Goal: Task Accomplishment & Management: Use online tool/utility

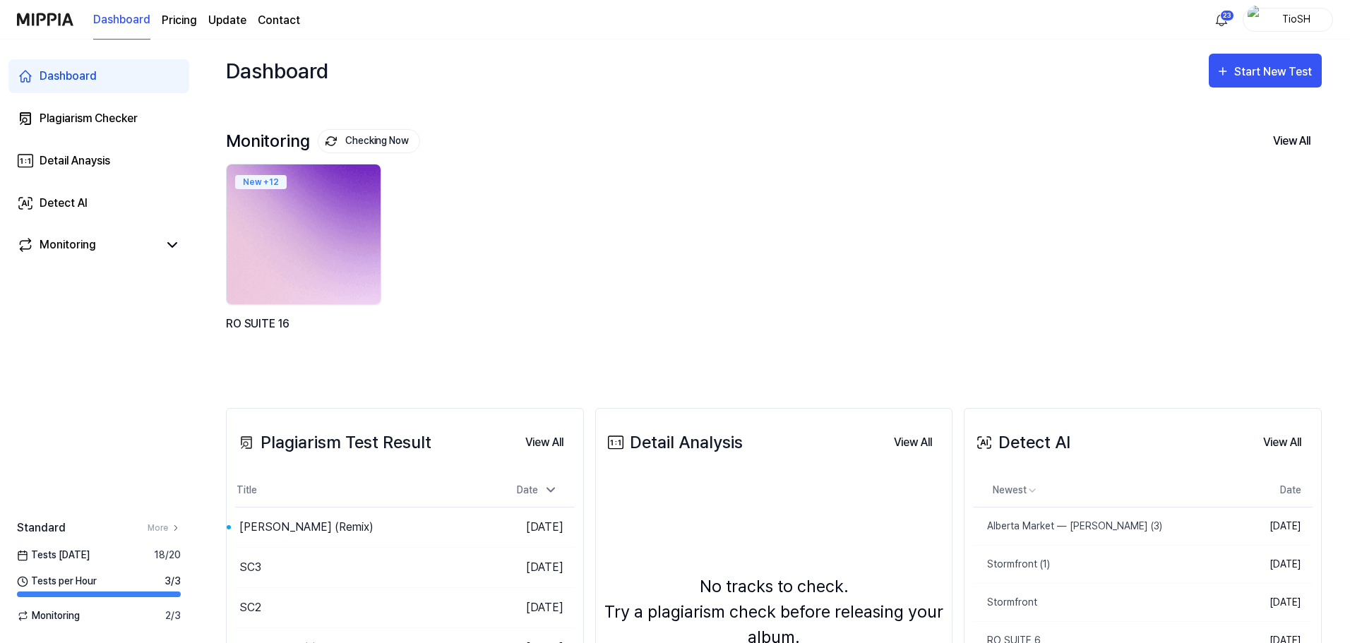
click at [313, 232] on img at bounding box center [303, 234] width 169 height 154
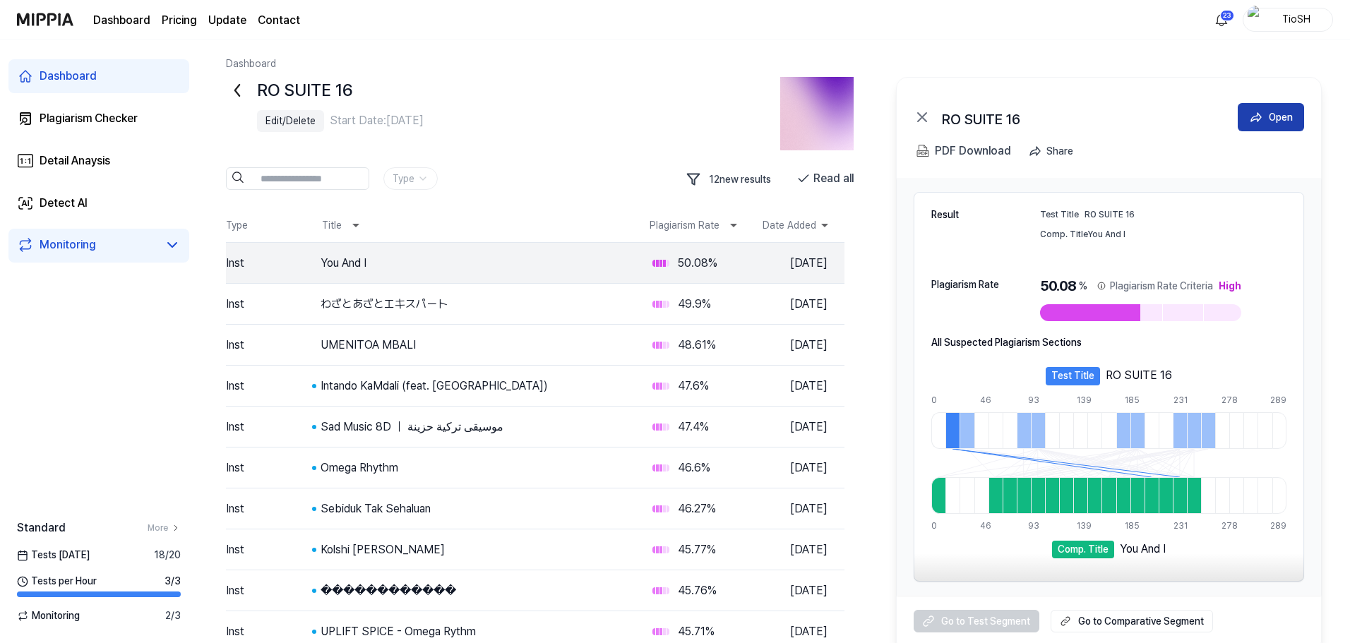
click at [1286, 127] on button "Open" at bounding box center [1271, 117] width 66 height 28
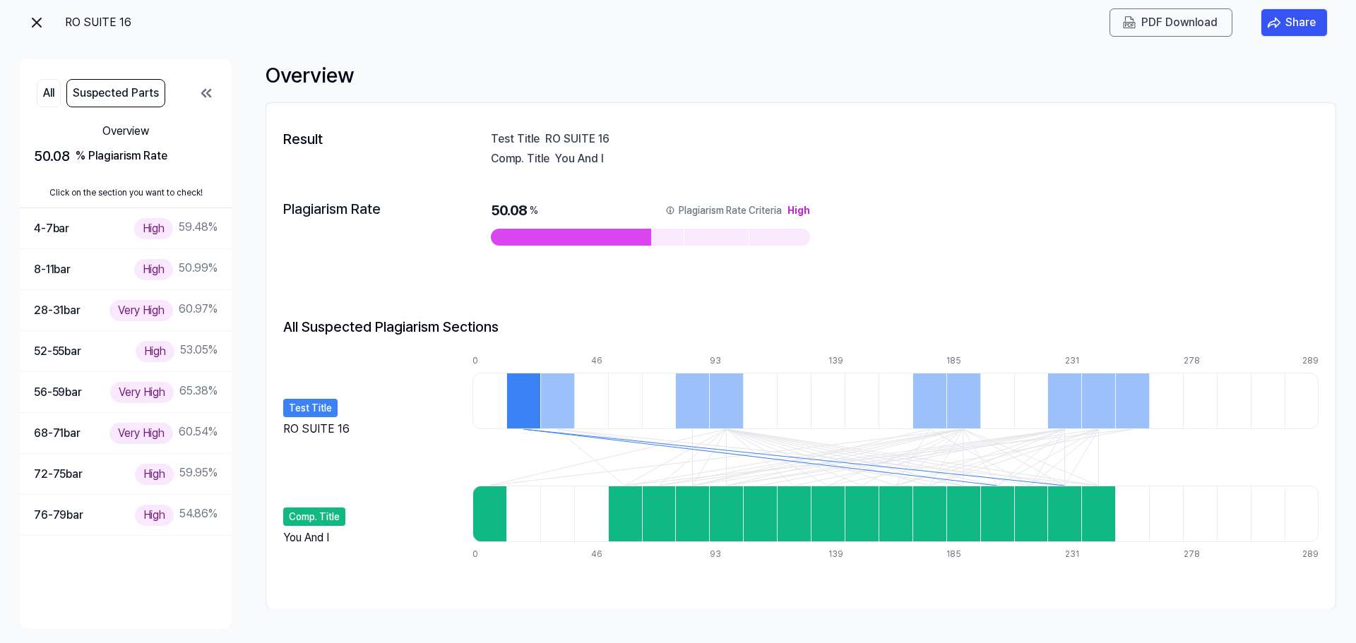
click at [45, 21] on div "RO SUITE 16" at bounding box center [117, 22] width 178 height 28
click at [40, 18] on img at bounding box center [36, 22] width 17 height 17
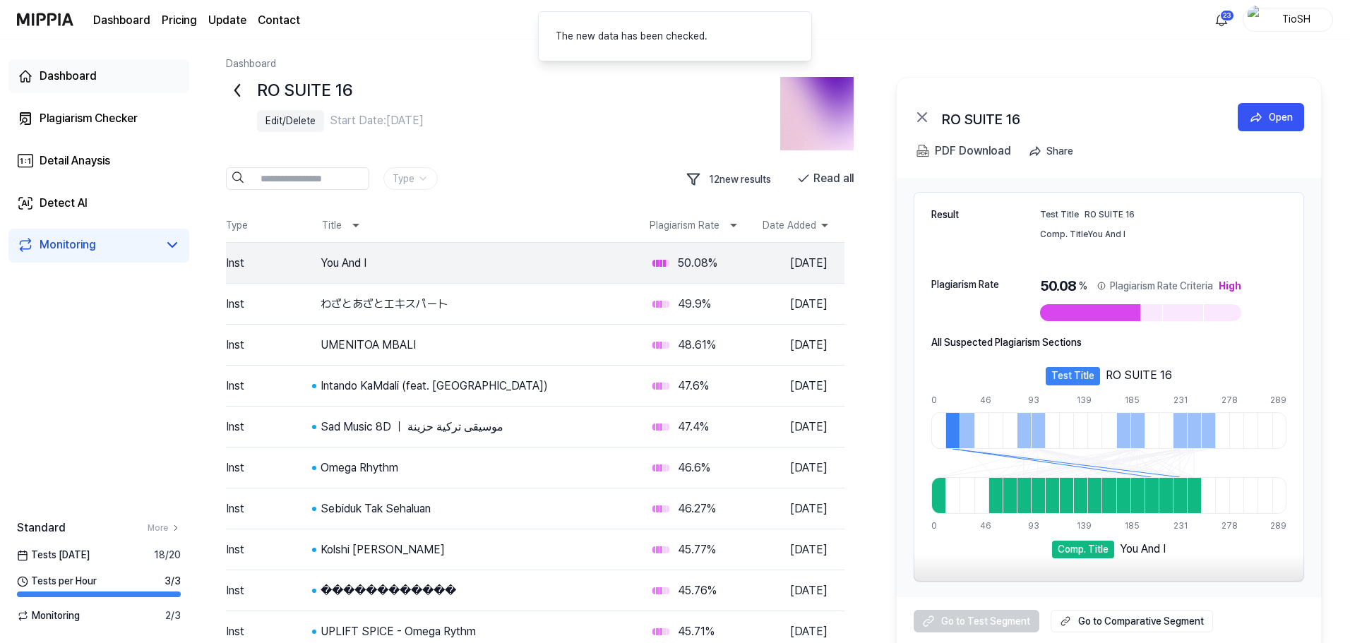
click at [73, 85] on link "Dashboard" at bounding box center [98, 76] width 181 height 34
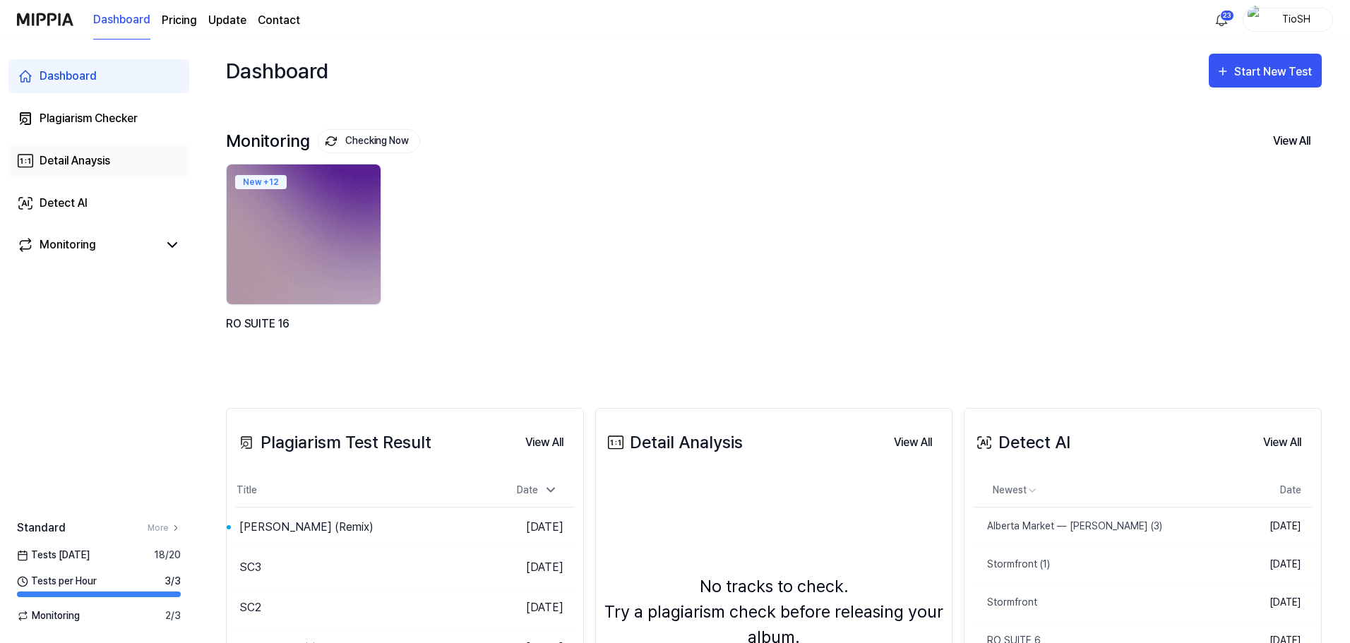
click at [113, 172] on link "Detail Anaysis" at bounding box center [98, 161] width 181 height 34
click at [107, 159] on div "Detail Anaysis" at bounding box center [75, 161] width 71 height 17
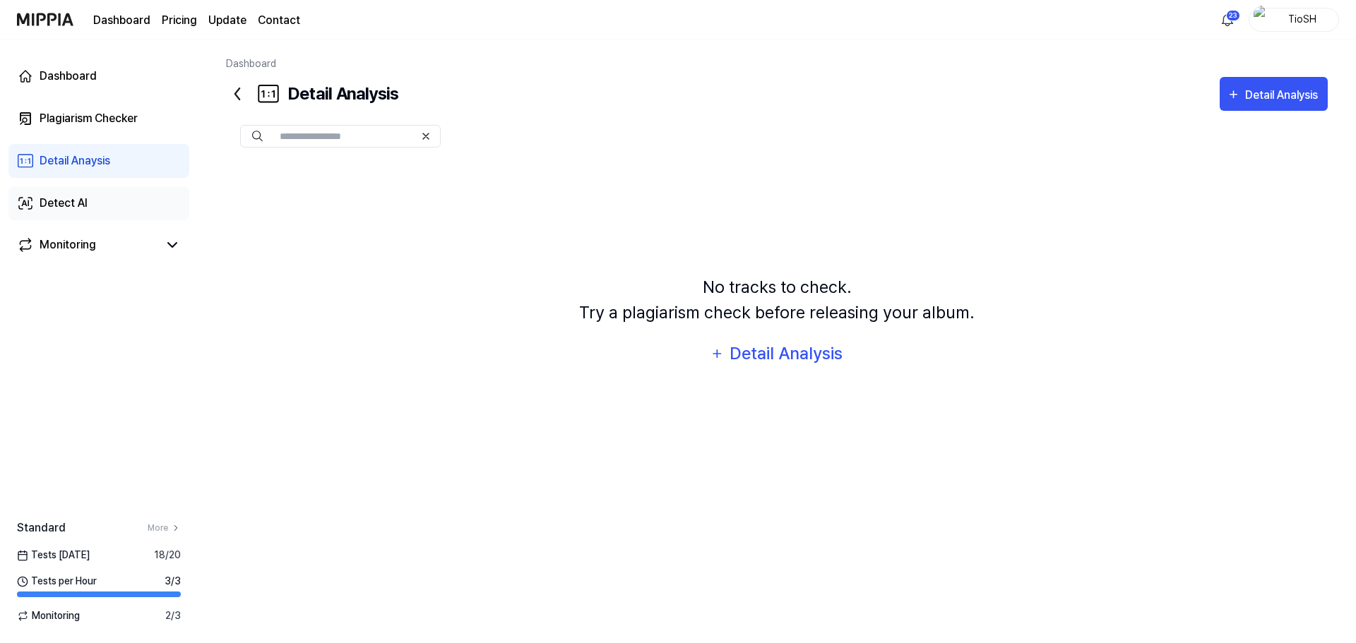
click at [95, 216] on link "Detect AI" at bounding box center [98, 203] width 181 height 34
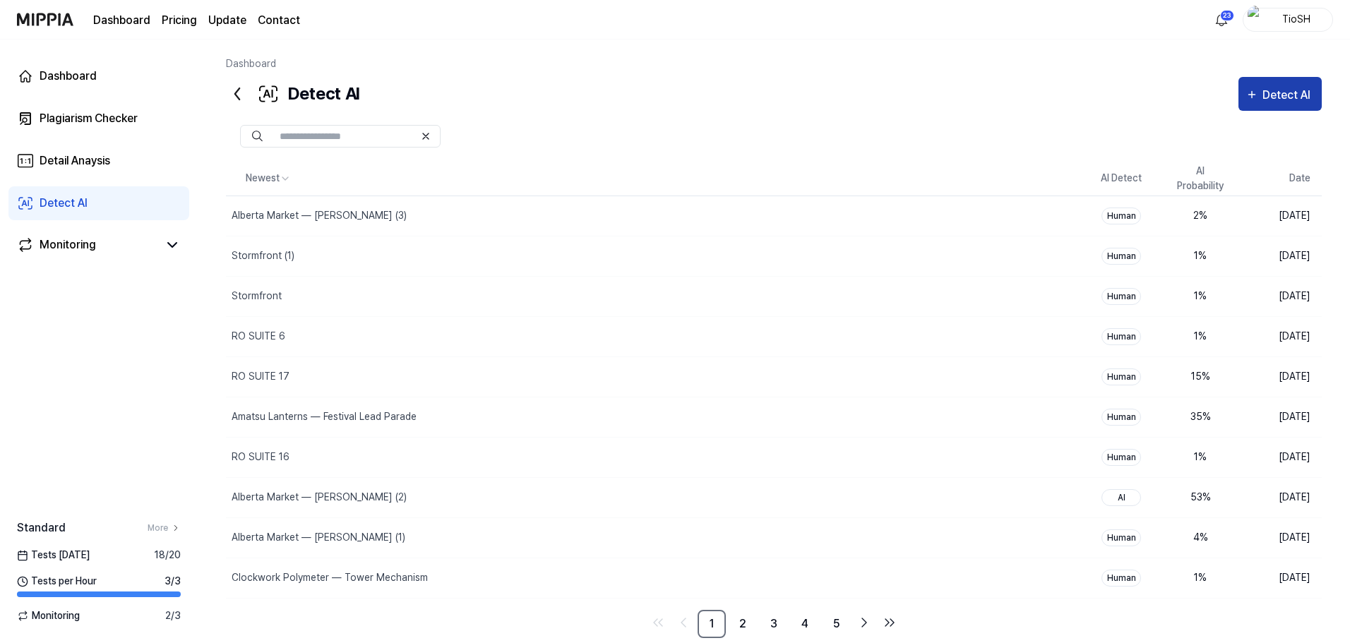
click at [1276, 102] on div "Detect AI" at bounding box center [1288, 95] width 52 height 18
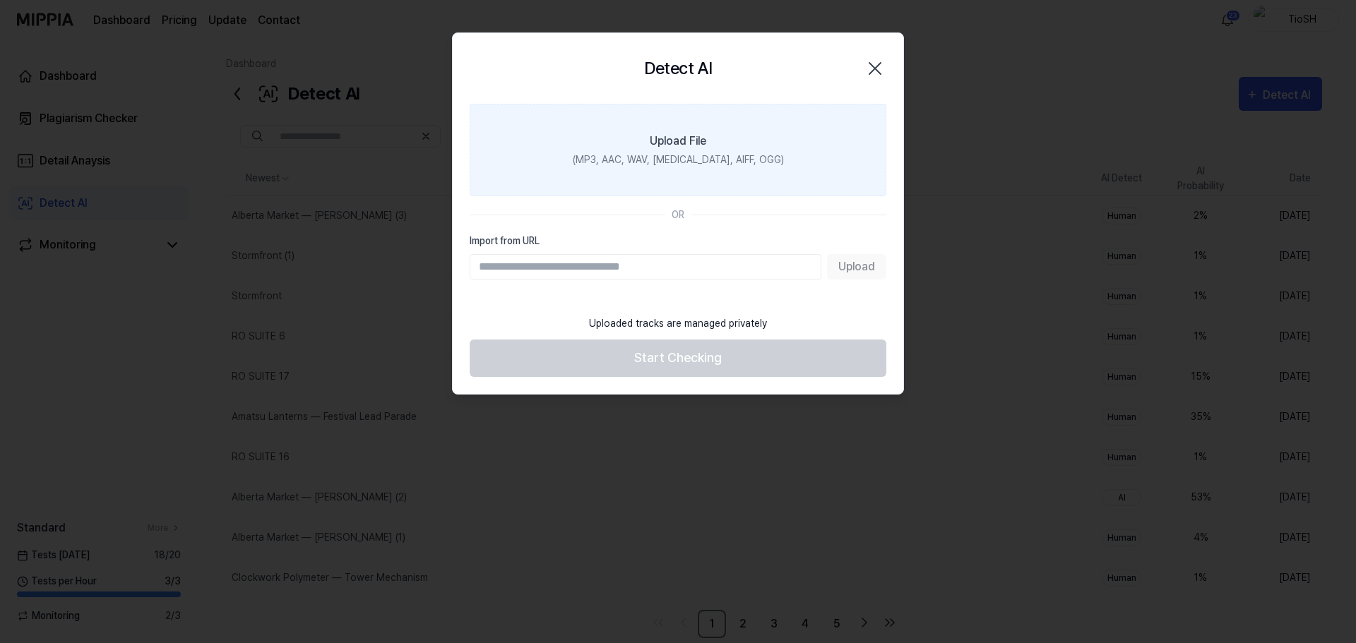
click at [623, 161] on div "(MP3, AAC, WAV, [MEDICAL_DATA], AIFF, OGG)" at bounding box center [678, 160] width 211 height 15
click at [0, 0] on input "Upload File (MP3, AAC, WAV, [MEDICAL_DATA], AIFF, OGG)" at bounding box center [0, 0] width 0 height 0
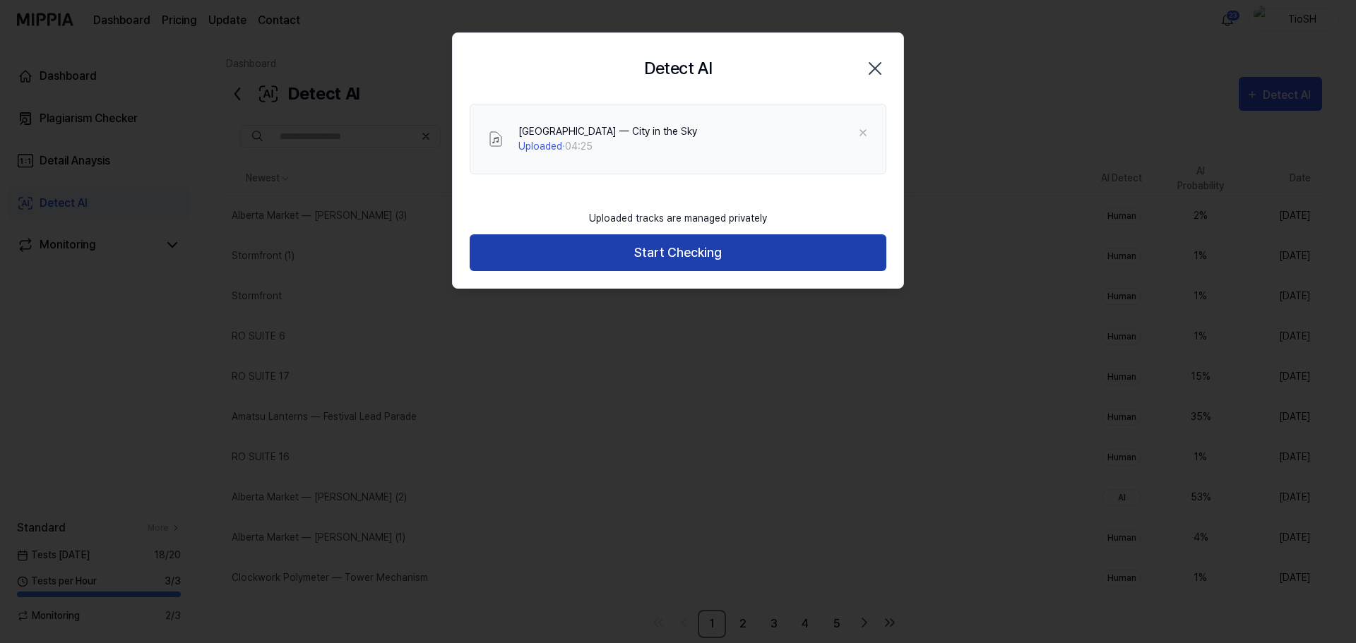
click at [736, 257] on button "Start Checking" at bounding box center [678, 252] width 417 height 37
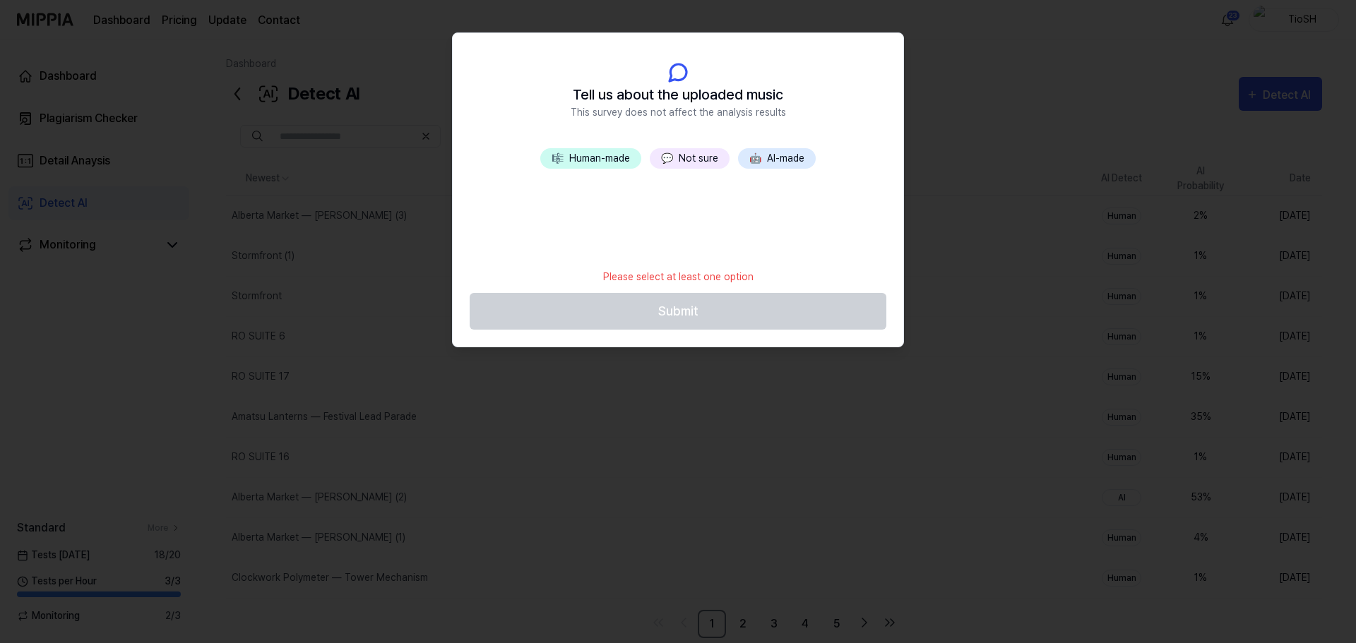
drag, startPoint x: 755, startPoint y: 161, endPoint x: 748, endPoint y: 164, distance: 7.6
click at [755, 161] on span "🤖" at bounding box center [755, 158] width 12 height 11
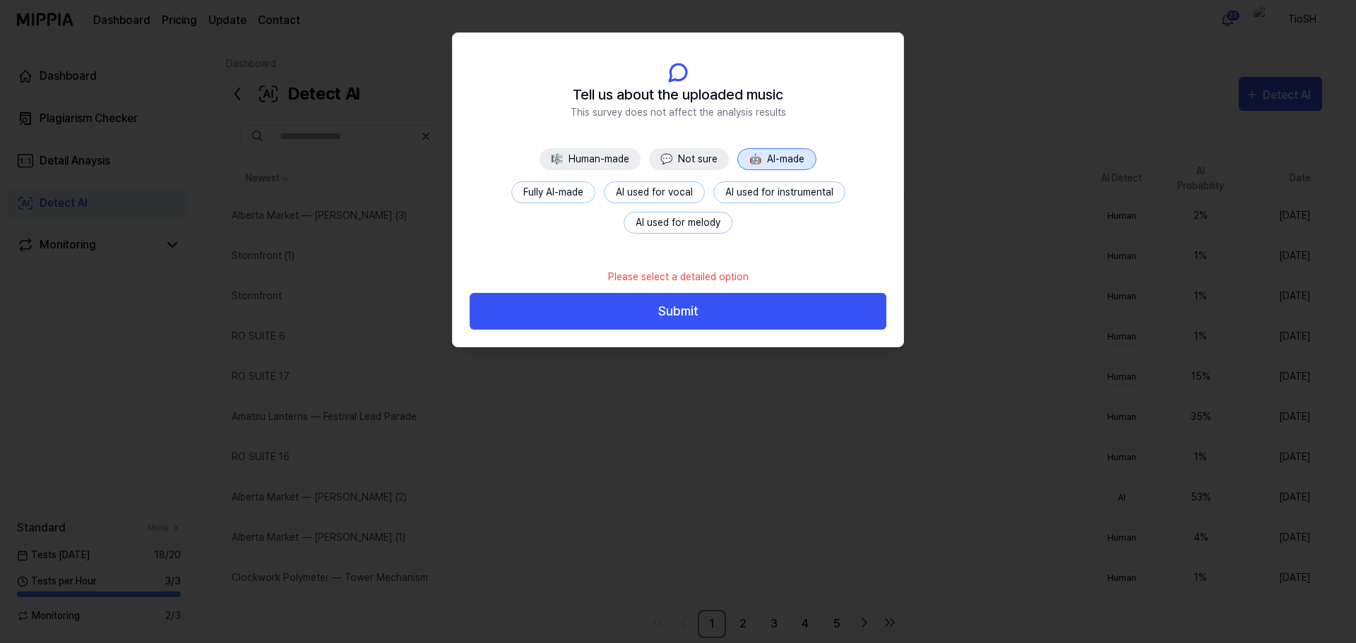
click at [587, 191] on button "Fully AI-made" at bounding box center [553, 192] width 84 height 22
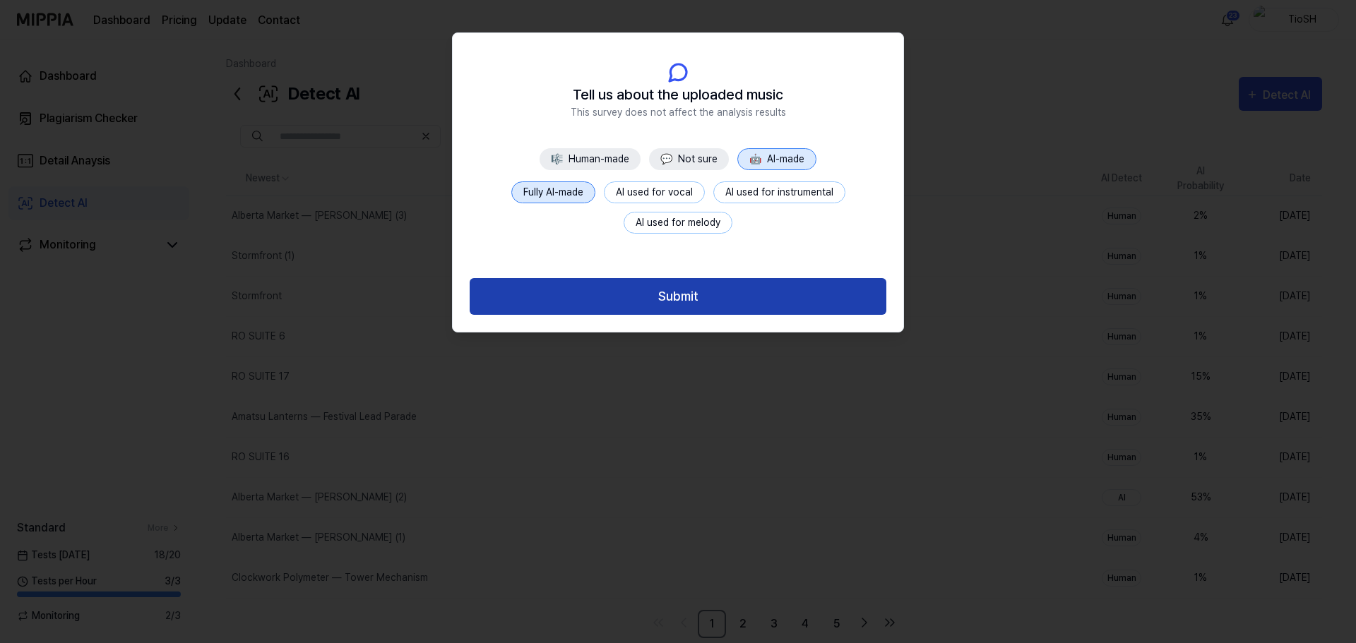
click at [695, 301] on button "Submit" at bounding box center [678, 296] width 417 height 37
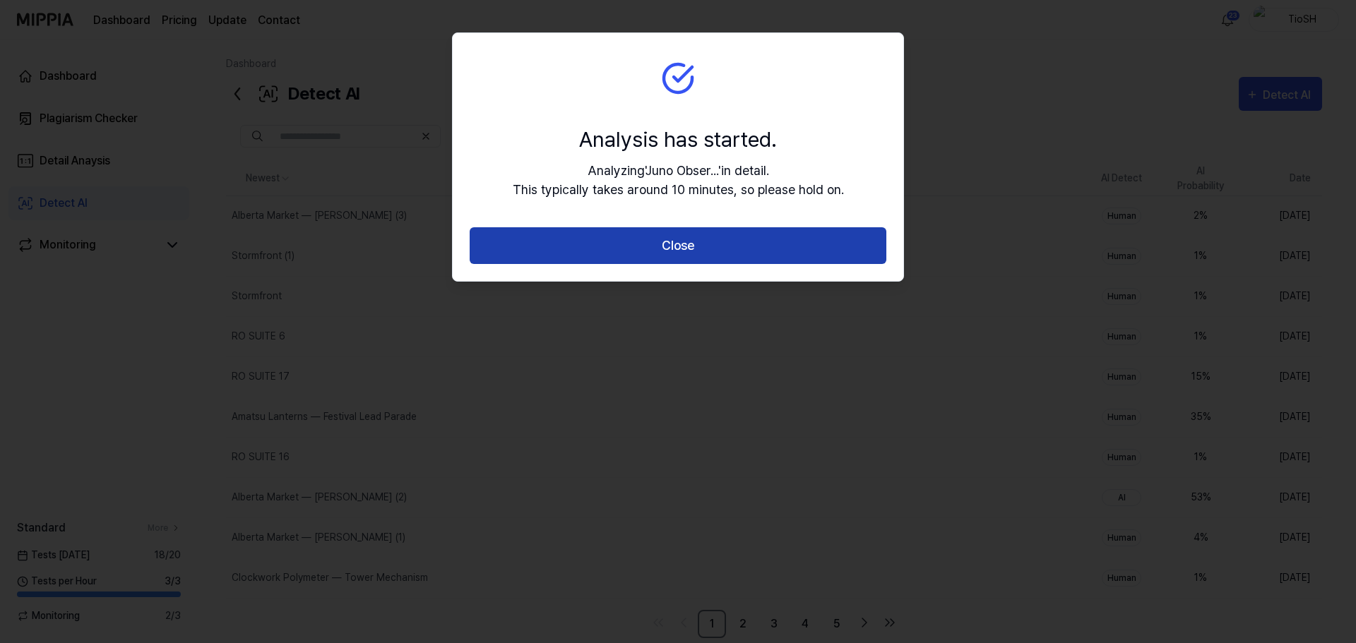
click at [697, 257] on button "Close" at bounding box center [678, 245] width 417 height 37
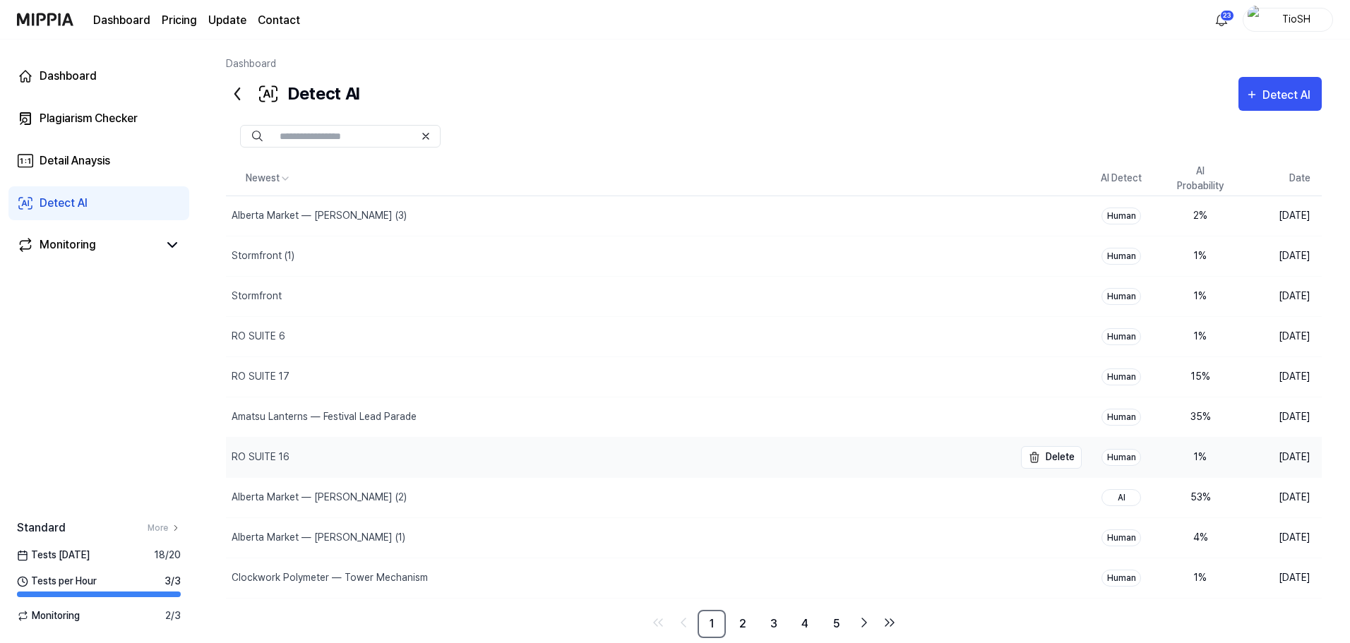
click at [473, 446] on div "RO SUITE 16" at bounding box center [620, 458] width 788 height 40
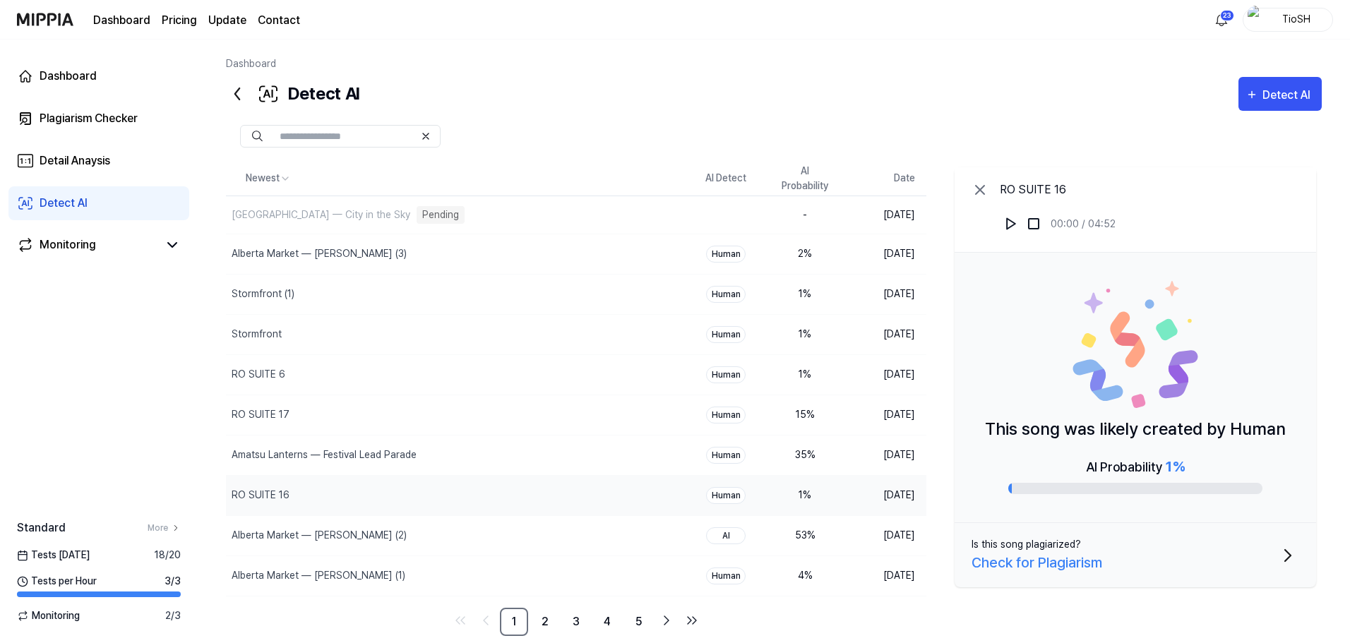
click at [1028, 560] on div "Check for Plagiarism" at bounding box center [1037, 562] width 131 height 21
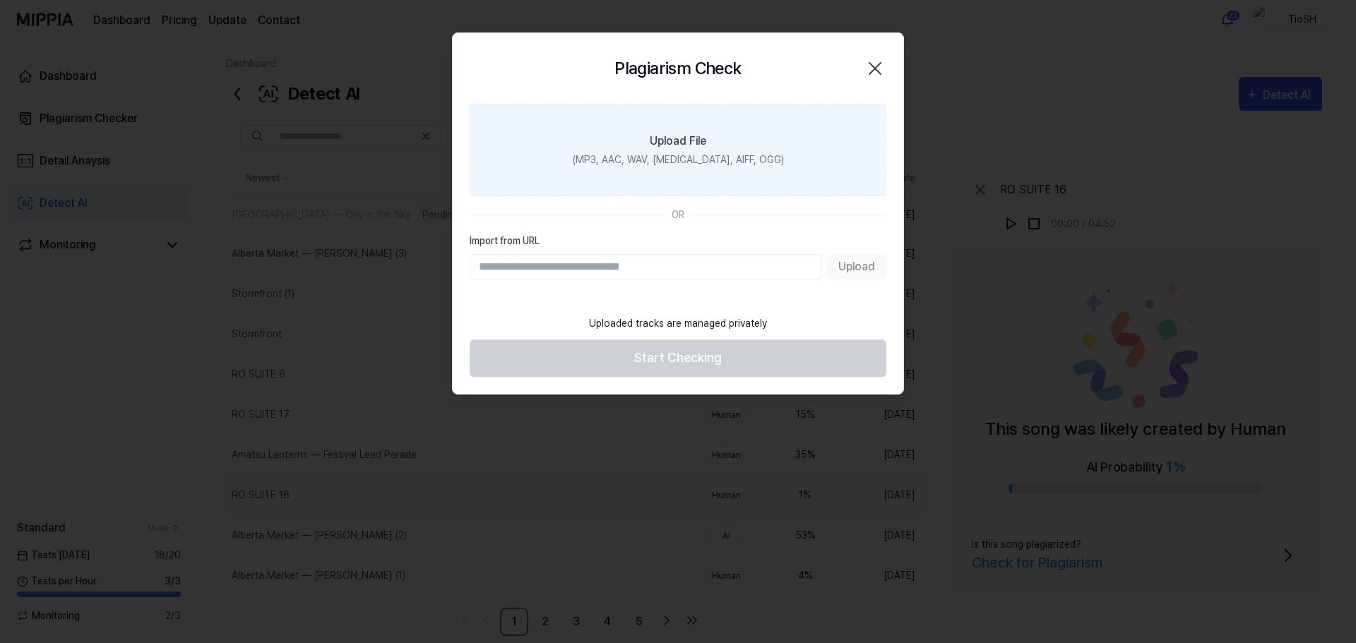
click at [801, 131] on label "Upload File (MP3, AAC, WAV, [MEDICAL_DATA], AIFF, OGG)" at bounding box center [678, 150] width 417 height 92
click at [0, 0] on input "Upload File (MP3, AAC, WAV, [MEDICAL_DATA], AIFF, OGG)" at bounding box center [0, 0] width 0 height 0
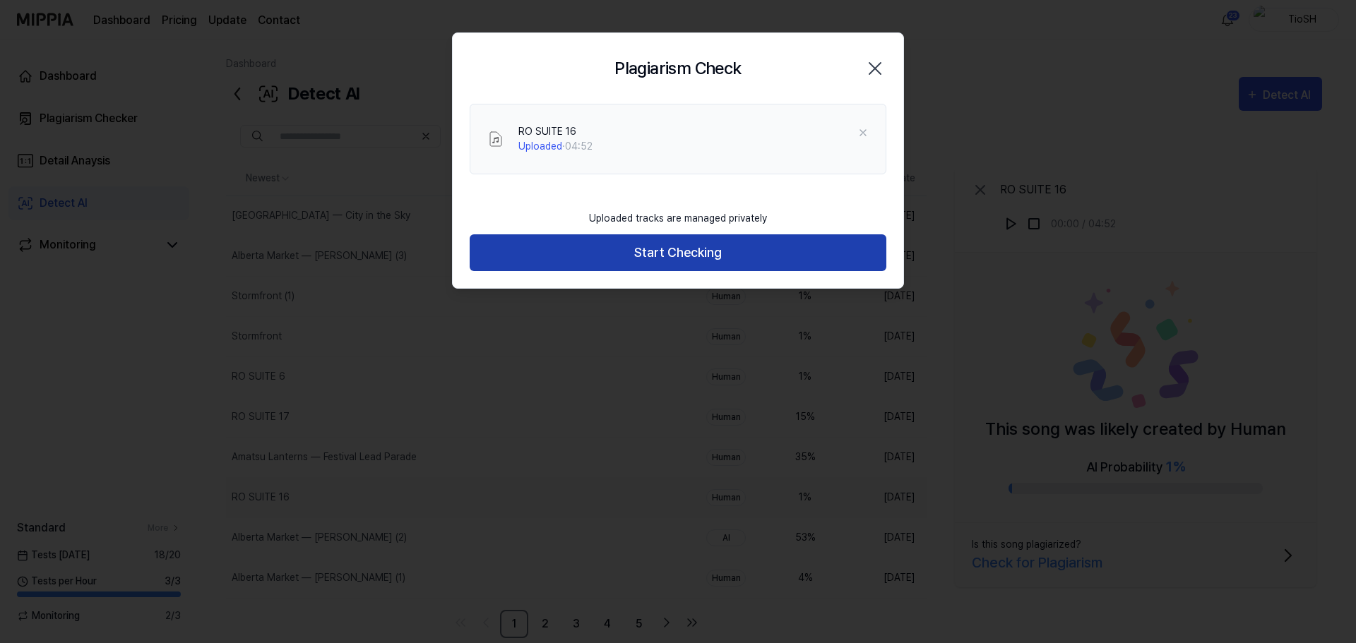
click at [609, 233] on div "Uploaded tracks are managed privately" at bounding box center [677, 219] width 195 height 32
click at [618, 247] on button "Start Checking" at bounding box center [678, 252] width 417 height 37
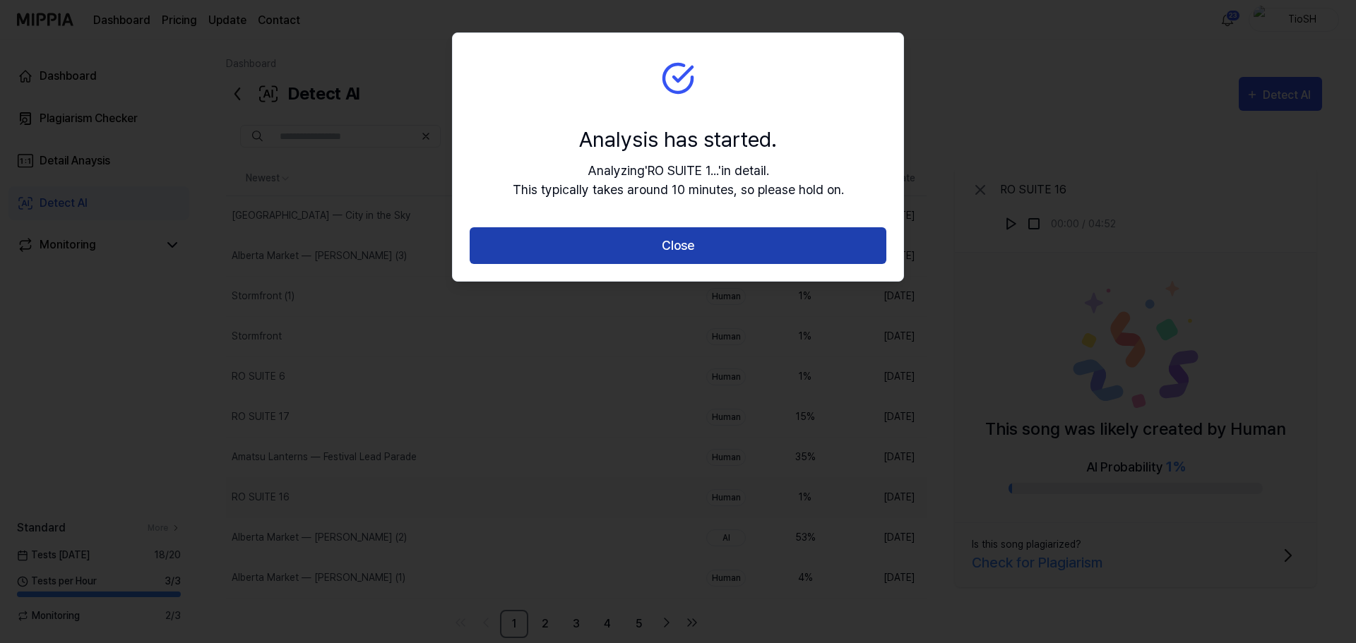
click at [628, 261] on button "Close" at bounding box center [678, 245] width 417 height 37
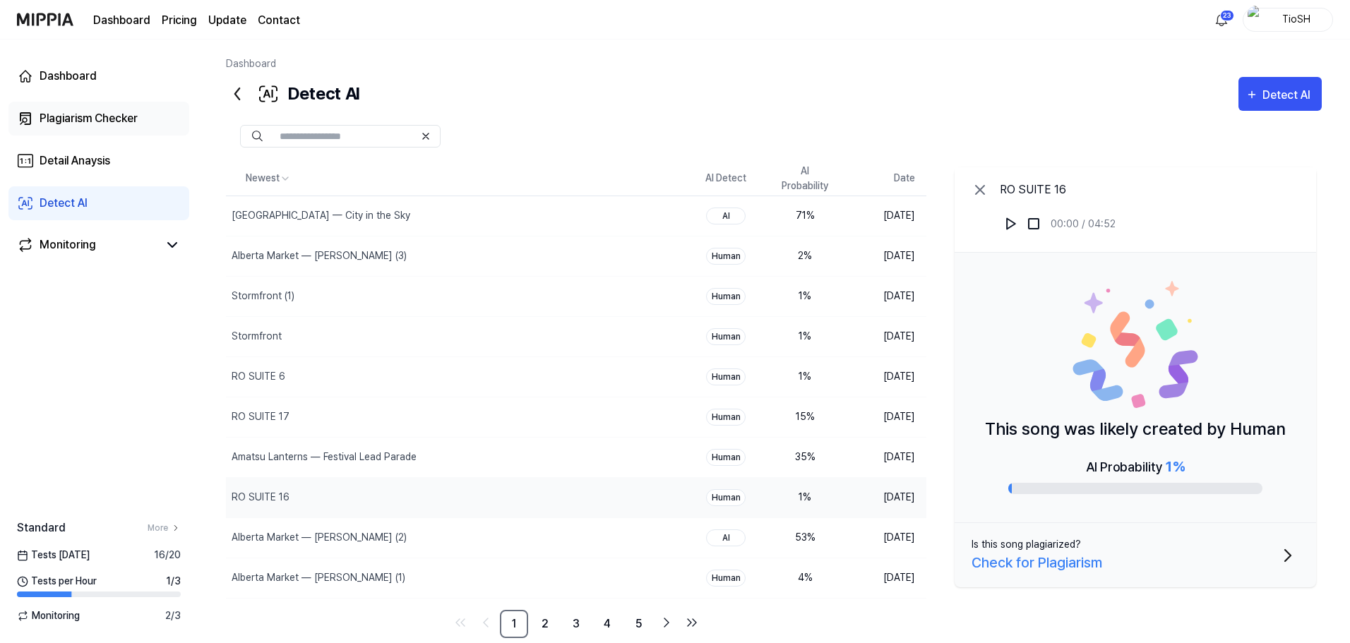
click at [132, 109] on link "Plagiarism Checker" at bounding box center [98, 119] width 181 height 34
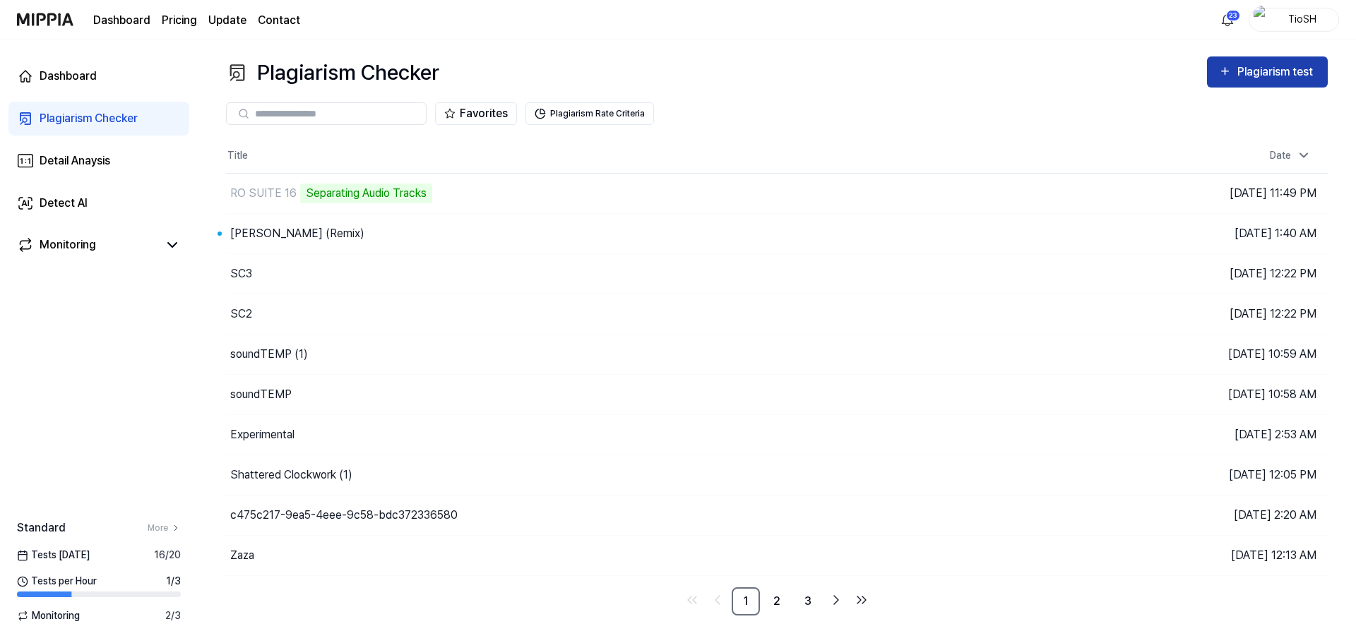
click at [1314, 80] on div "Plagiarism test" at bounding box center [1276, 72] width 79 height 18
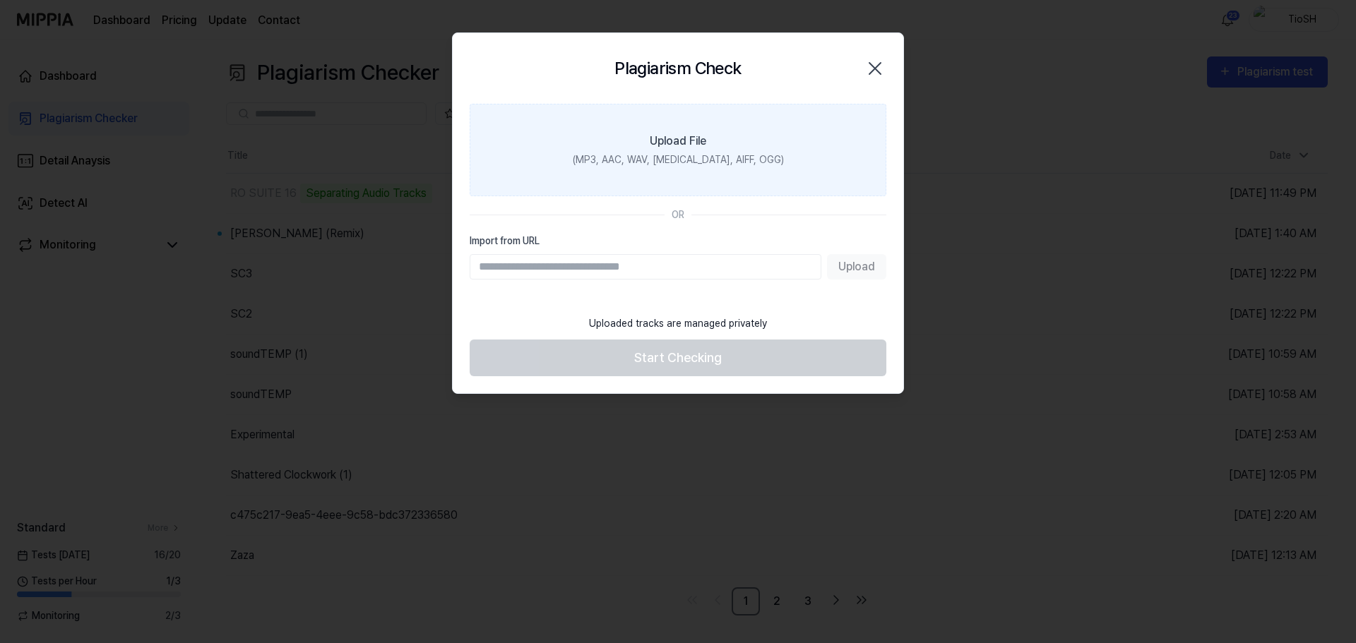
click at [789, 167] on label "Upload File (MP3, AAC, WAV, [MEDICAL_DATA], AIFF, OGG)" at bounding box center [678, 150] width 417 height 92
click at [0, 0] on input "Upload File (MP3, AAC, WAV, [MEDICAL_DATA], AIFF, OGG)" at bounding box center [0, 0] width 0 height 0
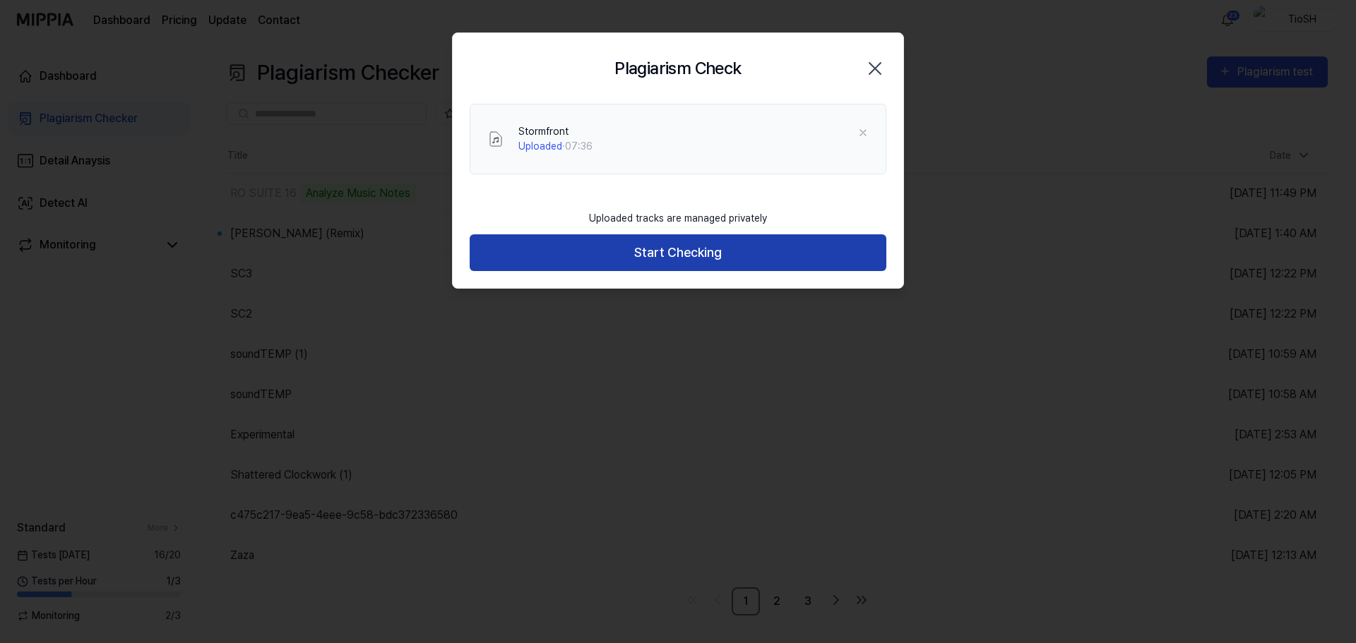
click at [710, 241] on button "Start Checking" at bounding box center [678, 252] width 417 height 37
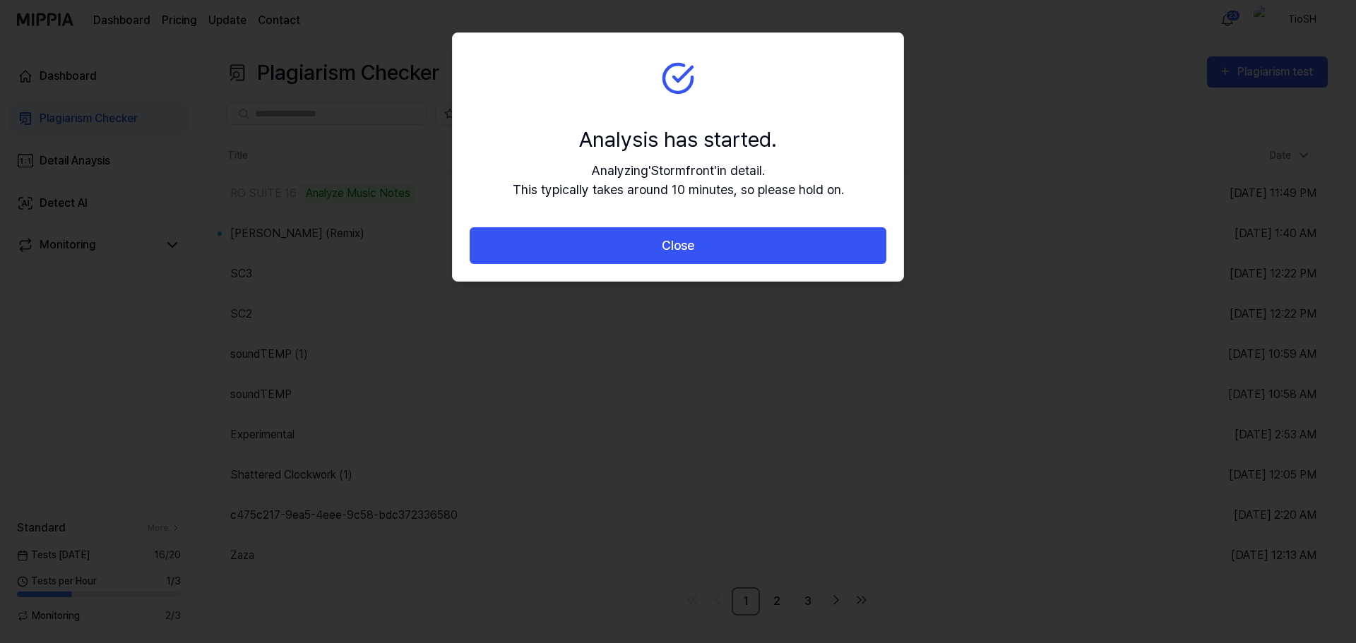
click at [700, 249] on button "Close" at bounding box center [678, 245] width 417 height 37
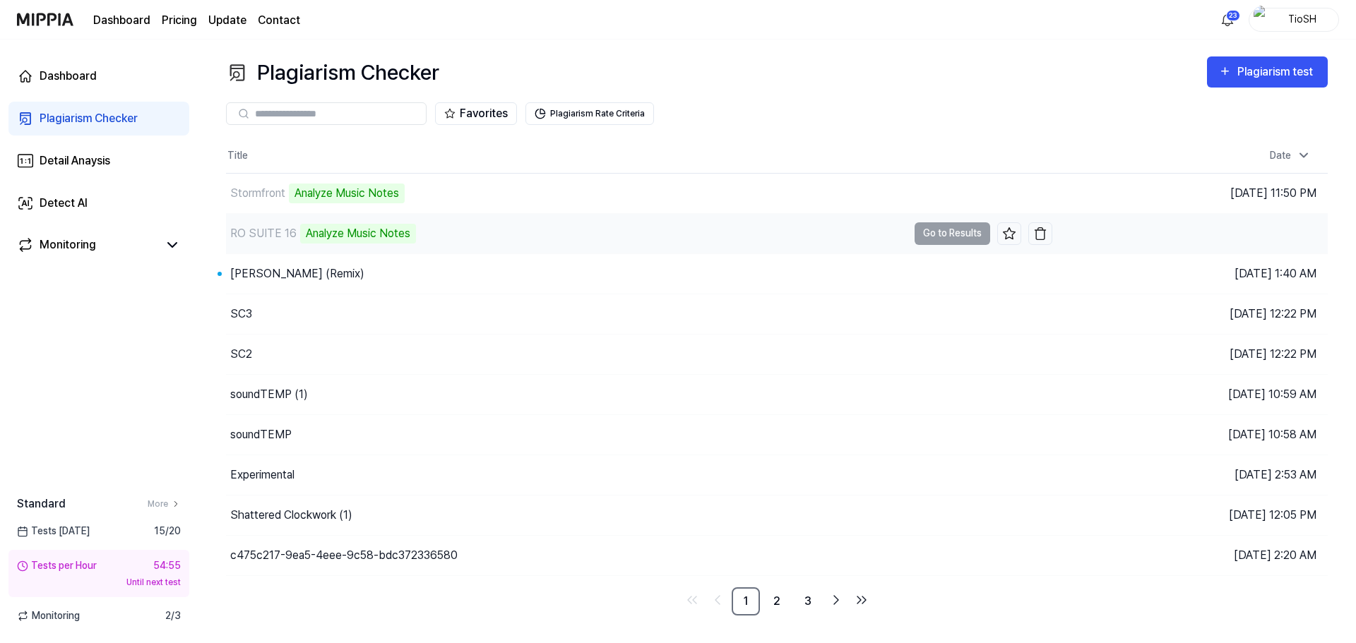
click at [523, 241] on div "RO SUITE 16 Analyze Music Notes" at bounding box center [566, 234] width 681 height 40
click at [95, 198] on link "Detect AI" at bounding box center [98, 203] width 181 height 34
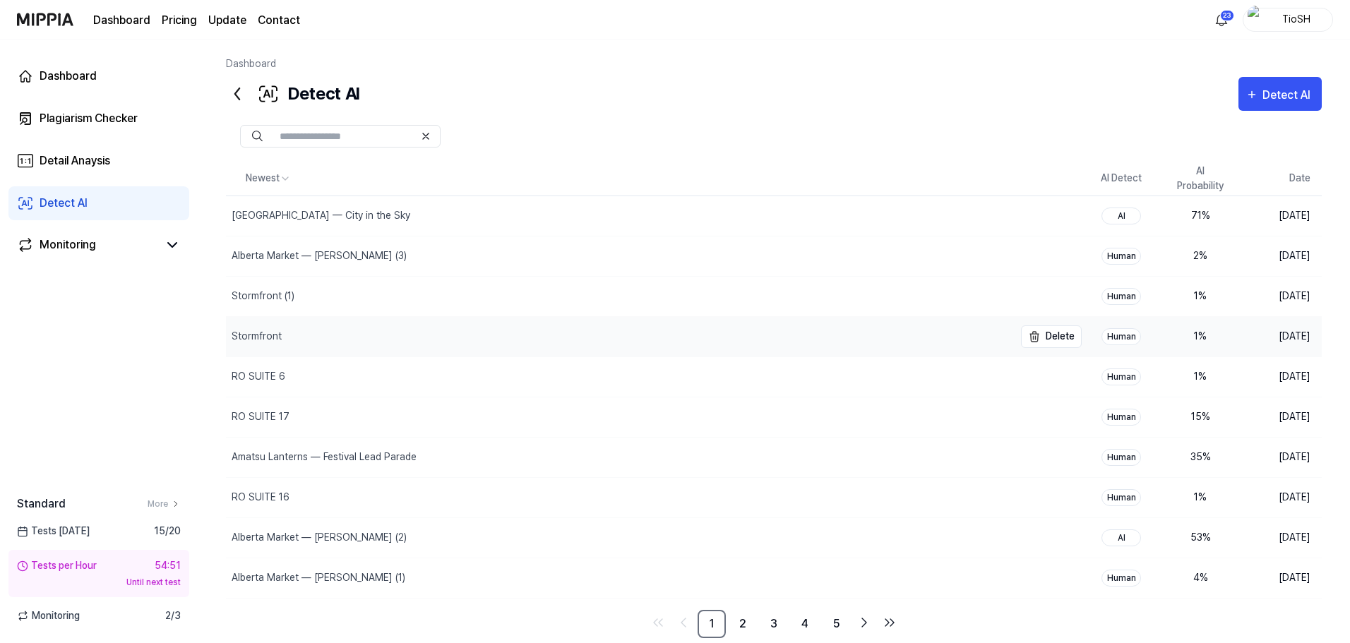
click at [334, 334] on div "Stormfront" at bounding box center [620, 337] width 788 height 40
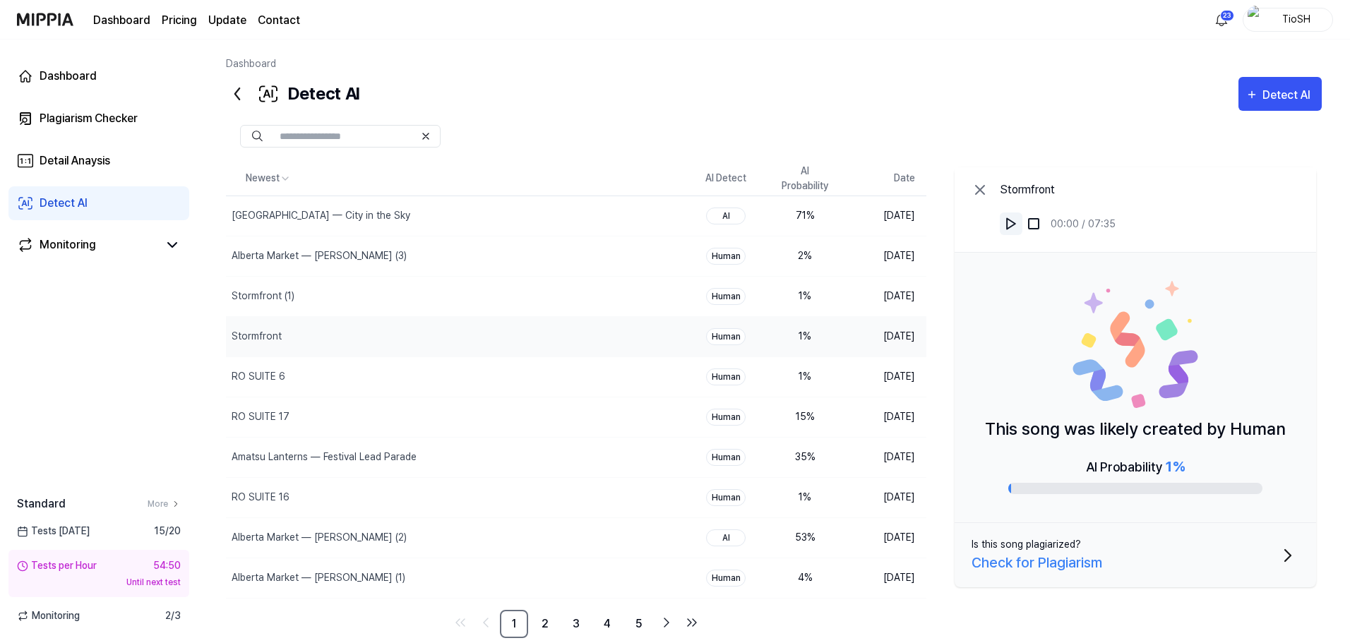
click at [1010, 225] on img at bounding box center [1011, 224] width 14 height 14
click at [49, 117] on div "Plagiarism Checker" at bounding box center [89, 118] width 98 height 17
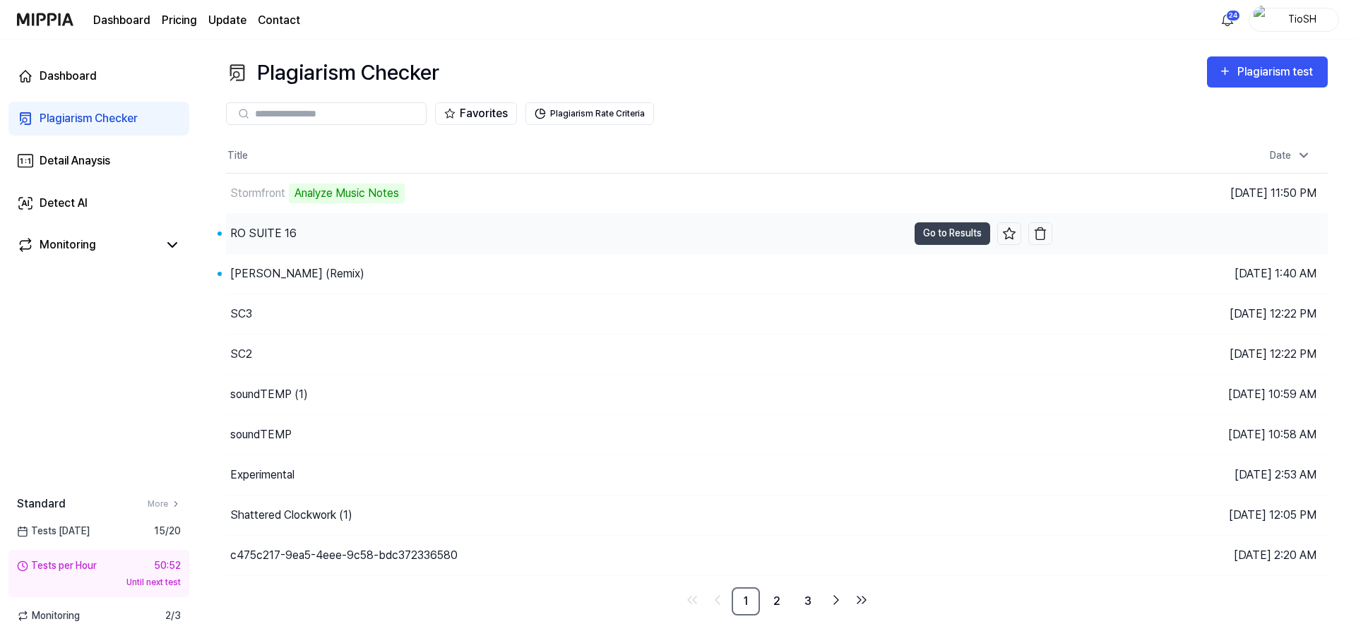
click at [325, 241] on div "RO SUITE 16" at bounding box center [566, 234] width 681 height 40
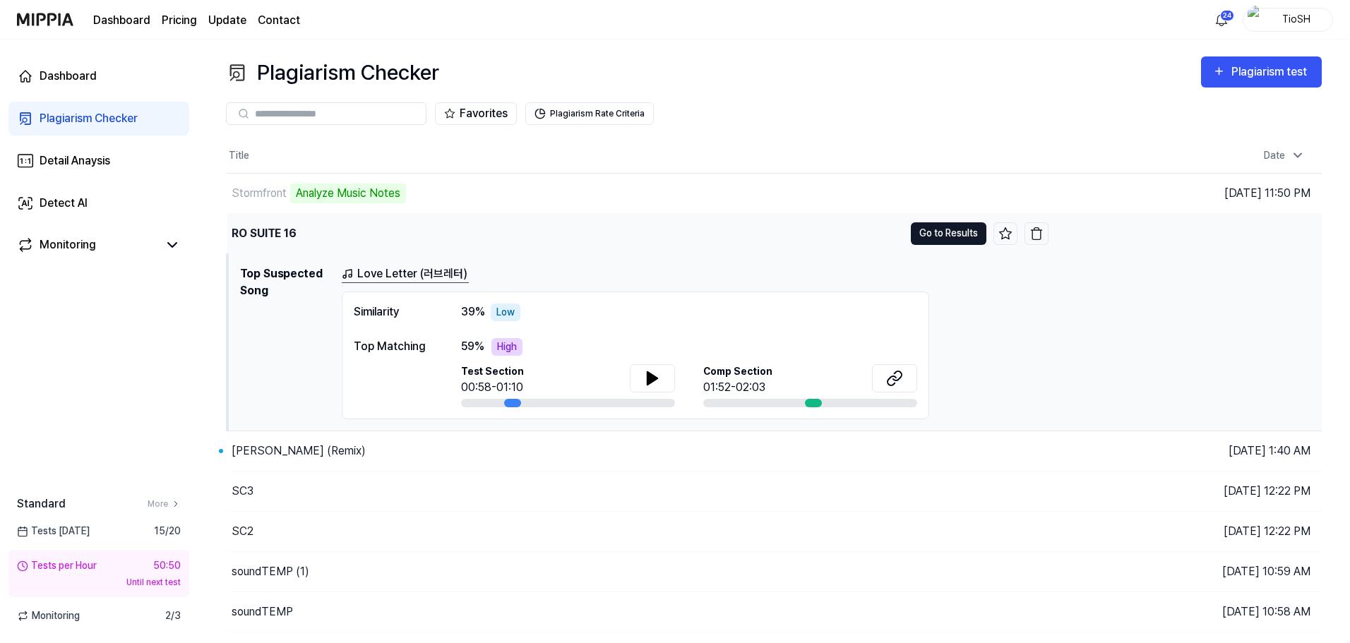
click at [962, 234] on button "Go to Results" at bounding box center [949, 233] width 76 height 23
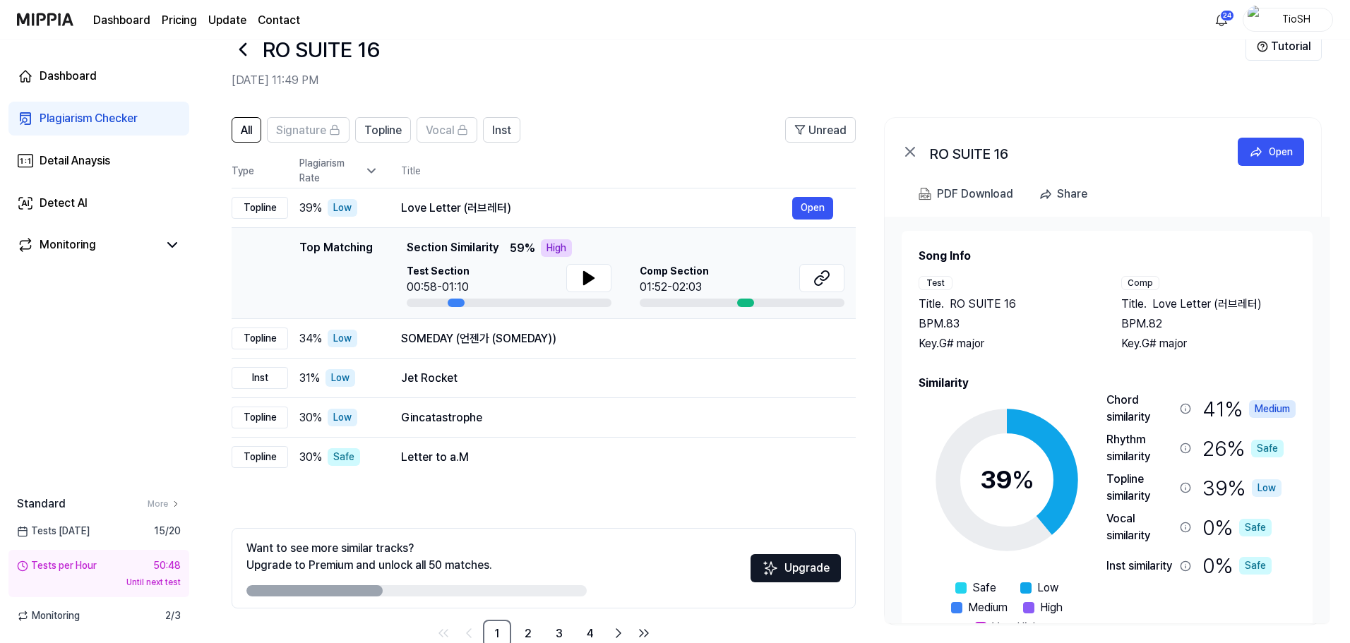
scroll to position [68, 0]
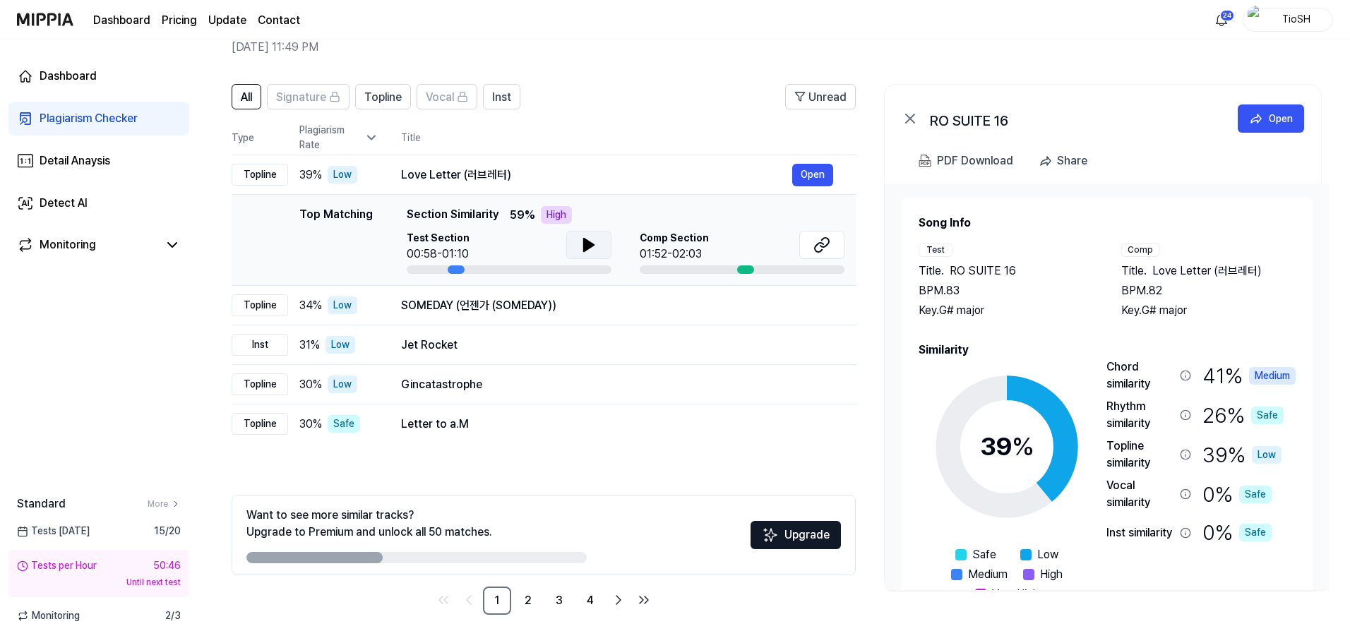
click at [595, 247] on icon at bounding box center [588, 245] width 17 height 17
drag, startPoint x: 595, startPoint y: 247, endPoint x: 574, endPoint y: 261, distance: 24.9
click at [594, 247] on icon at bounding box center [588, 245] width 17 height 17
click at [538, 301] on div "SOMEDAY (언젠가 (SOMEDAY))" at bounding box center [596, 305] width 391 height 17
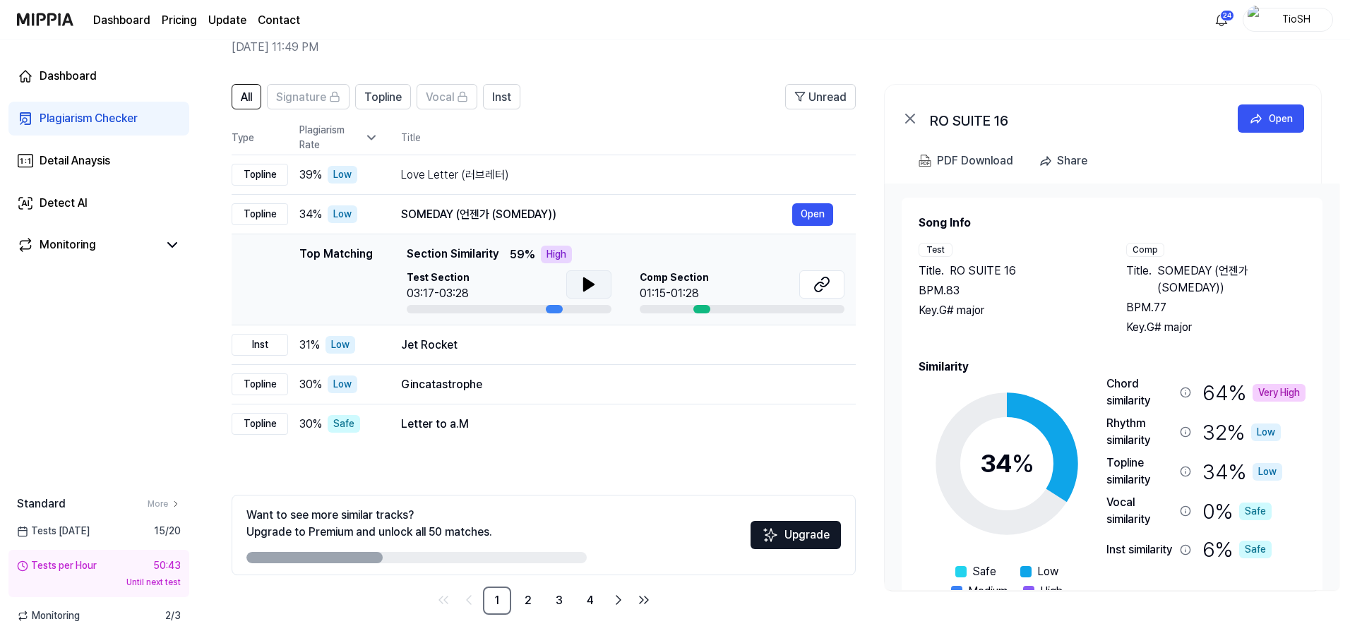
click at [575, 292] on button at bounding box center [588, 284] width 45 height 28
click at [512, 604] on ul "1 2 3 4" at bounding box center [543, 601] width 223 height 28
click at [524, 604] on link "2" at bounding box center [528, 601] width 28 height 28
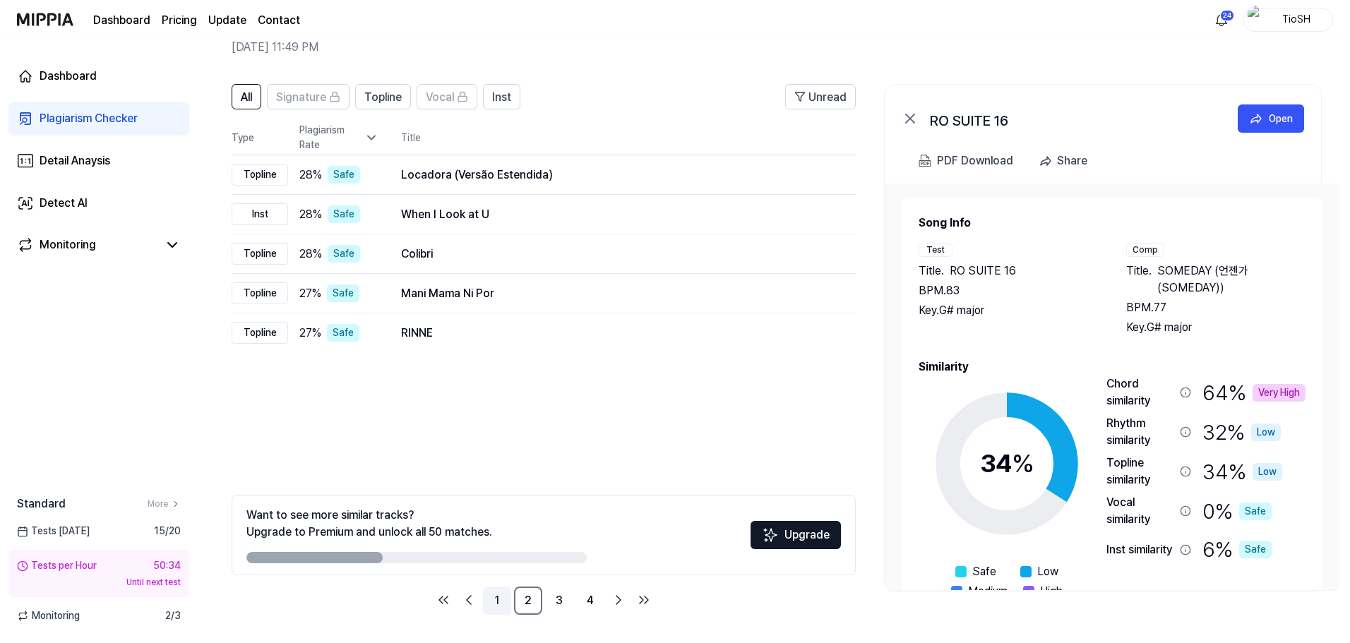
click at [503, 598] on link "1" at bounding box center [497, 601] width 28 height 28
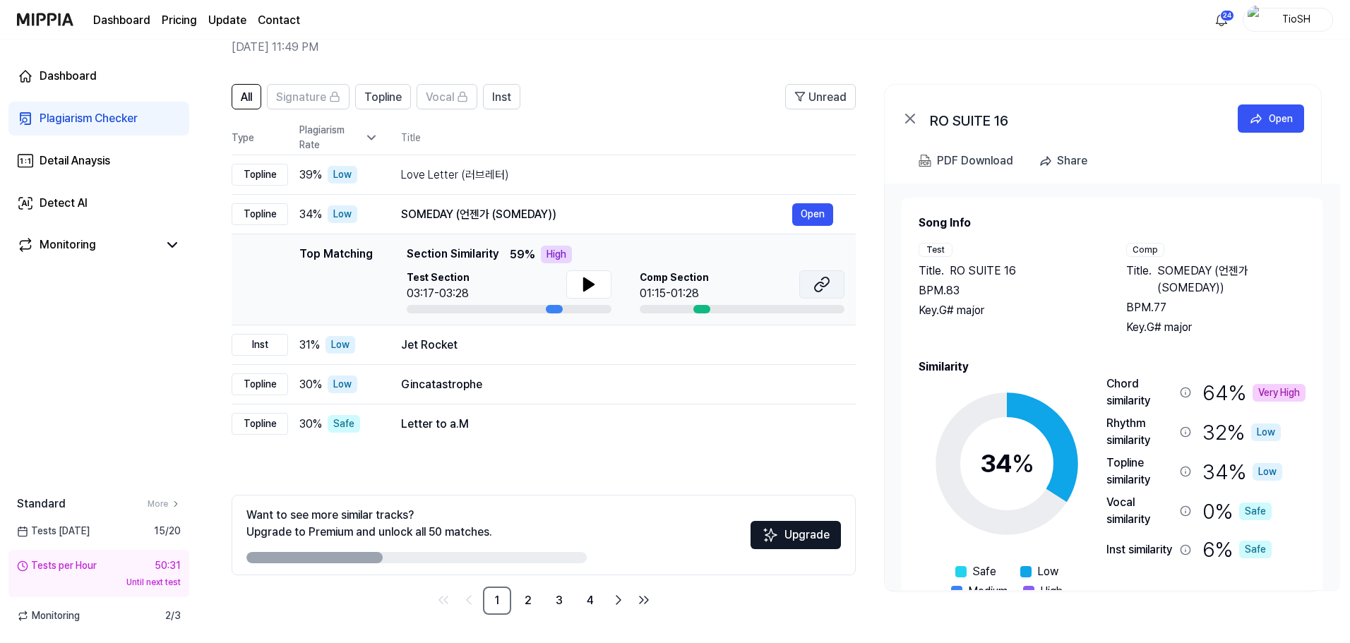
click at [826, 285] on icon at bounding box center [824, 281] width 8 height 9
click at [501, 367] on td "Gincatastrophe Open" at bounding box center [616, 385] width 477 height 40
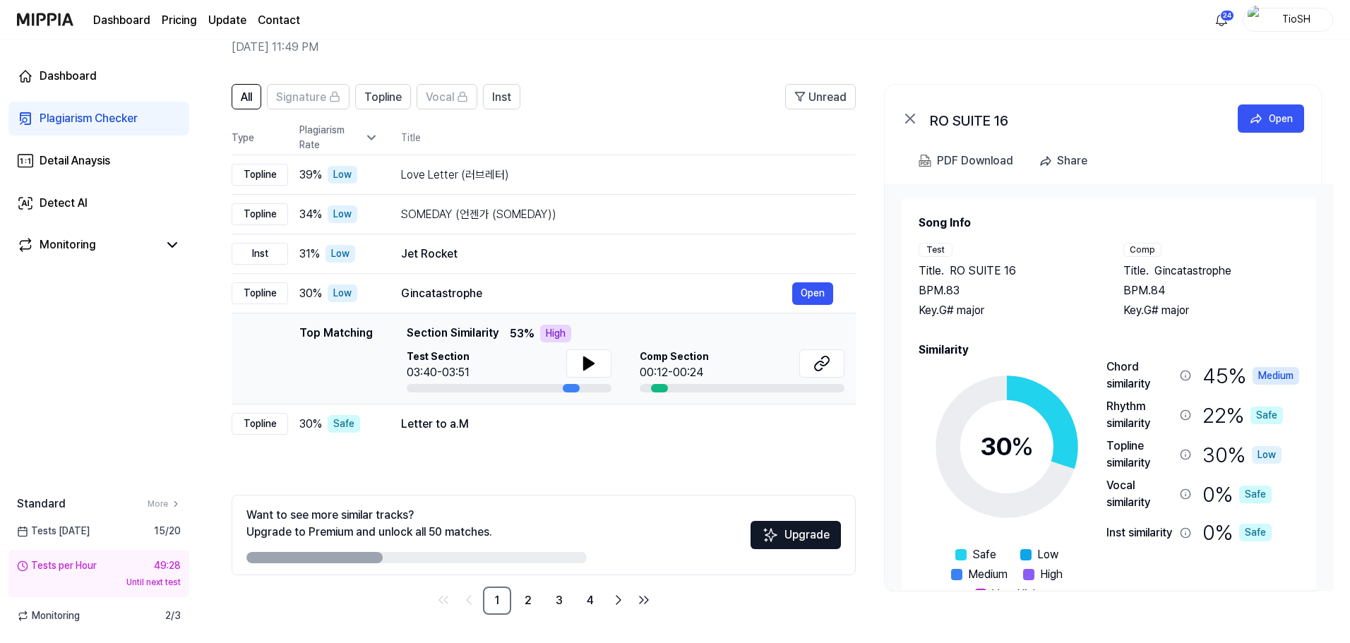
click at [510, 400] on td "Top Matching Top Matching Section Similarity 53 % High Test Section 03:40-03:51…" at bounding box center [544, 358] width 624 height 91
click at [503, 433] on div "Letter to a.M Open" at bounding box center [617, 424] width 432 height 17
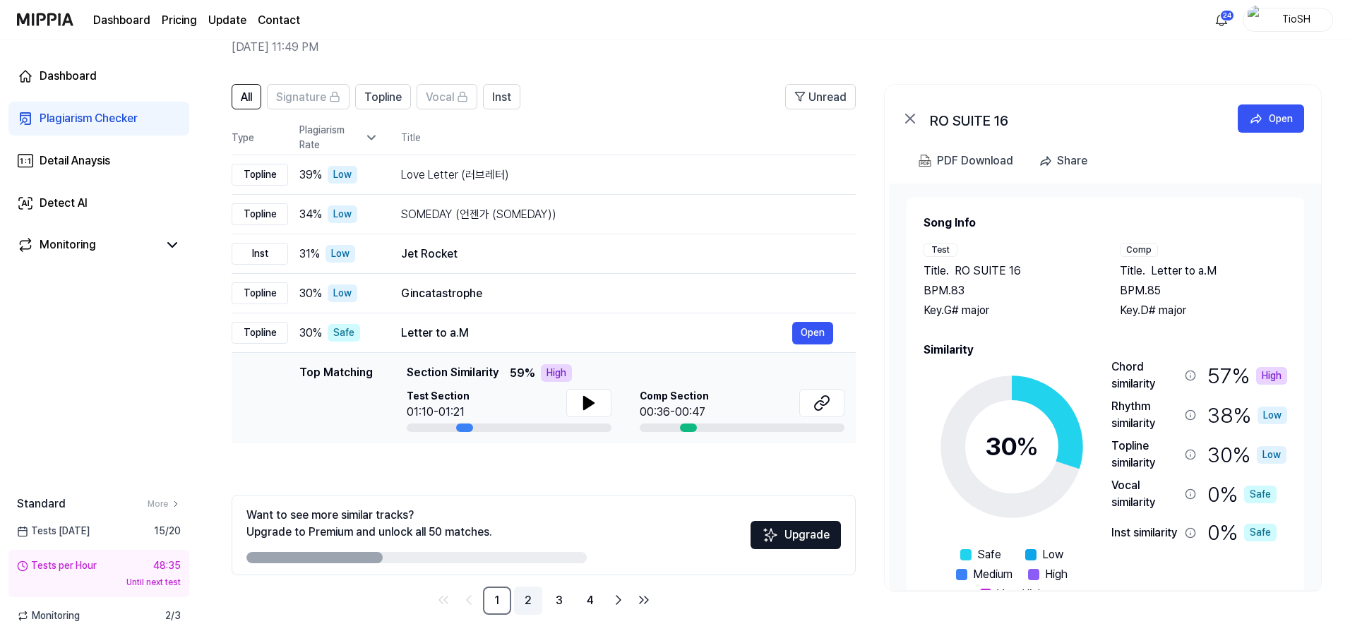
click at [533, 595] on link "2" at bounding box center [528, 601] width 28 height 28
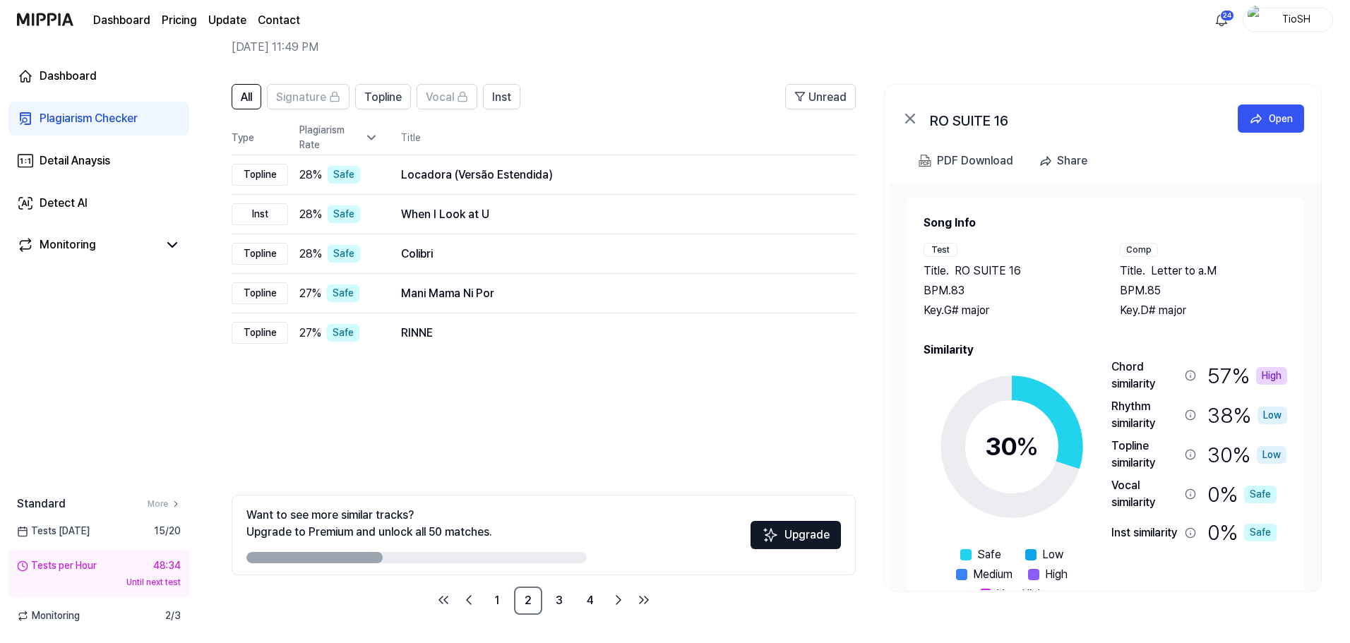
drag, startPoint x: 482, startPoint y: 431, endPoint x: 436, endPoint y: 397, distance: 57.1
click at [427, 399] on div "All Signature Topline Vocal Inst Unread All Signature Topline Vocal Inst Type P…" at bounding box center [544, 349] width 624 height 531
click at [61, 77] on div "Dashboard" at bounding box center [68, 76] width 57 height 17
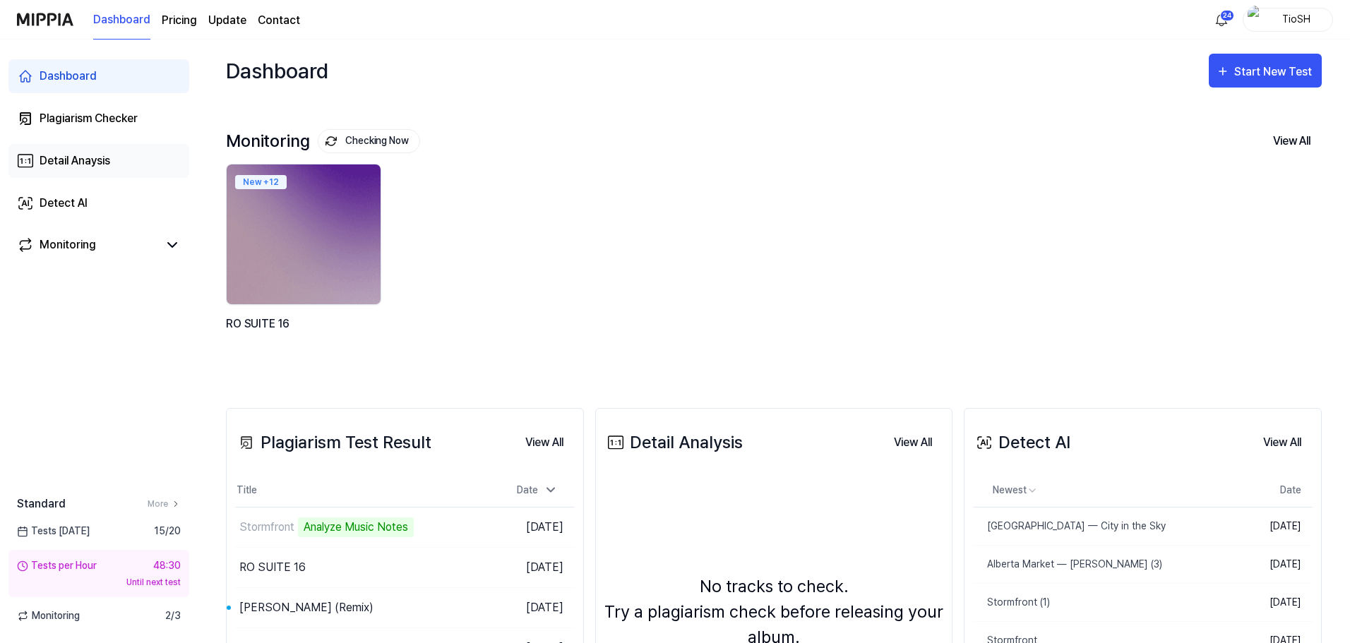
click at [95, 162] on div "Detail Anaysis" at bounding box center [75, 161] width 71 height 17
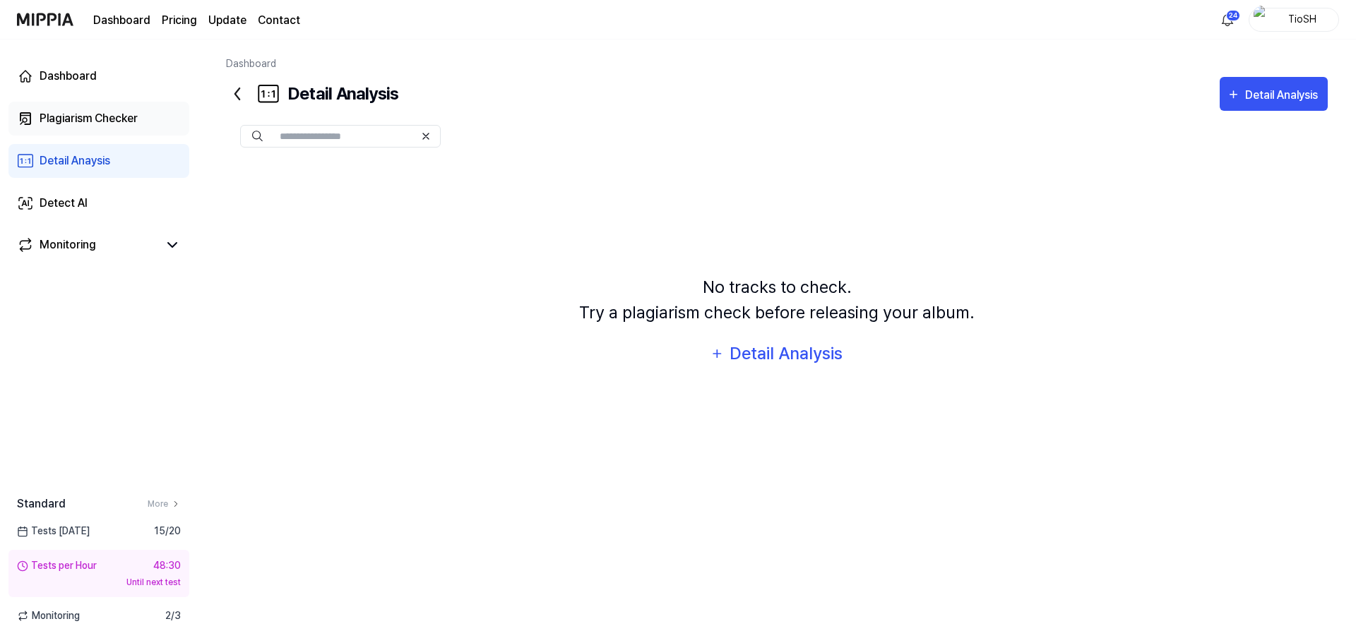
click at [109, 123] on div "Plagiarism Checker" at bounding box center [89, 118] width 98 height 17
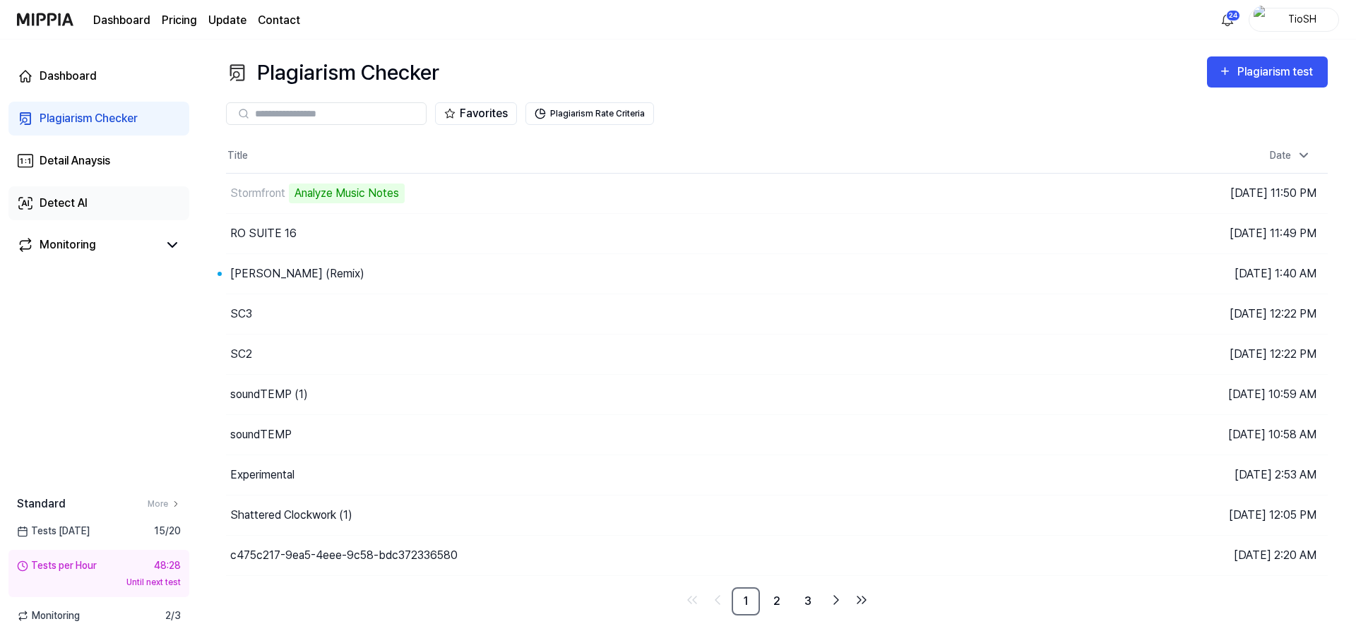
click at [124, 213] on link "Detect AI" at bounding box center [98, 203] width 181 height 34
click at [93, 198] on link "Detect AI" at bounding box center [98, 203] width 181 height 34
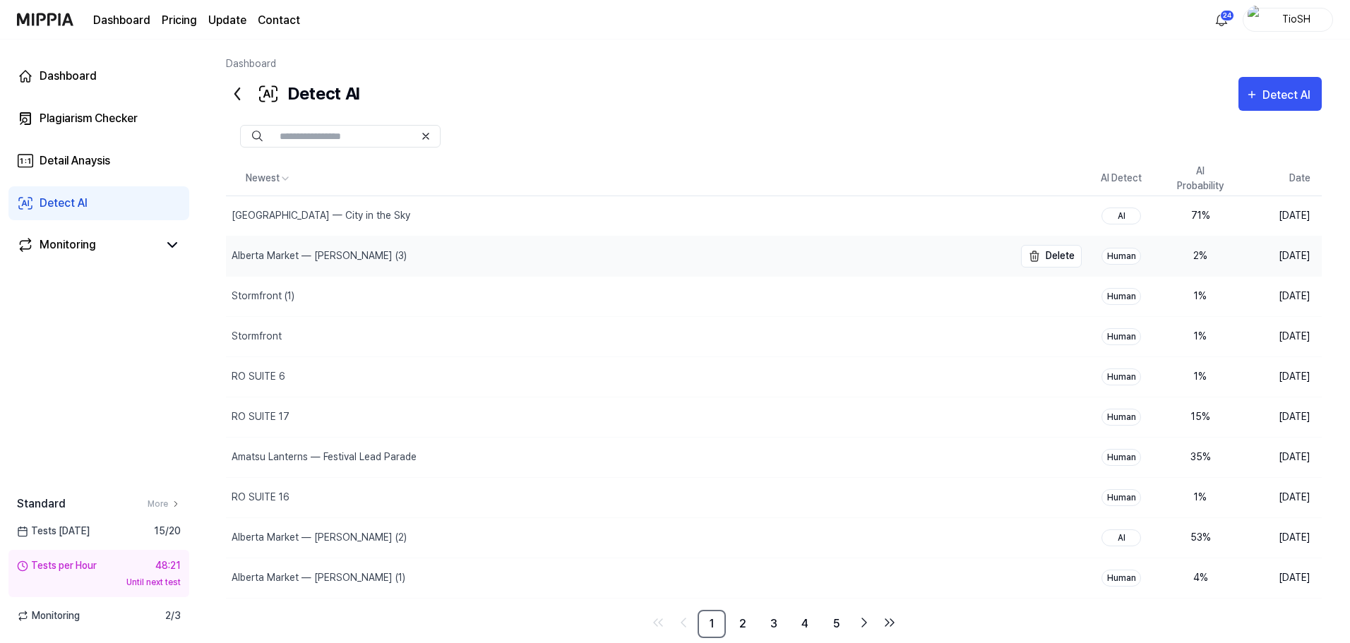
click at [596, 270] on div "Alberta Market — [PERSON_NAME] (3)" at bounding box center [620, 257] width 788 height 40
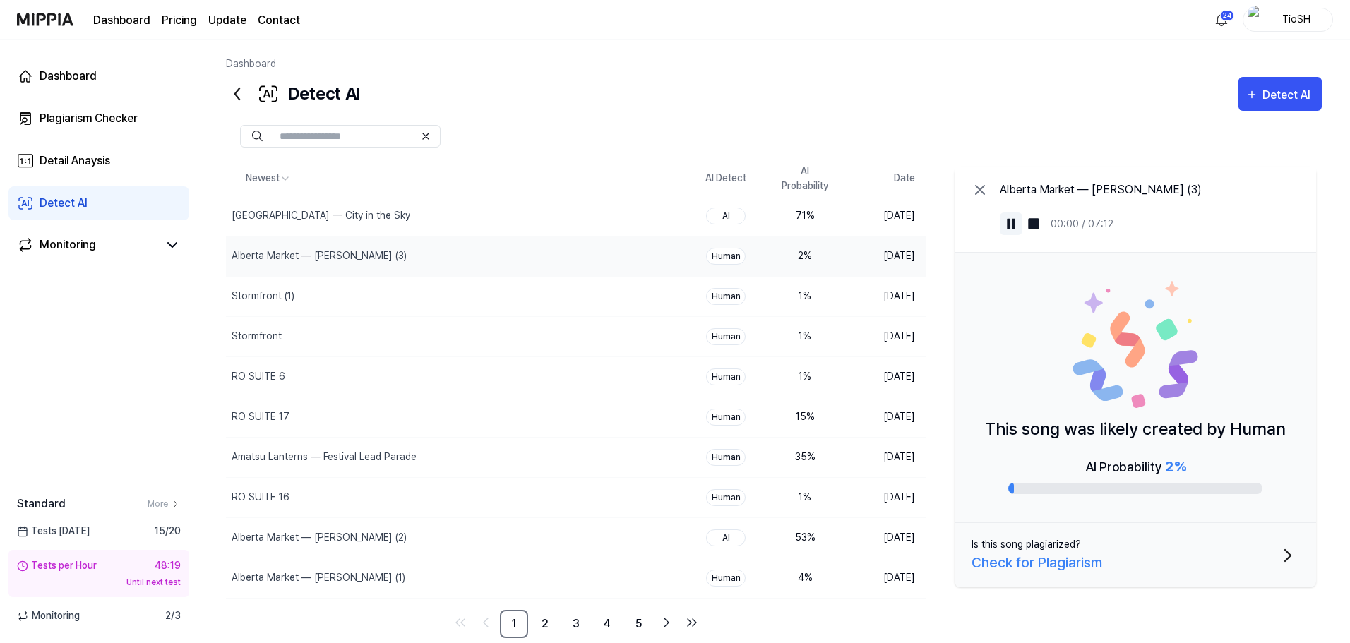
click at [1010, 232] on button at bounding box center [1011, 224] width 23 height 23
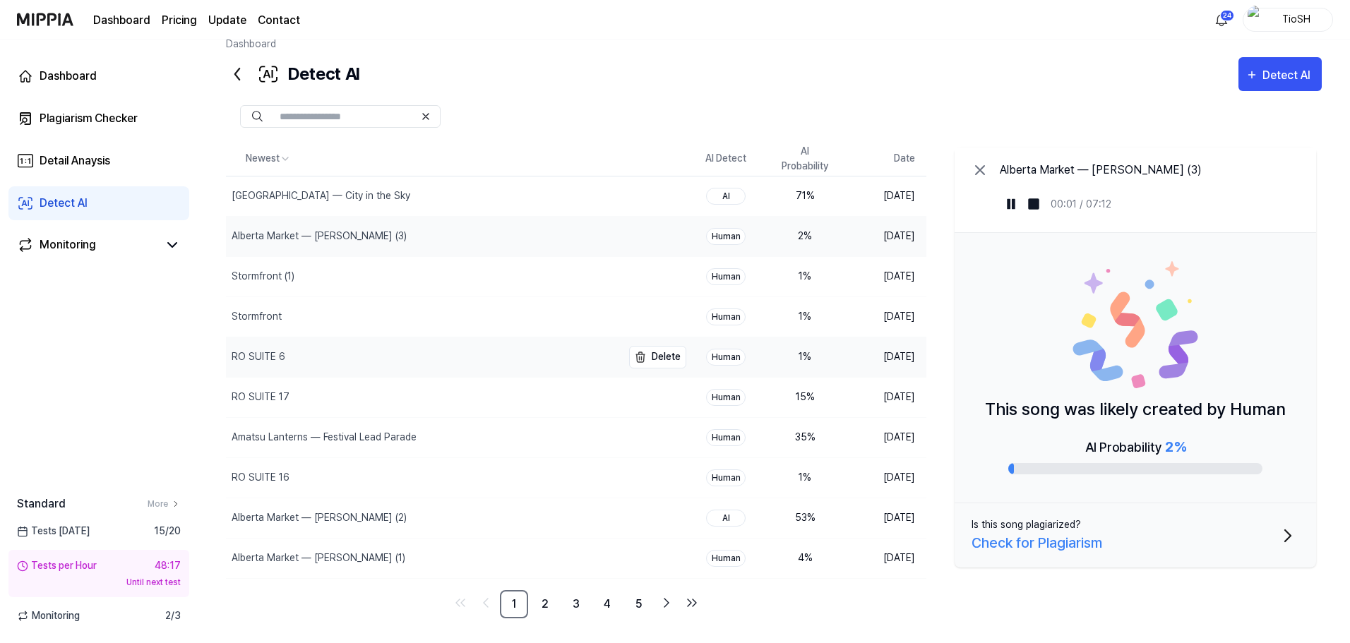
scroll to position [29, 0]
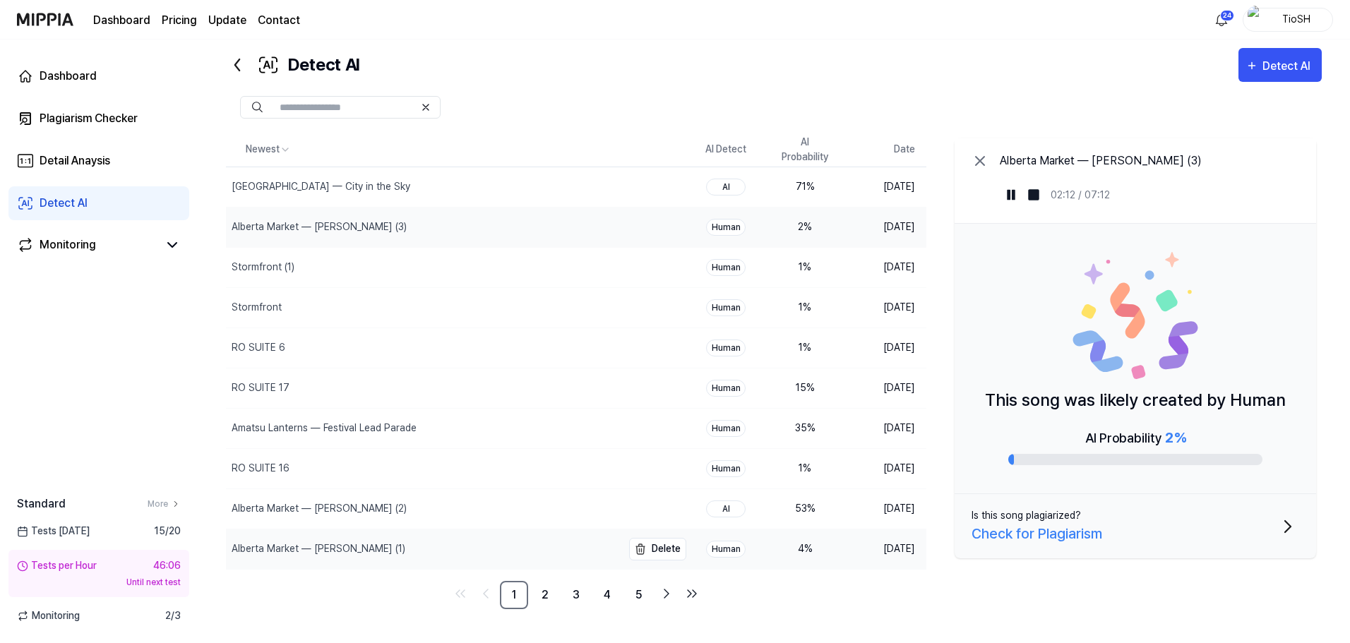
click at [503, 552] on div "Alberta Market — [PERSON_NAME] (1)" at bounding box center [424, 550] width 396 height 40
click at [1010, 196] on img at bounding box center [1011, 195] width 14 height 14
click at [540, 596] on link "2" at bounding box center [545, 595] width 28 height 28
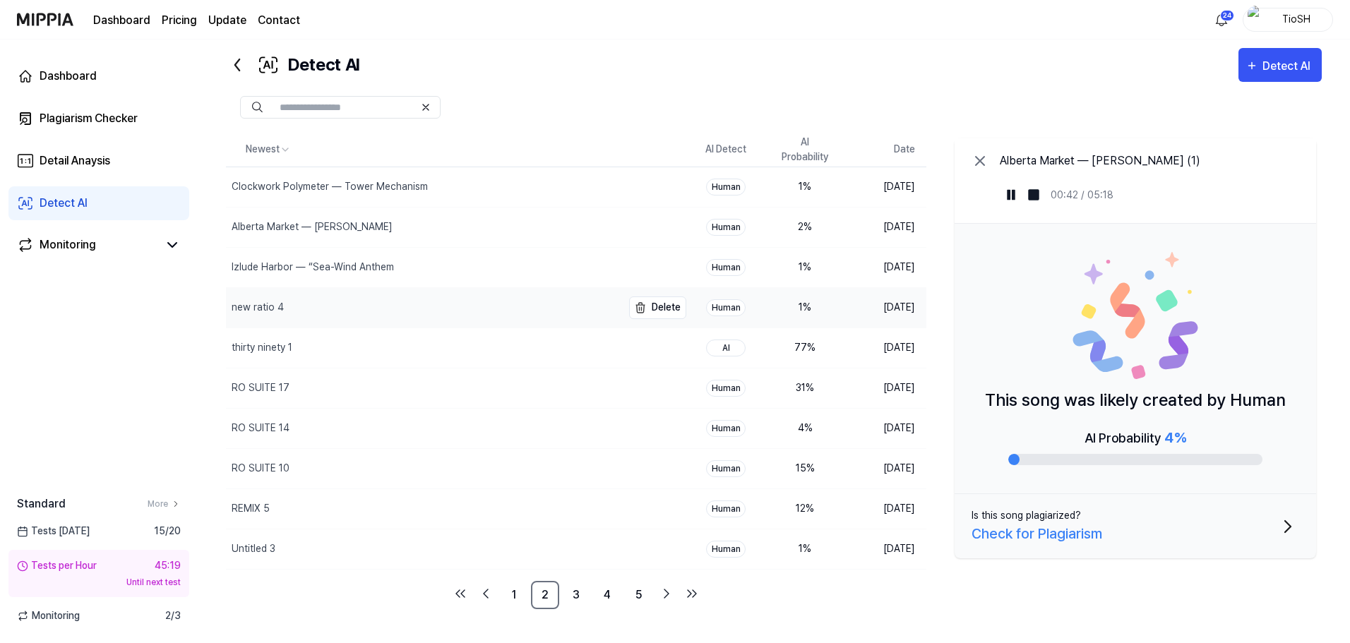
scroll to position [0, 0]
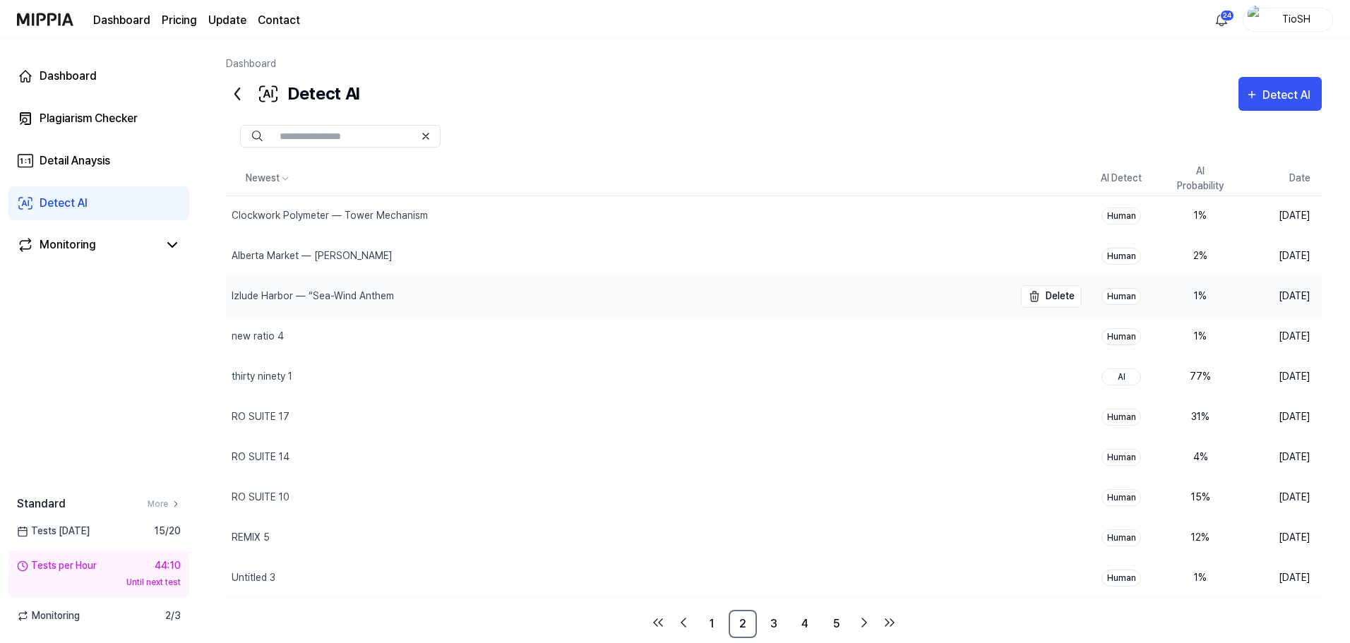
click at [345, 288] on div "Izlude Harbor — “Sea-Wind Anthem" at bounding box center [620, 297] width 788 height 40
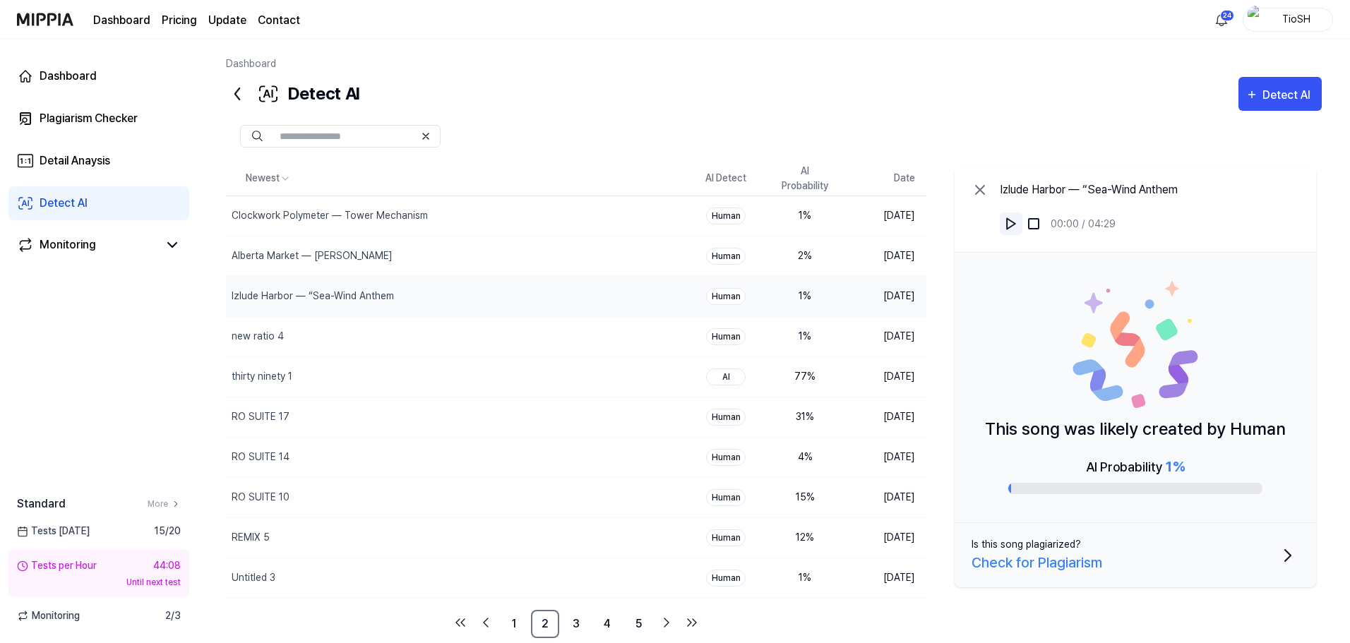
click at [1010, 225] on img at bounding box center [1011, 224] width 14 height 14
drag, startPoint x: 367, startPoint y: 250, endPoint x: 450, endPoint y: 252, distance: 82.6
click at [374, 250] on div "Alberta Market — [PERSON_NAME]" at bounding box center [312, 256] width 161 height 15
click at [1012, 226] on img at bounding box center [1011, 224] width 14 height 14
click at [1011, 226] on img at bounding box center [1011, 224] width 14 height 14
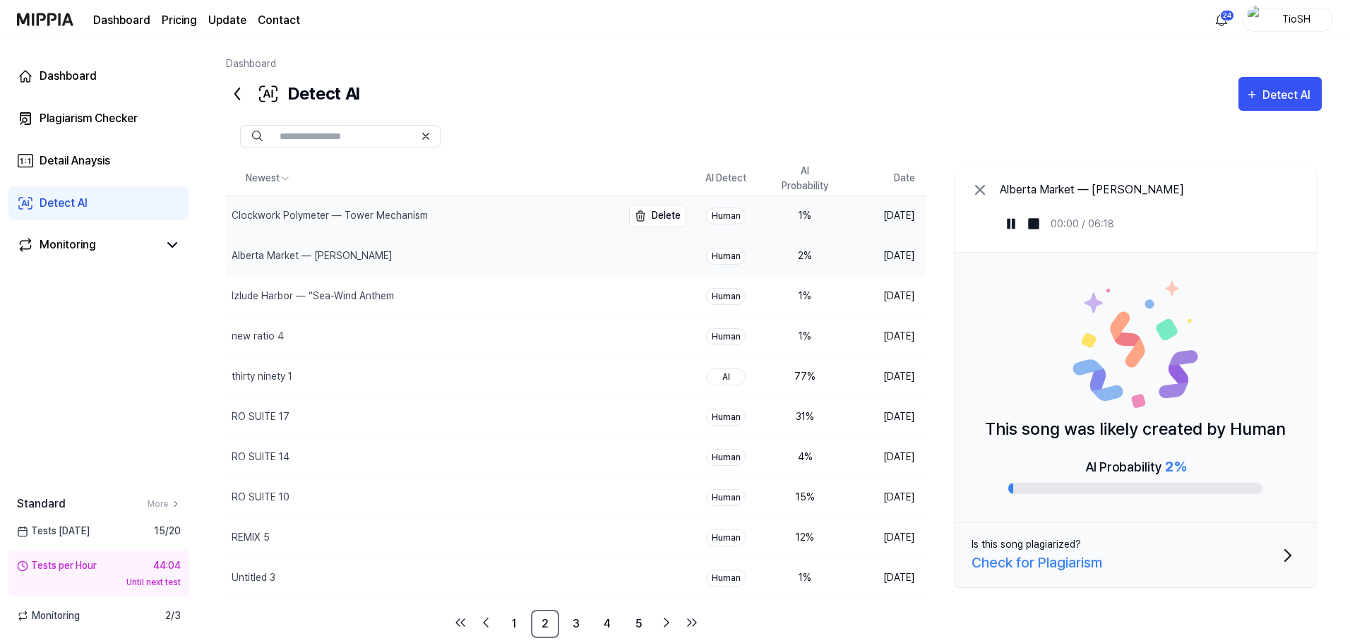
click at [455, 223] on div "Clockwork Polymeter — Tower Mechanism" at bounding box center [424, 216] width 396 height 40
click at [1010, 229] on img at bounding box center [1011, 224] width 14 height 14
click at [1016, 224] on img at bounding box center [1011, 224] width 14 height 14
click at [397, 263] on div "Alberta Market — [PERSON_NAME]" at bounding box center [424, 257] width 396 height 40
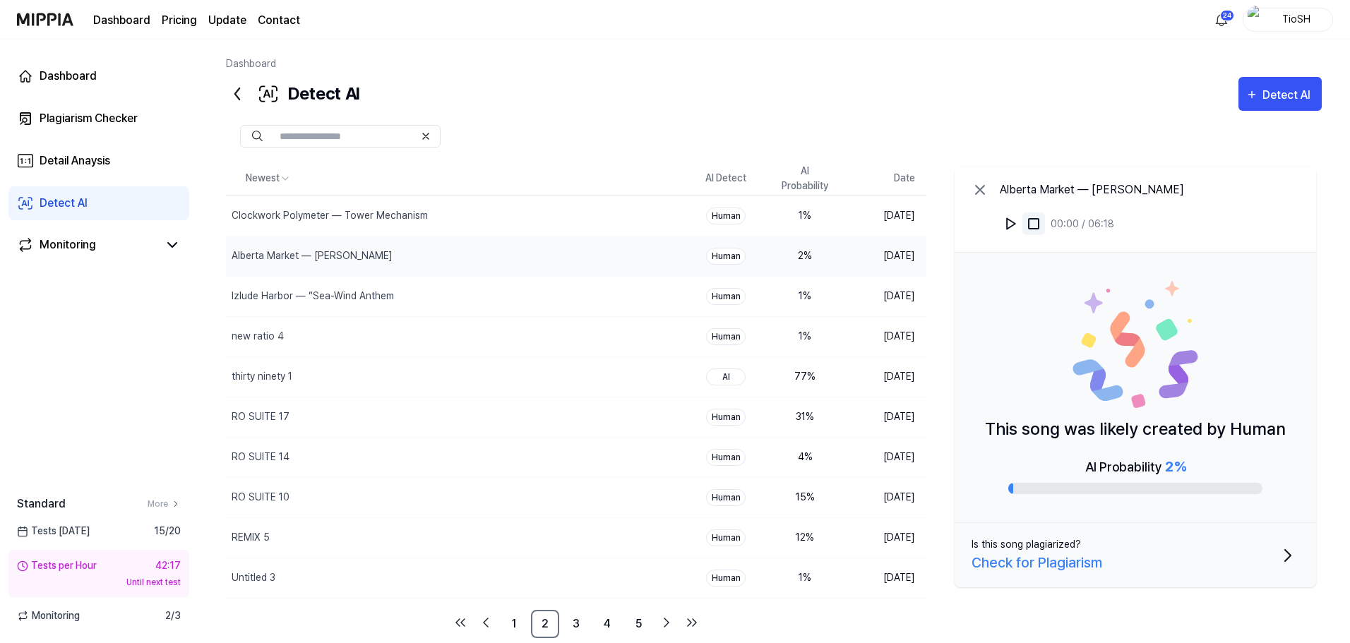
click at [1027, 217] on img at bounding box center [1034, 224] width 14 height 14
click at [1016, 218] on img at bounding box center [1011, 224] width 14 height 14
click at [1008, 228] on button at bounding box center [1011, 224] width 23 height 23
click at [523, 621] on link "1" at bounding box center [514, 624] width 28 height 28
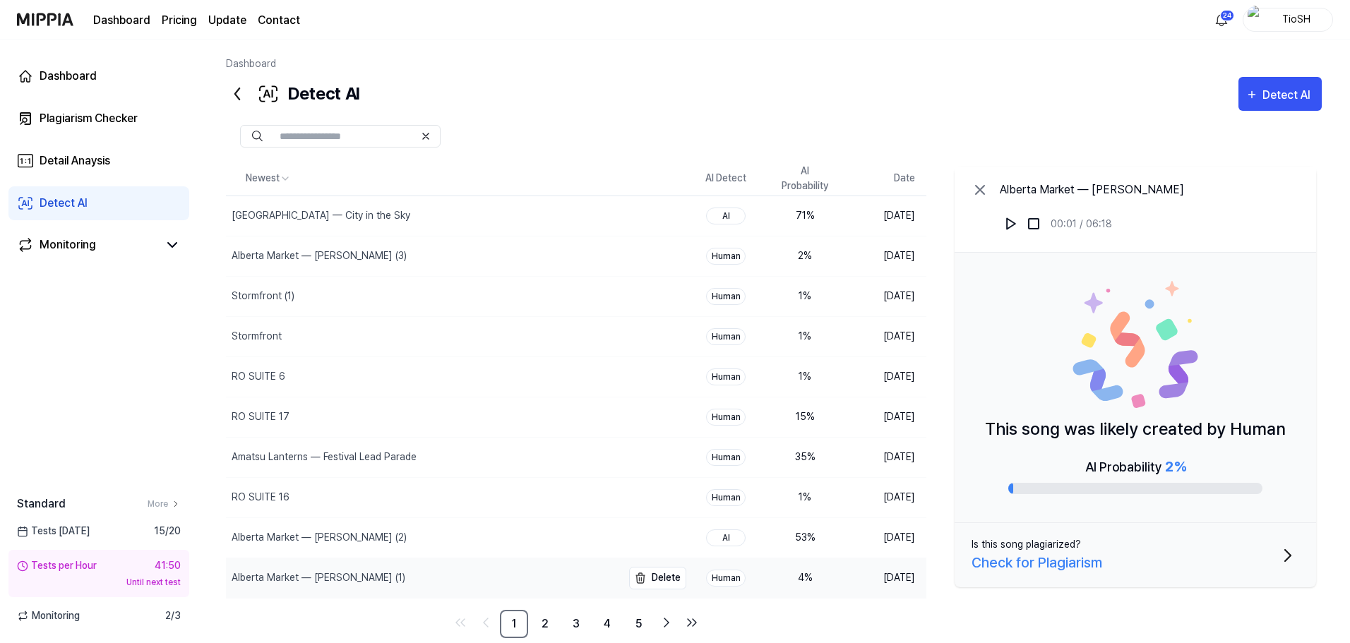
click at [351, 577] on div "Alberta Market — [PERSON_NAME] (1)" at bounding box center [319, 577] width 174 height 15
click at [1008, 227] on img at bounding box center [1011, 224] width 14 height 14
click at [1011, 232] on button at bounding box center [1011, 224] width 23 height 23
click at [551, 619] on link "2" at bounding box center [545, 624] width 28 height 28
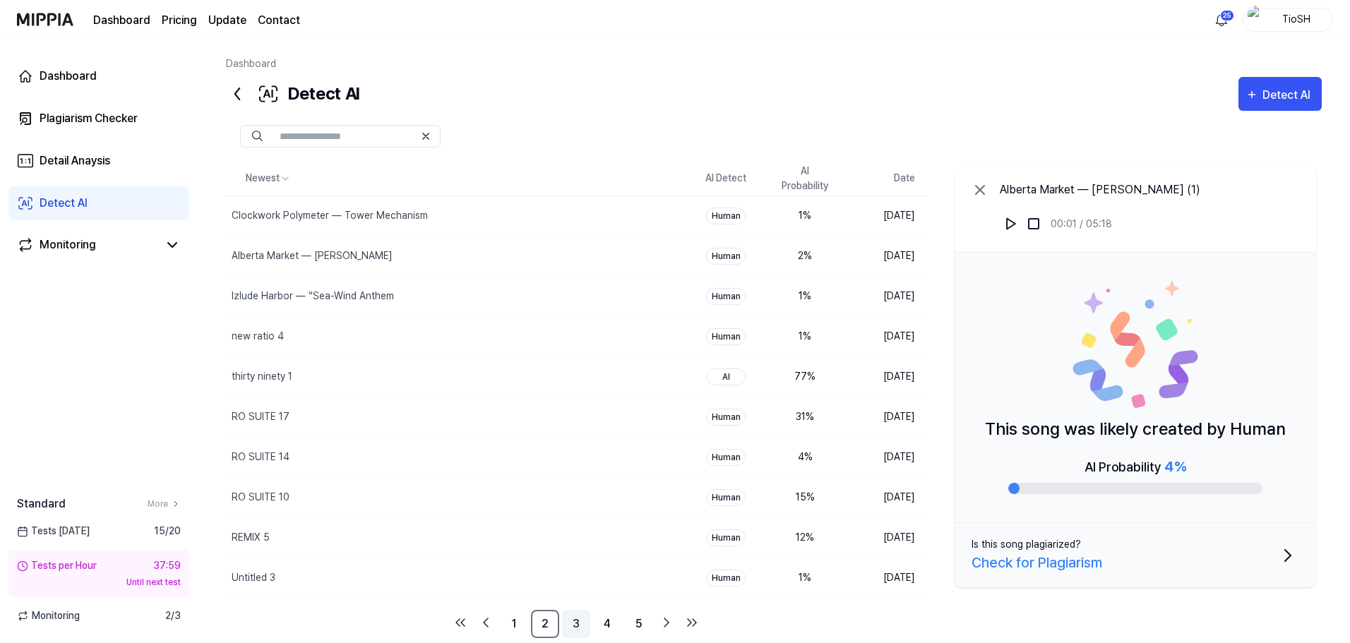
click at [585, 631] on link "3" at bounding box center [576, 624] width 28 height 28
click at [338, 212] on div "Untitled (2)" at bounding box center [424, 216] width 396 height 40
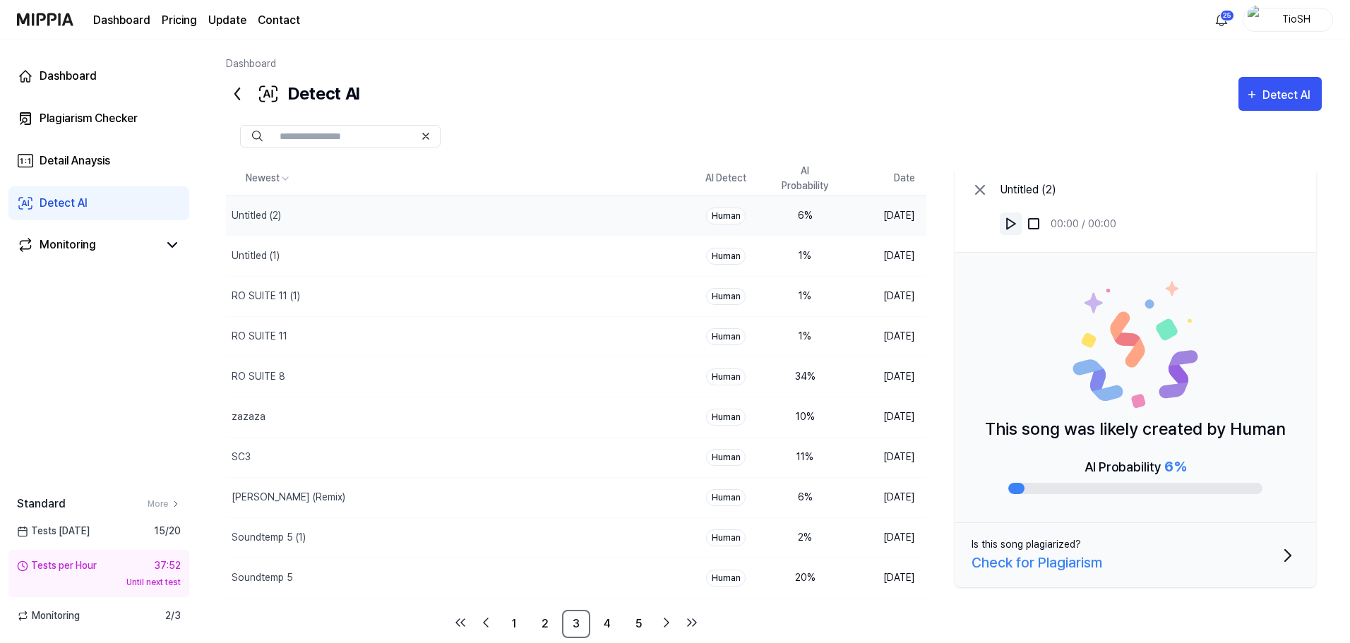
click at [1007, 228] on img at bounding box center [1011, 224] width 14 height 14
click at [288, 244] on div "Untitled (1)" at bounding box center [424, 257] width 396 height 40
click at [1012, 230] on img at bounding box center [1011, 224] width 14 height 14
click at [1012, 229] on img at bounding box center [1011, 224] width 14 height 14
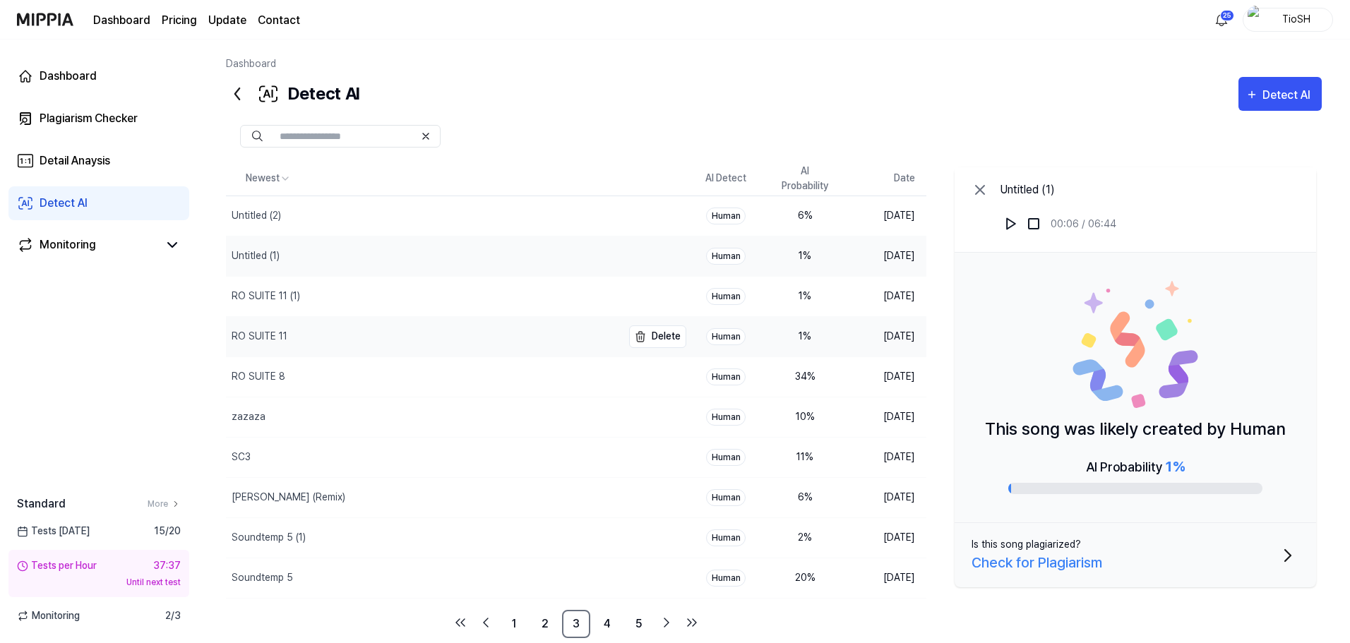
click at [353, 337] on div "RO SUITE 11" at bounding box center [424, 337] width 396 height 40
click at [1005, 231] on button at bounding box center [1011, 224] width 23 height 23
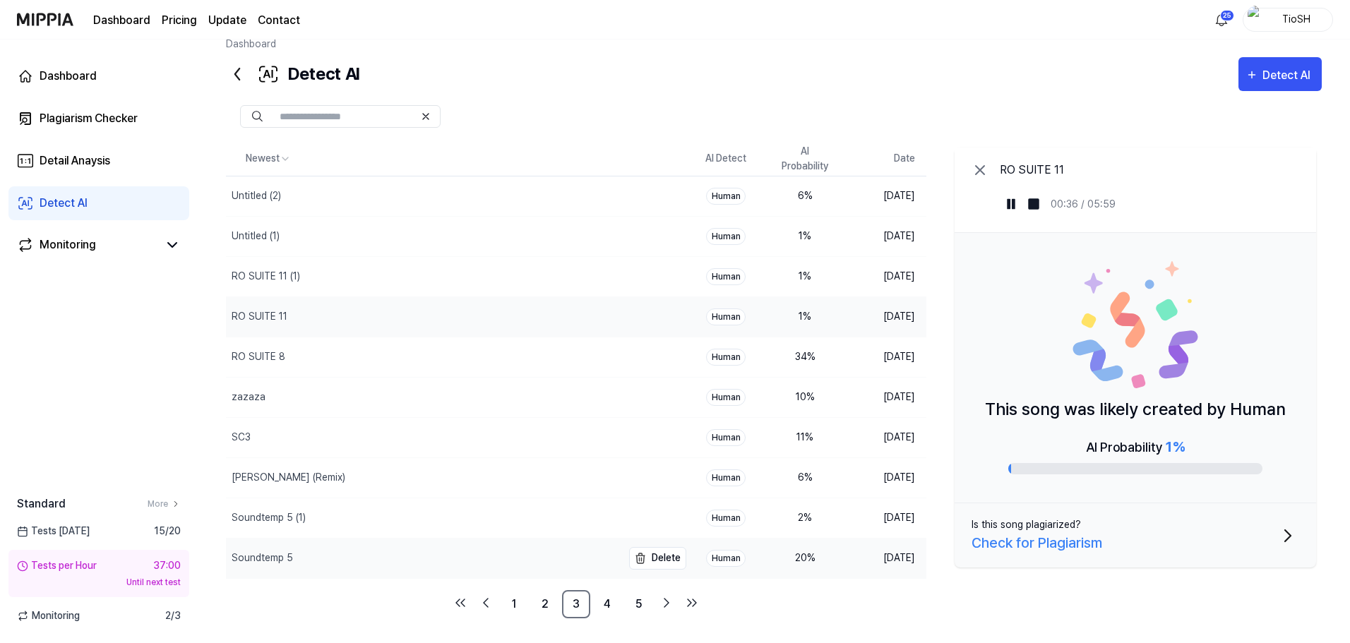
scroll to position [29, 0]
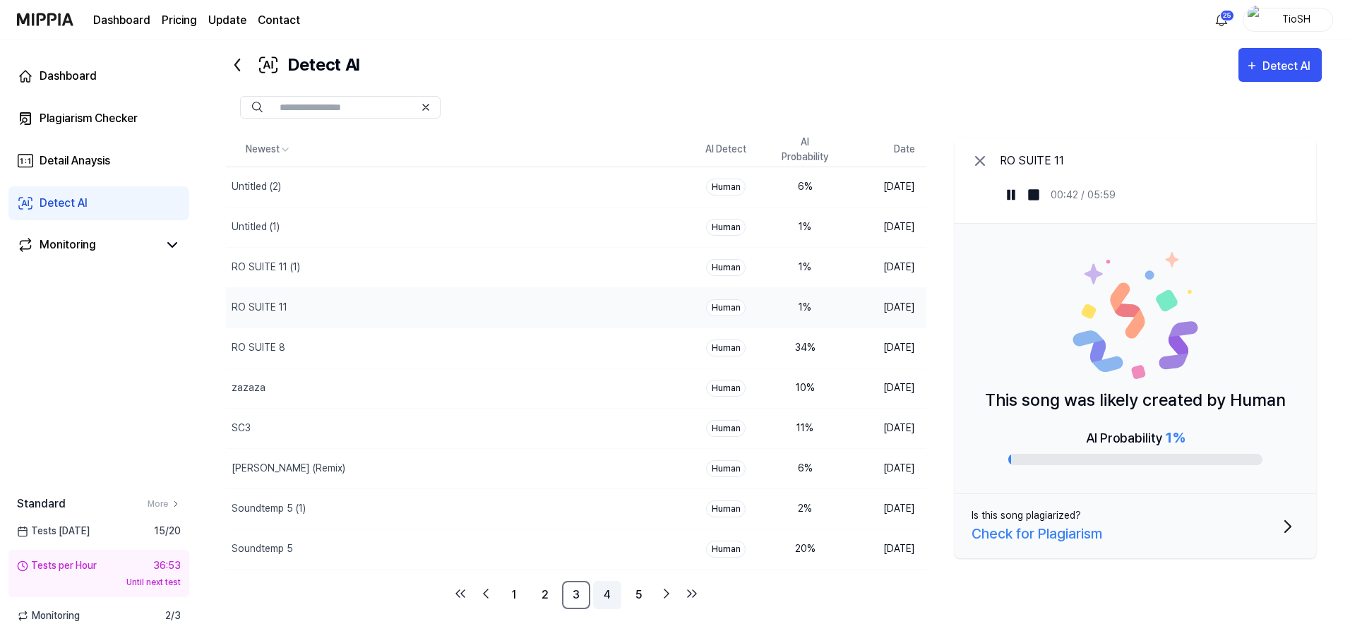
click at [616, 595] on link "4" at bounding box center [607, 595] width 28 height 28
click at [517, 597] on link "1" at bounding box center [514, 595] width 28 height 28
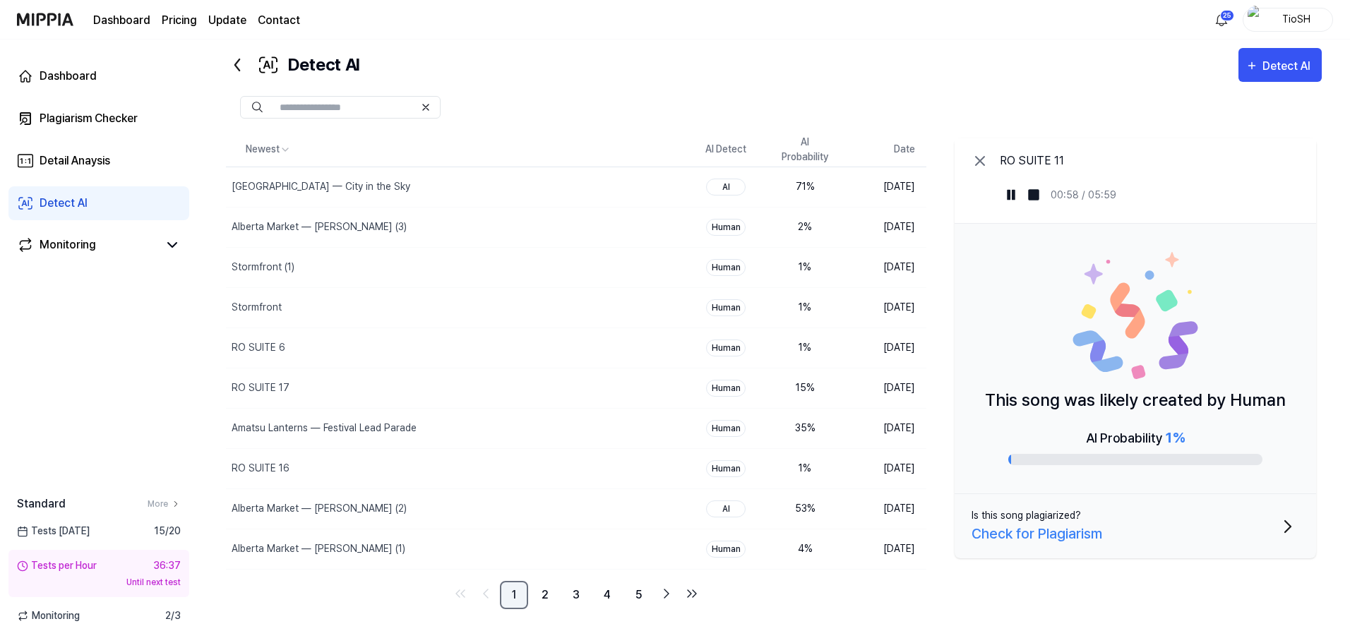
click at [520, 595] on link "1" at bounding box center [514, 595] width 28 height 28
click at [552, 591] on link "2" at bounding box center [545, 595] width 28 height 28
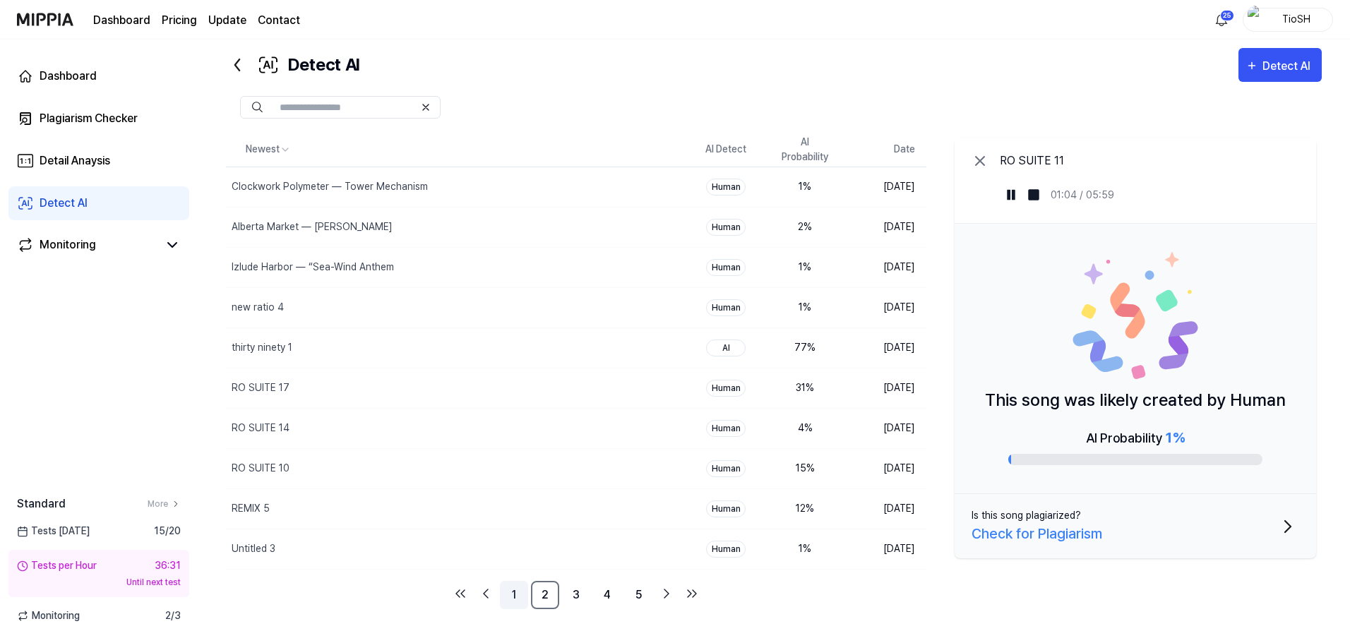
click at [519, 599] on link "1" at bounding box center [514, 595] width 28 height 28
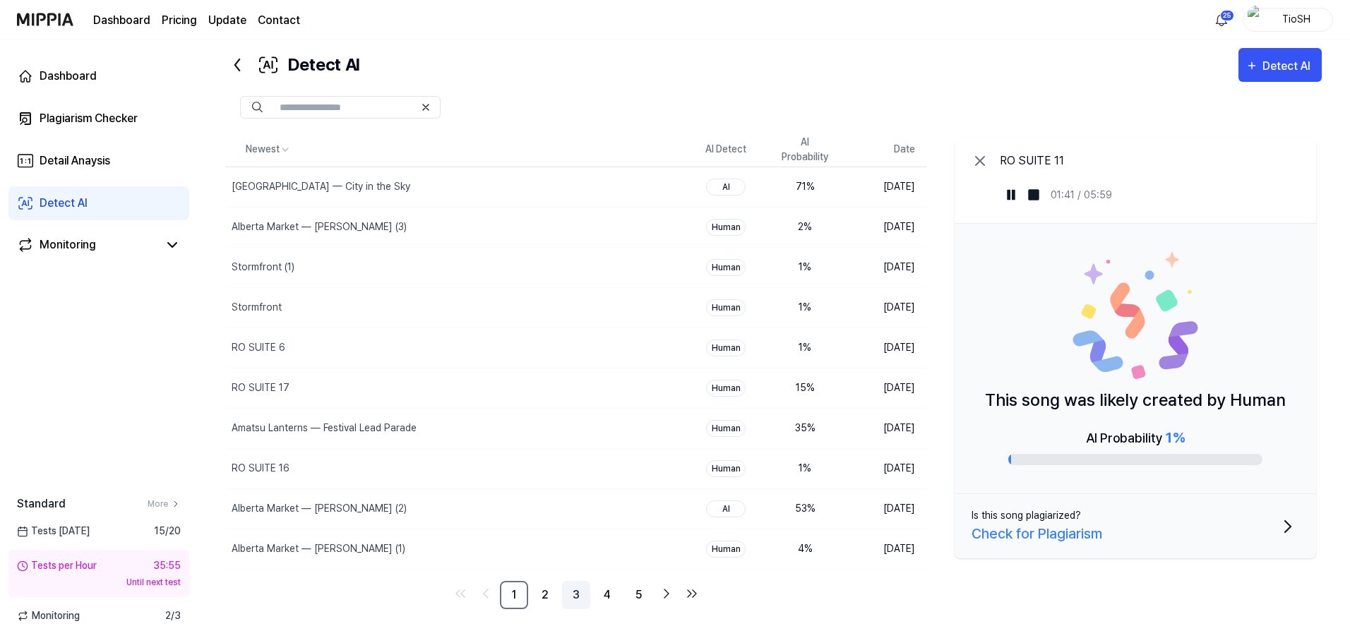
click at [568, 603] on link "3" at bounding box center [576, 595] width 28 height 28
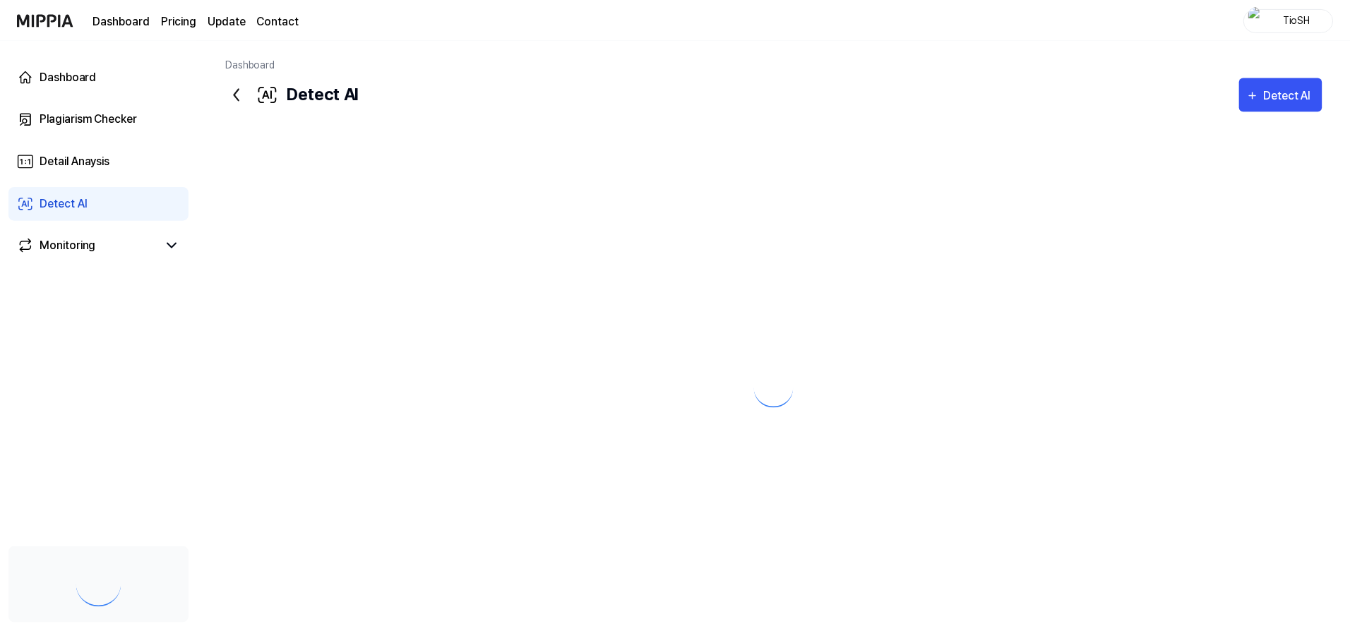
scroll to position [29, 0]
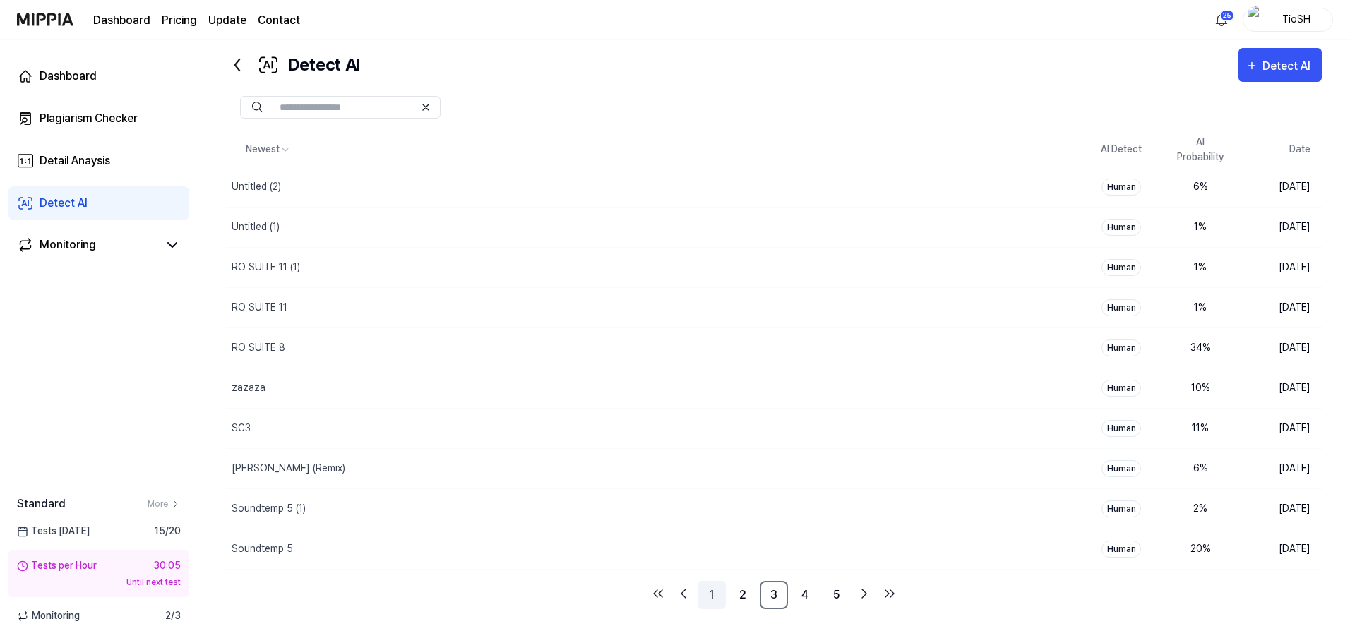
click at [715, 597] on link "1" at bounding box center [712, 595] width 28 height 28
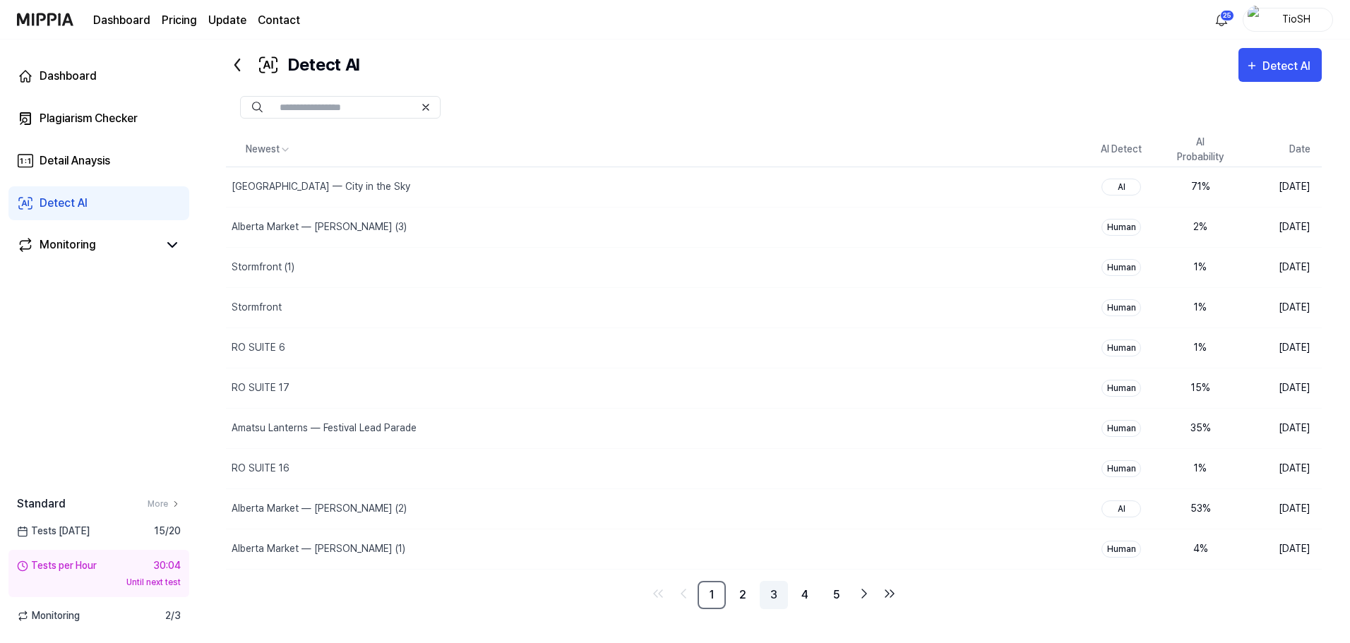
click at [774, 600] on link "3" at bounding box center [774, 595] width 28 height 28
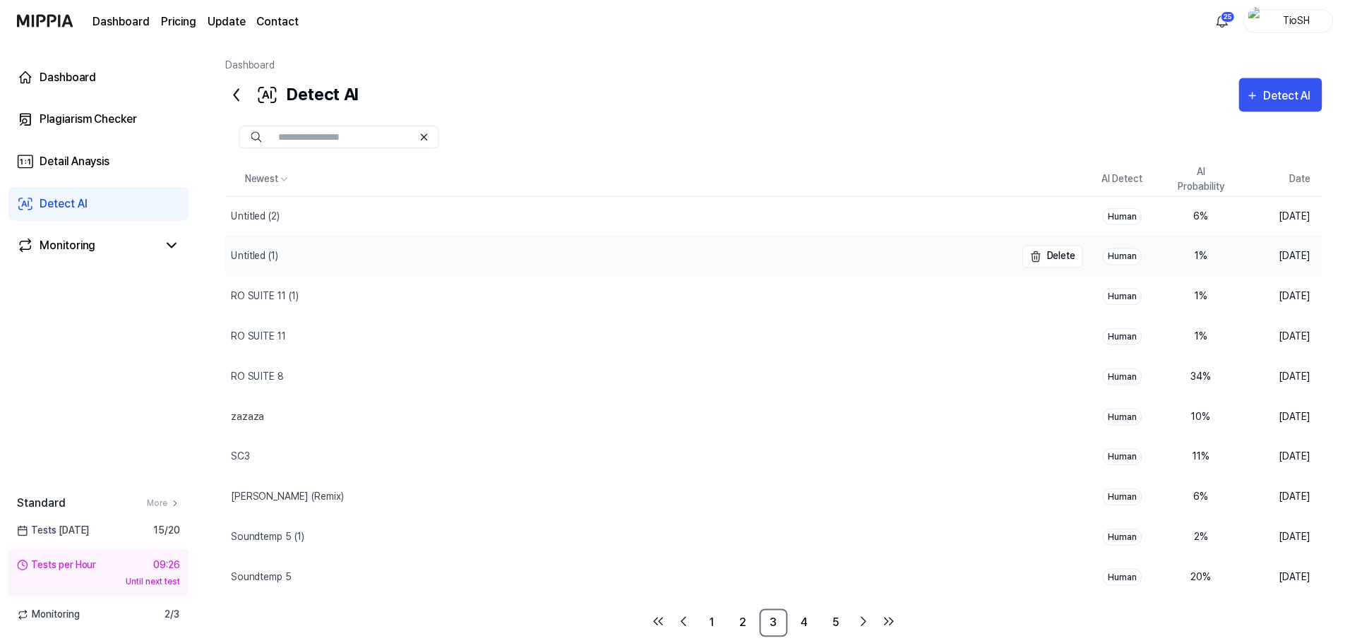
scroll to position [29, 0]
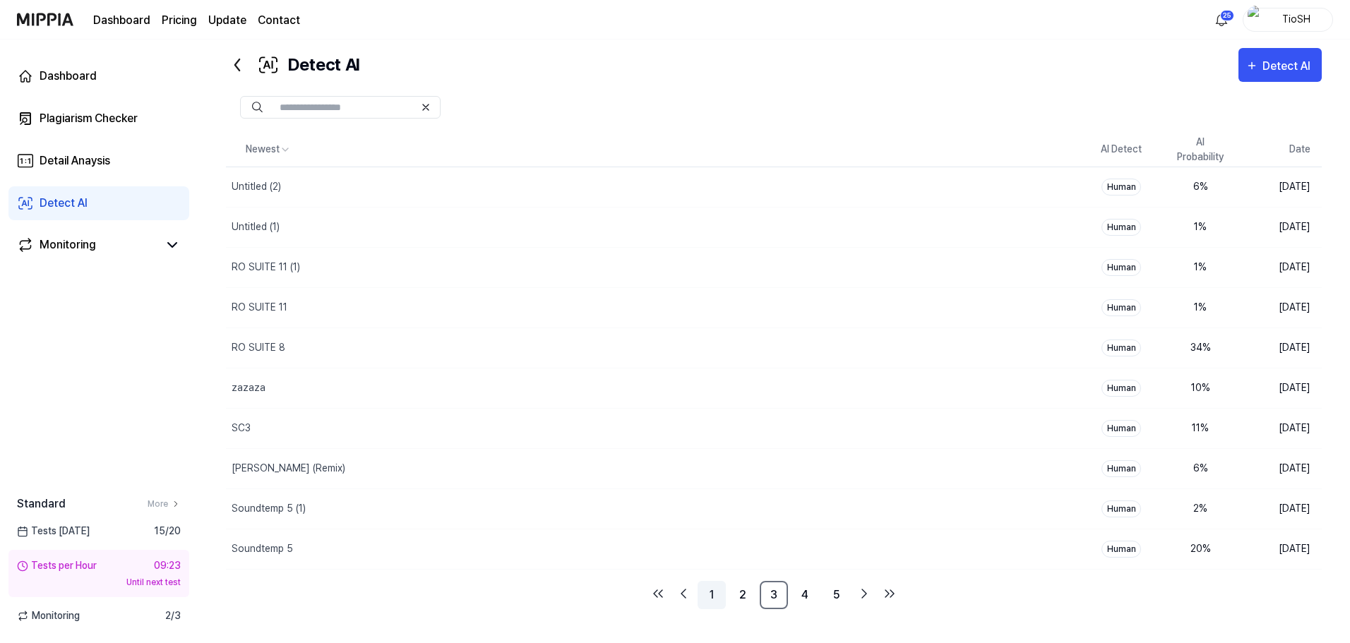
click at [712, 602] on link "1" at bounding box center [712, 595] width 28 height 28
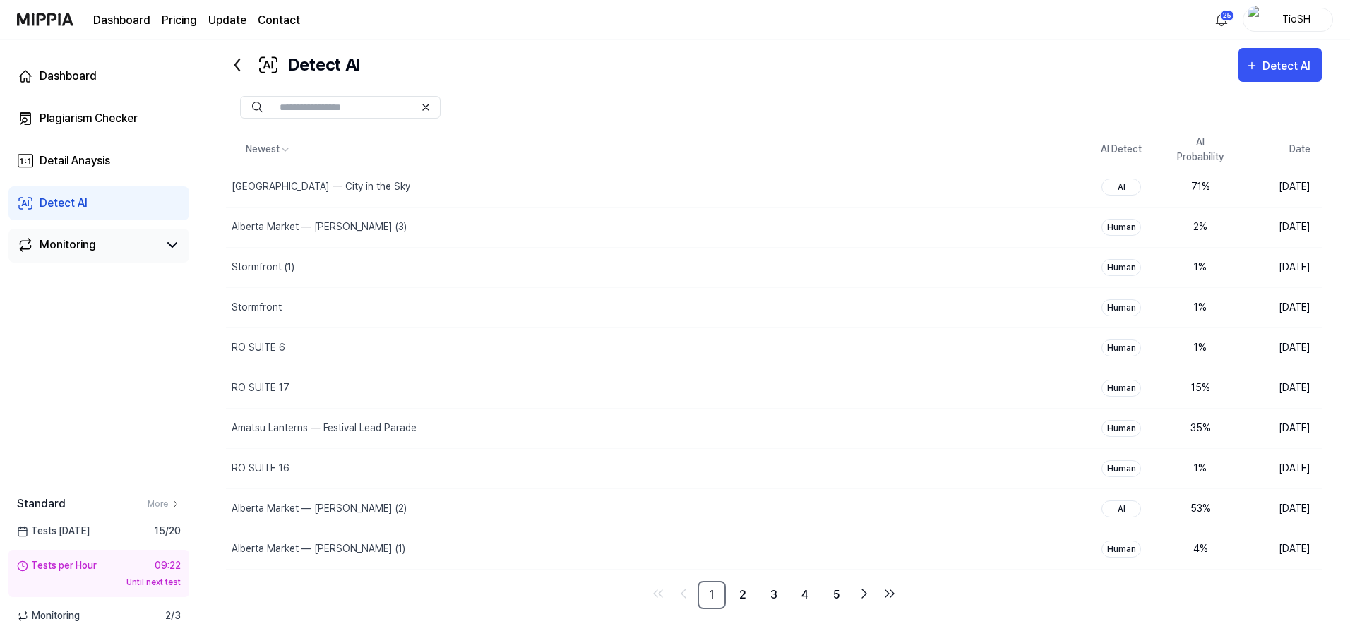
click at [98, 252] on link "Monitoring" at bounding box center [87, 245] width 141 height 17
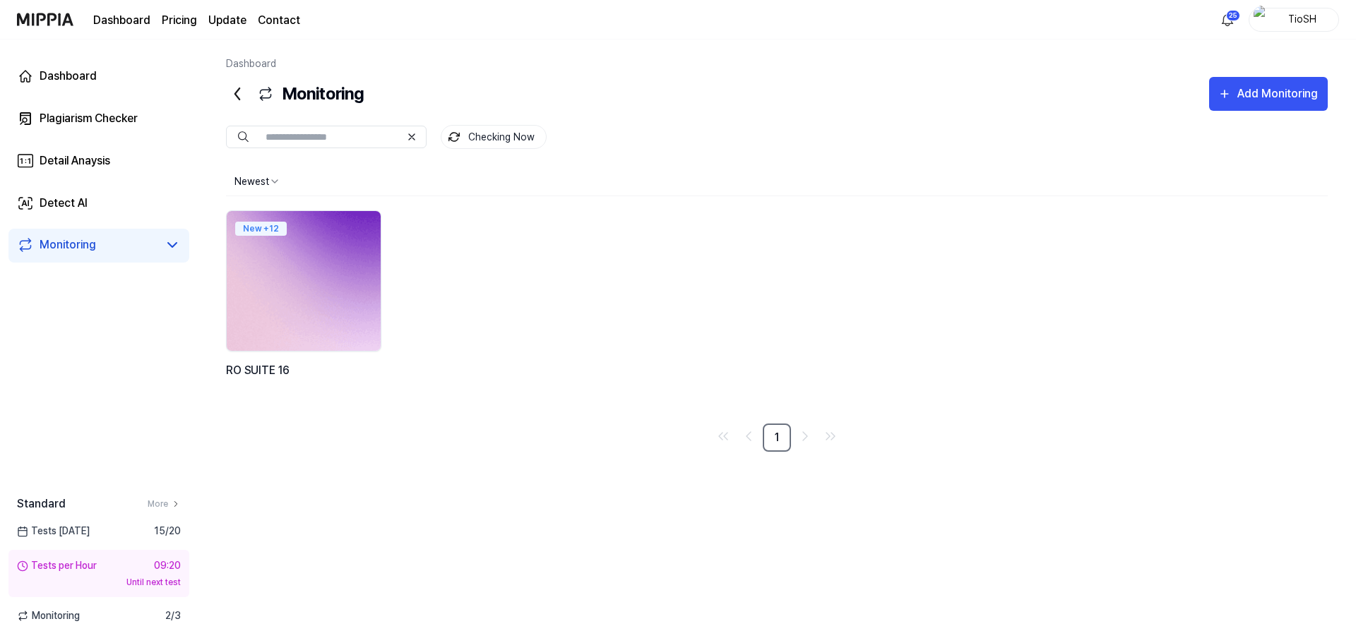
click at [310, 270] on img at bounding box center [303, 281] width 169 height 154
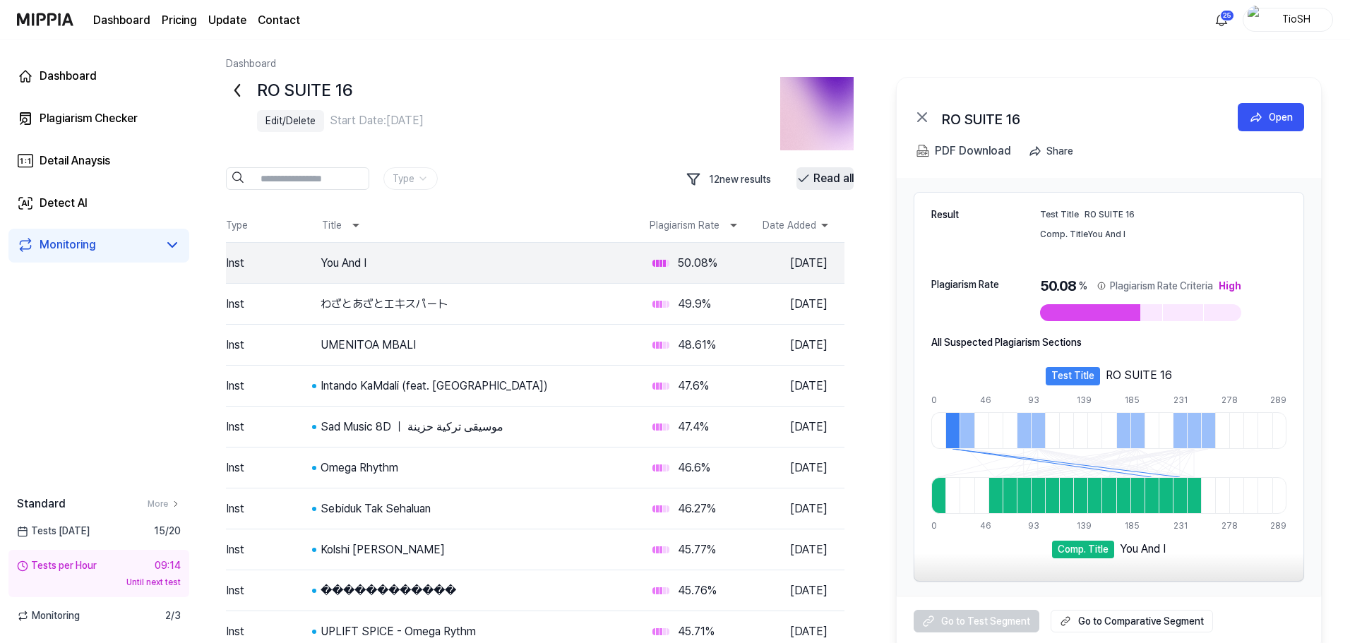
click at [813, 178] on button "Read all" at bounding box center [824, 178] width 57 height 23
drag, startPoint x: 670, startPoint y: 219, endPoint x: 666, endPoint y: 225, distance: 7.6
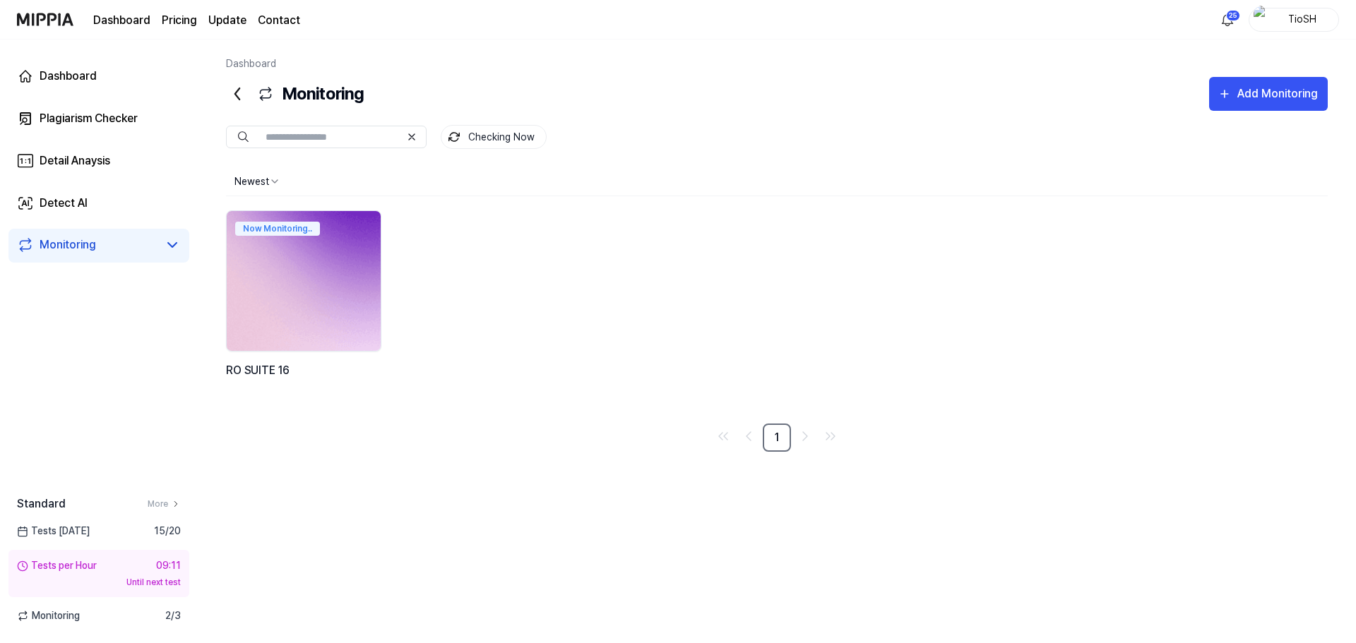
click at [357, 283] on img at bounding box center [303, 281] width 169 height 154
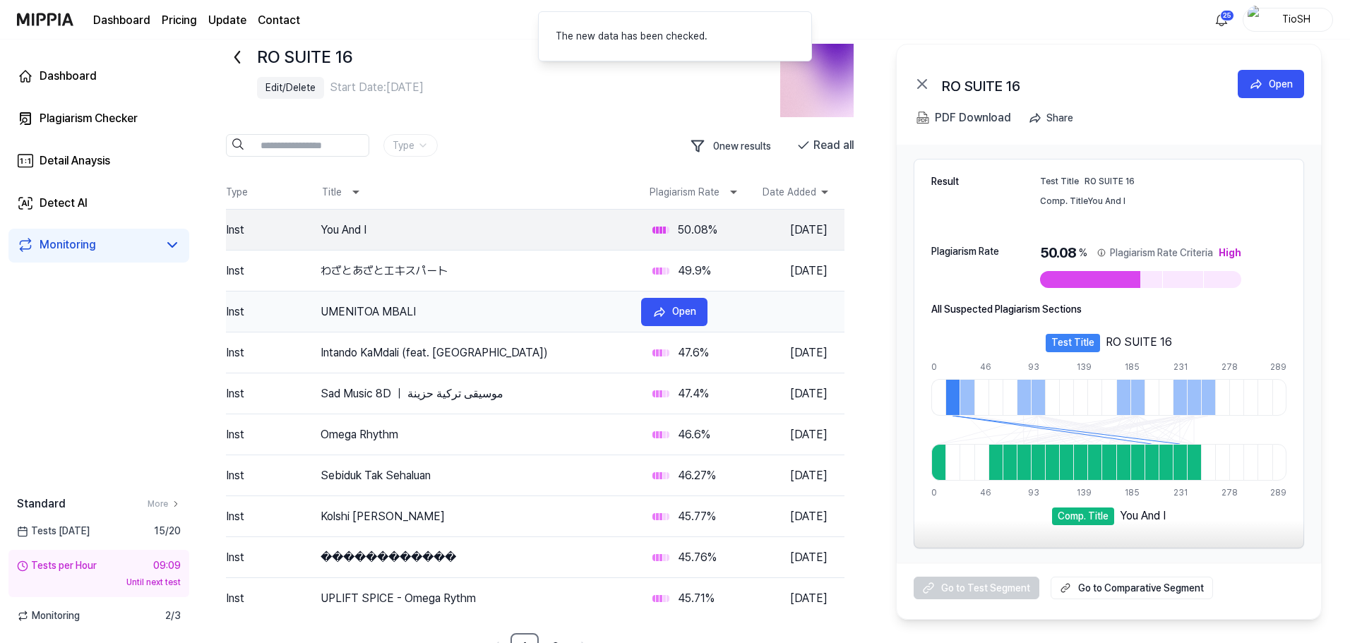
scroll to position [52, 0]
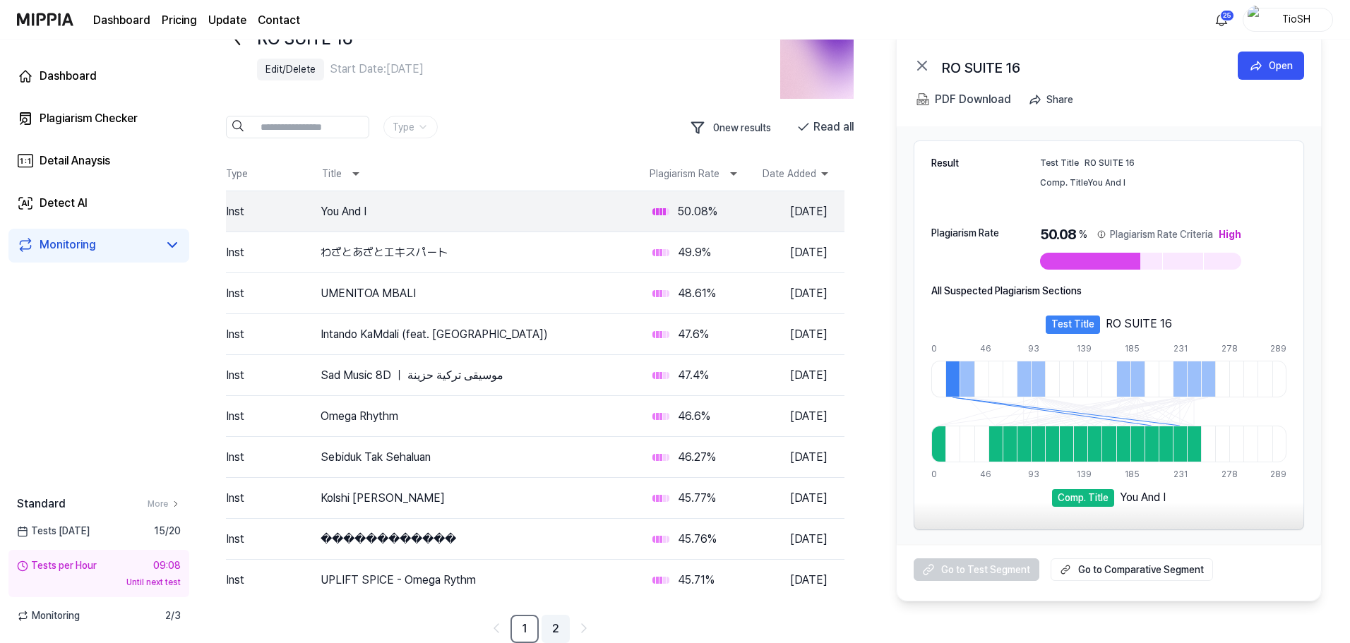
click at [552, 628] on link "2" at bounding box center [556, 629] width 28 height 28
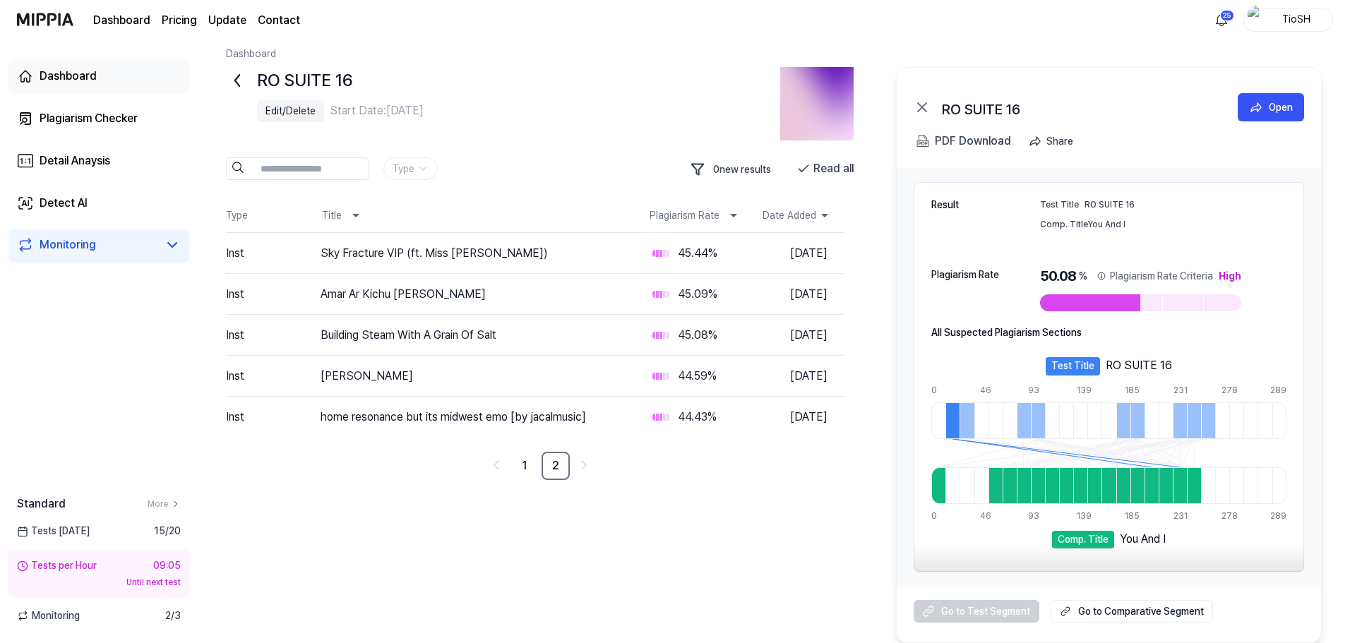
click at [138, 79] on link "Dashboard" at bounding box center [98, 76] width 181 height 34
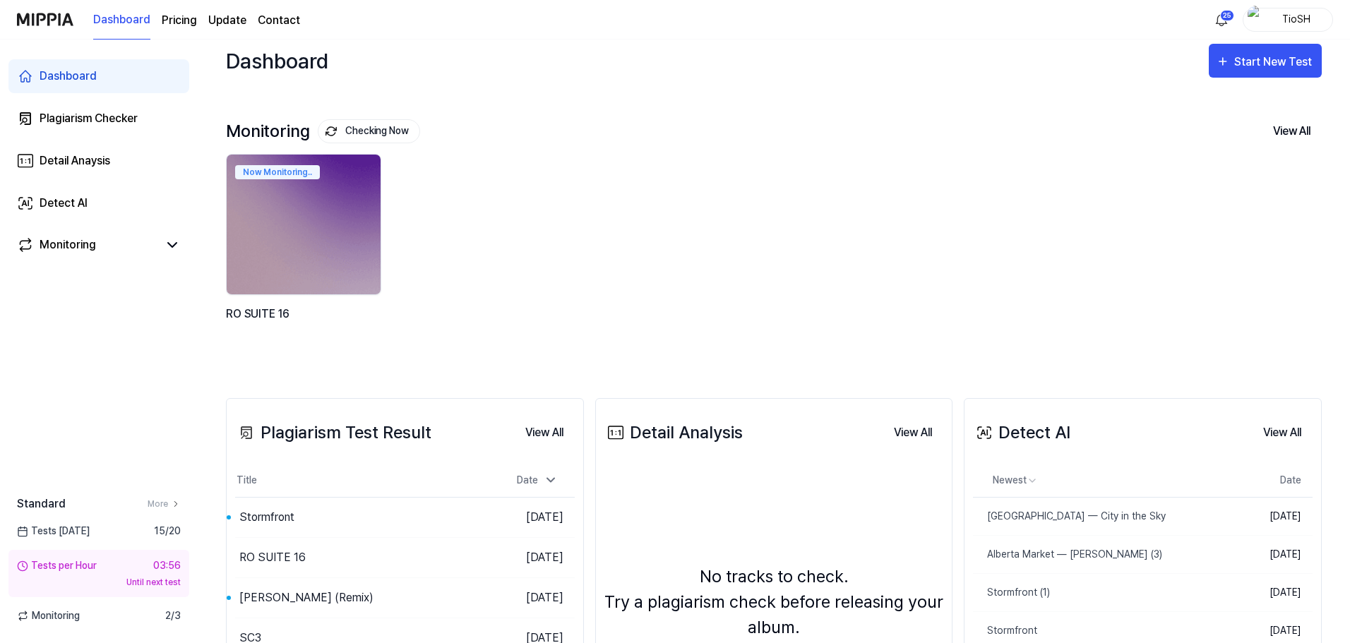
click at [664, 120] on div "Monitoring Checking Now View All Monitoring Now Monitoring.. RO SUITE 16" at bounding box center [774, 231] width 1096 height 278
drag, startPoint x: 653, startPoint y: 121, endPoint x: 515, endPoint y: 93, distance: 141.2
click at [445, 113] on div "Monitoring Checking Now View All Monitoring Now Monitoring.. RO SUITE 16" at bounding box center [774, 231] width 1096 height 278
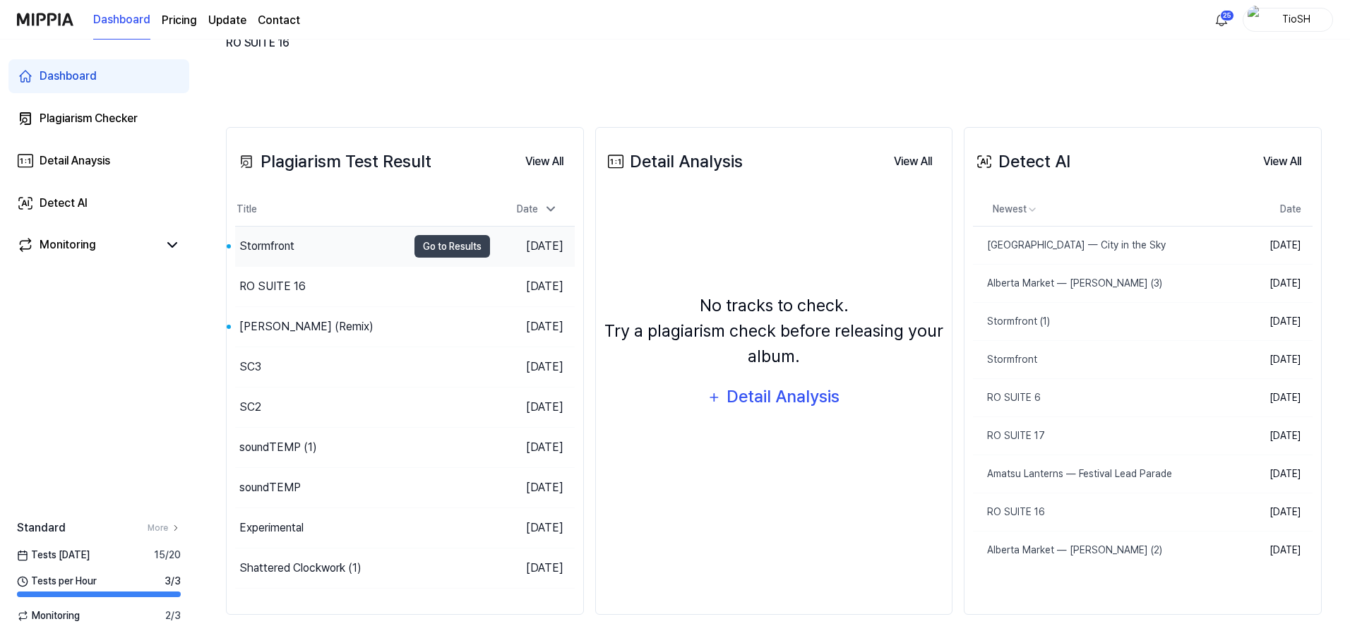
click at [263, 246] on div "Stormfront" at bounding box center [266, 246] width 55 height 17
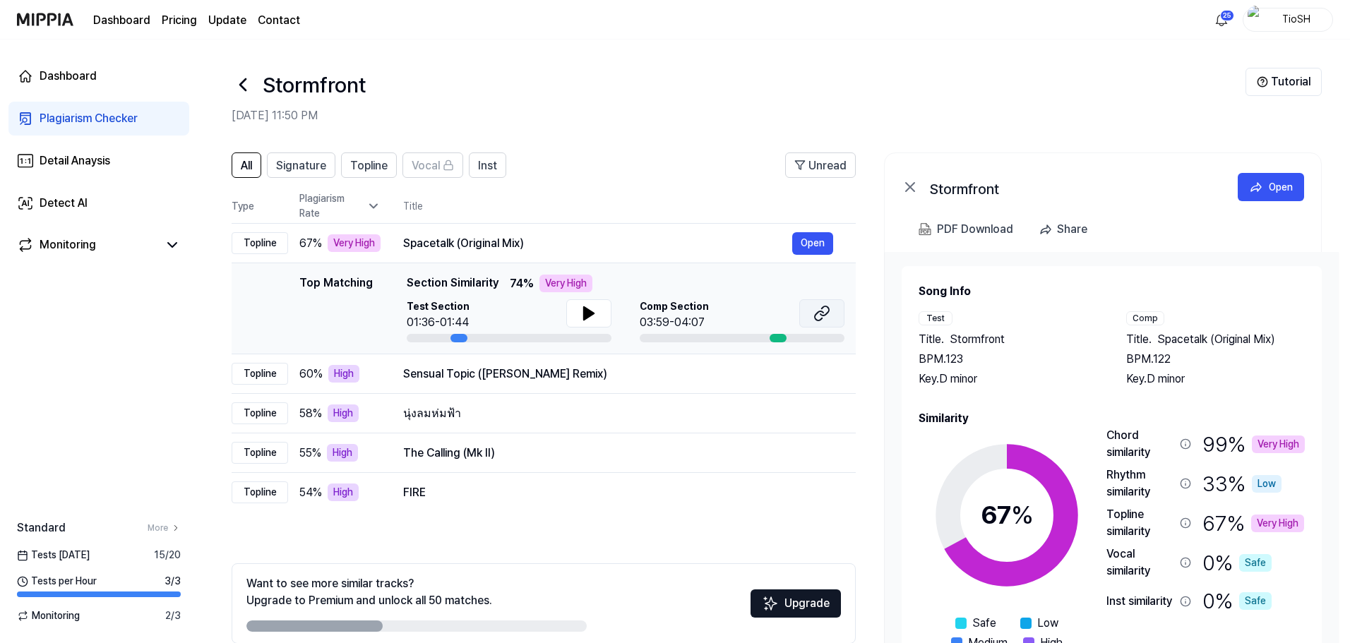
click at [824, 316] on icon at bounding box center [824, 310] width 8 height 9
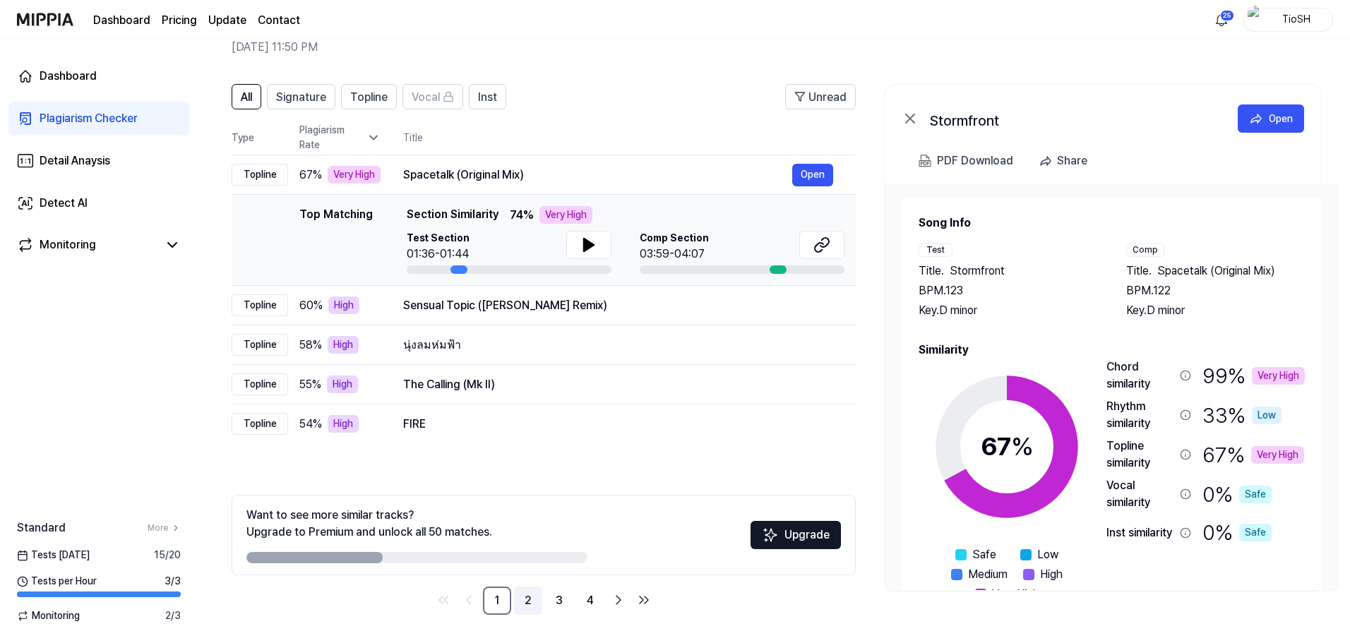
click at [525, 607] on link "2" at bounding box center [528, 601] width 28 height 28
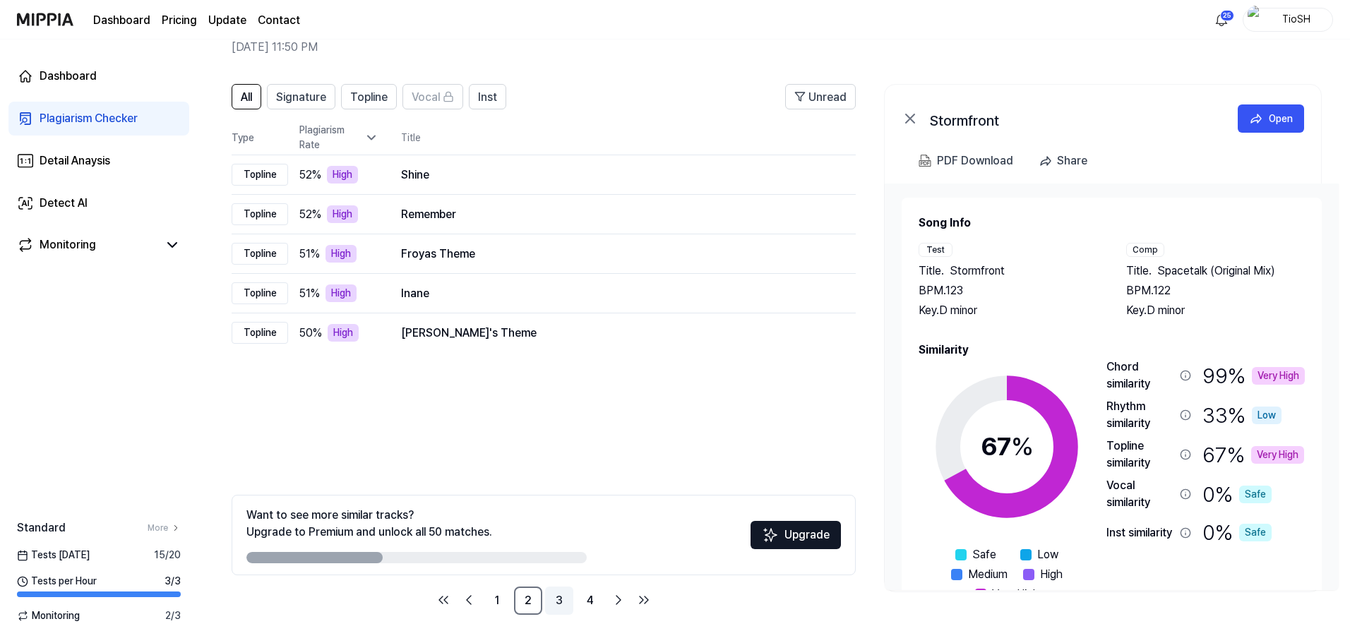
click at [561, 603] on link "3" at bounding box center [559, 601] width 28 height 28
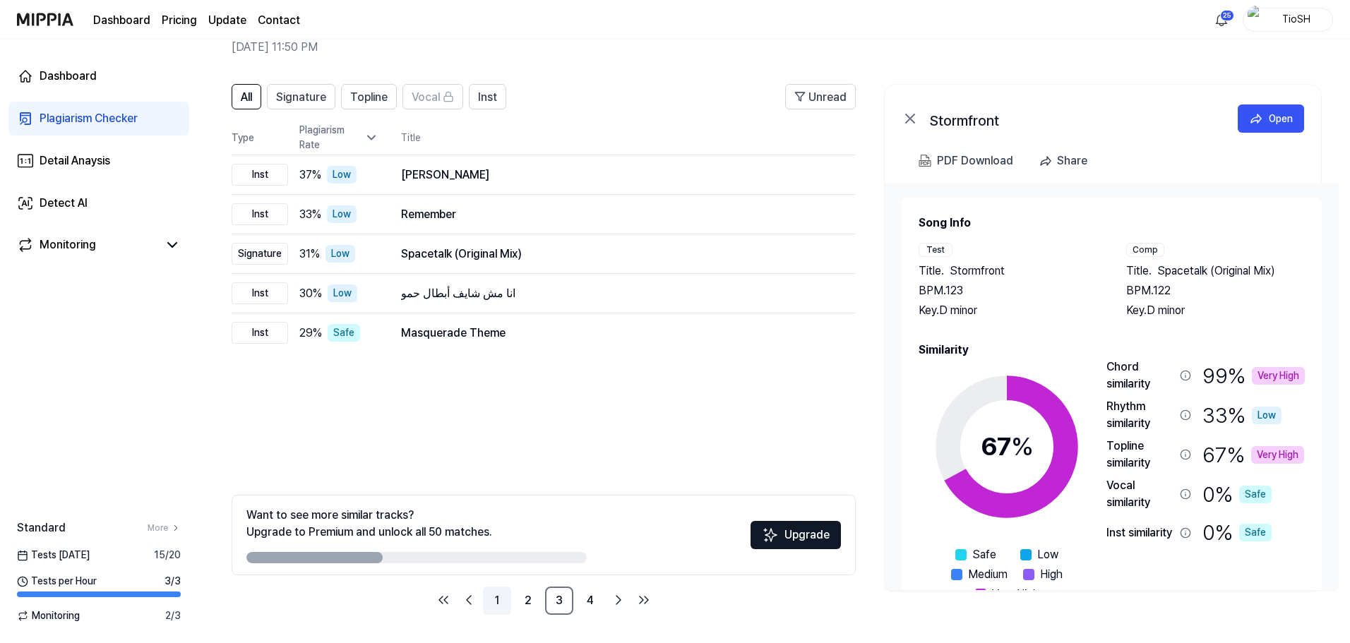
click at [501, 607] on link "1" at bounding box center [497, 601] width 28 height 28
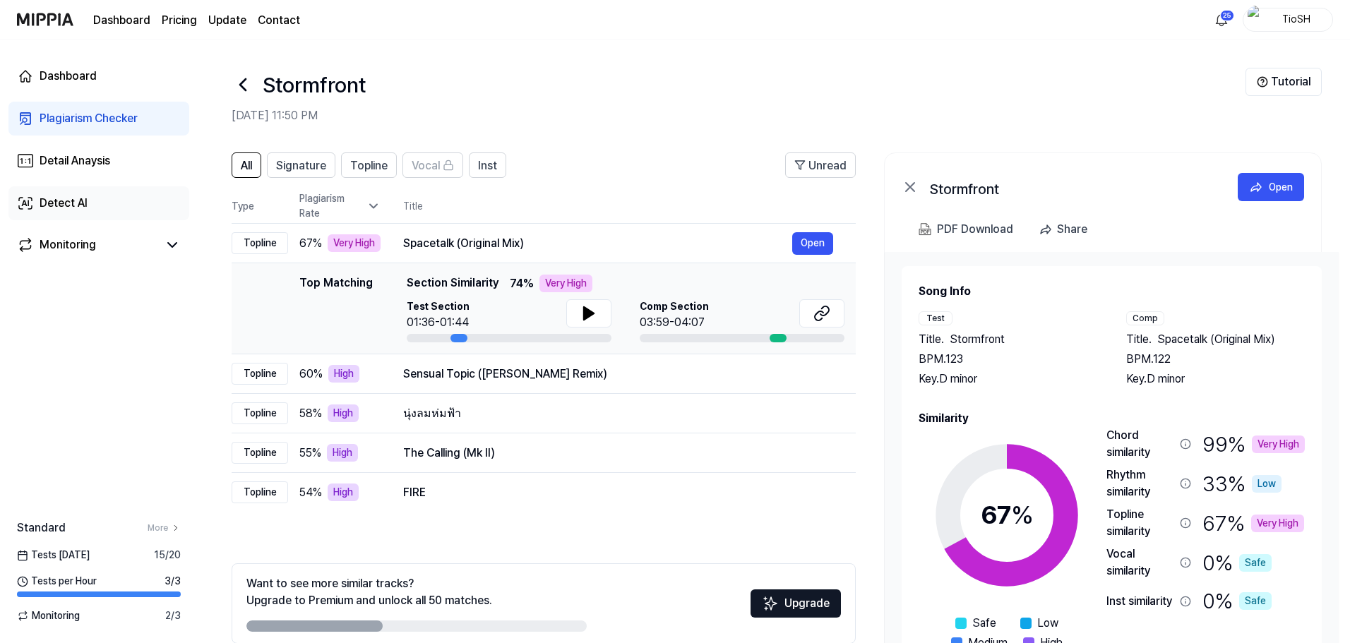
click at [97, 193] on link "Detect AI" at bounding box center [98, 203] width 181 height 34
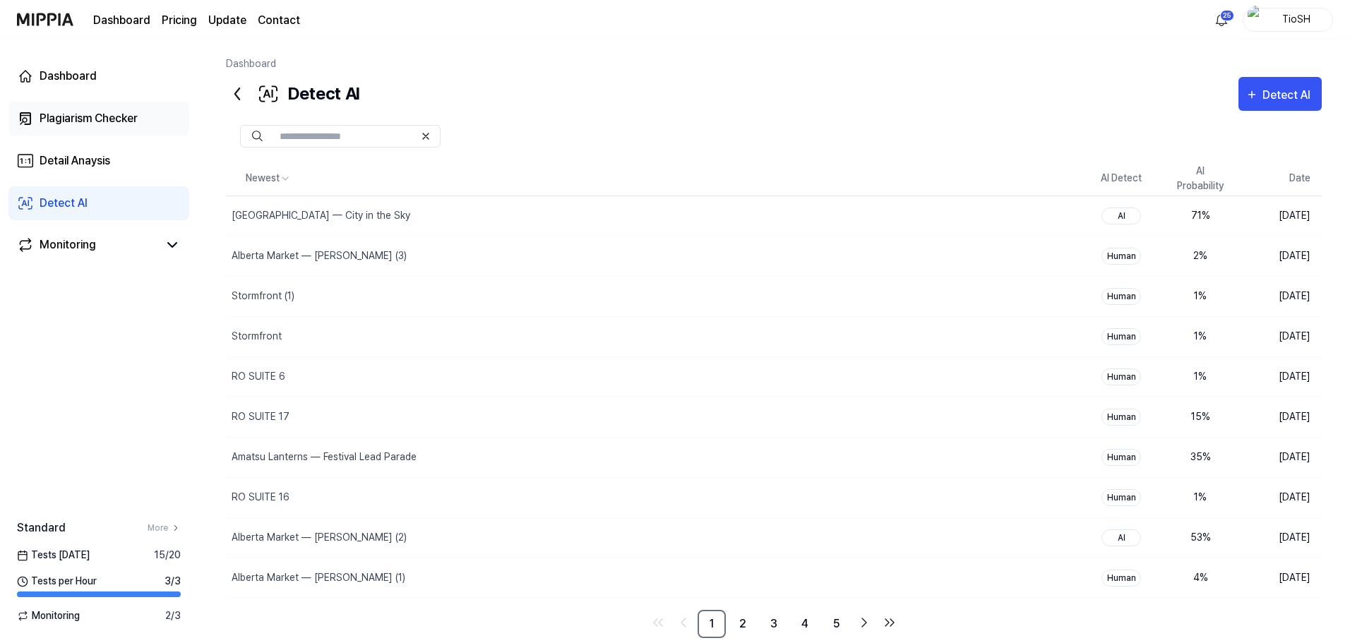
click at [131, 114] on div "Plagiarism Checker" at bounding box center [89, 118] width 98 height 17
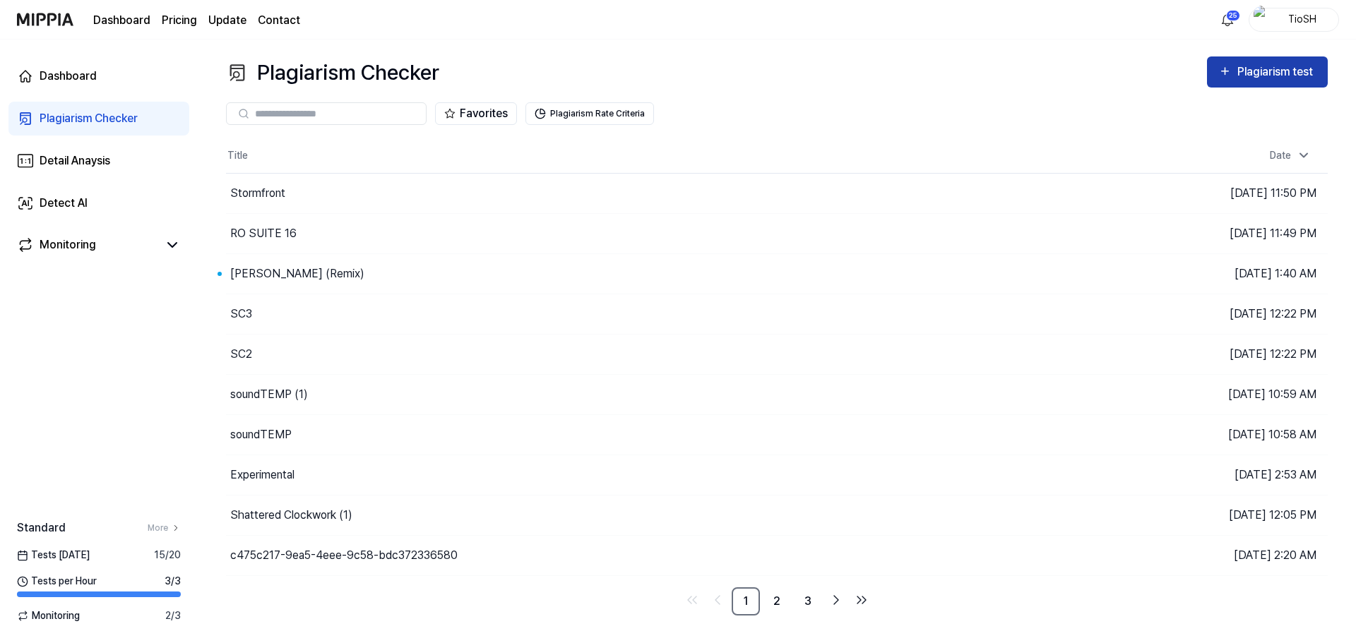
click at [1265, 83] on button "Plagiarism test" at bounding box center [1267, 71] width 121 height 31
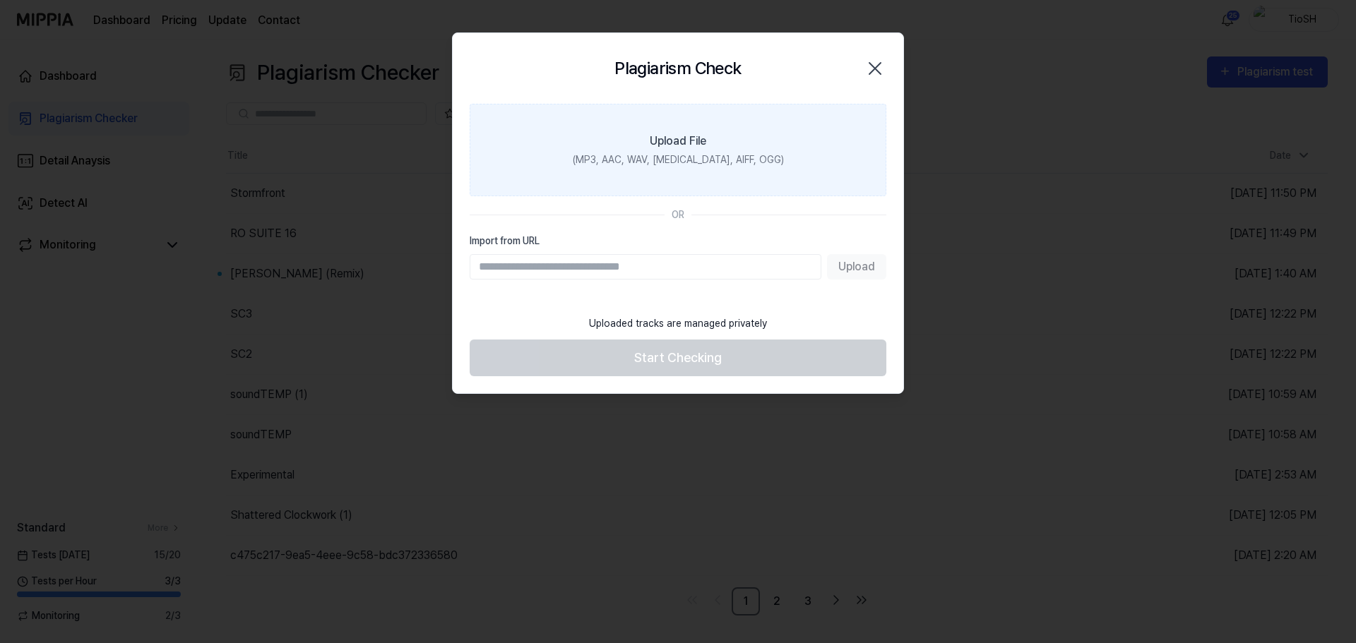
click at [764, 165] on label "Upload File (MP3, AAC, WAV, [MEDICAL_DATA], AIFF, OGG)" at bounding box center [678, 150] width 417 height 92
click at [0, 0] on input "Upload File (MP3, AAC, WAV, [MEDICAL_DATA], AIFF, OGG)" at bounding box center [0, 0] width 0 height 0
